Goal: Information Seeking & Learning: Learn about a topic

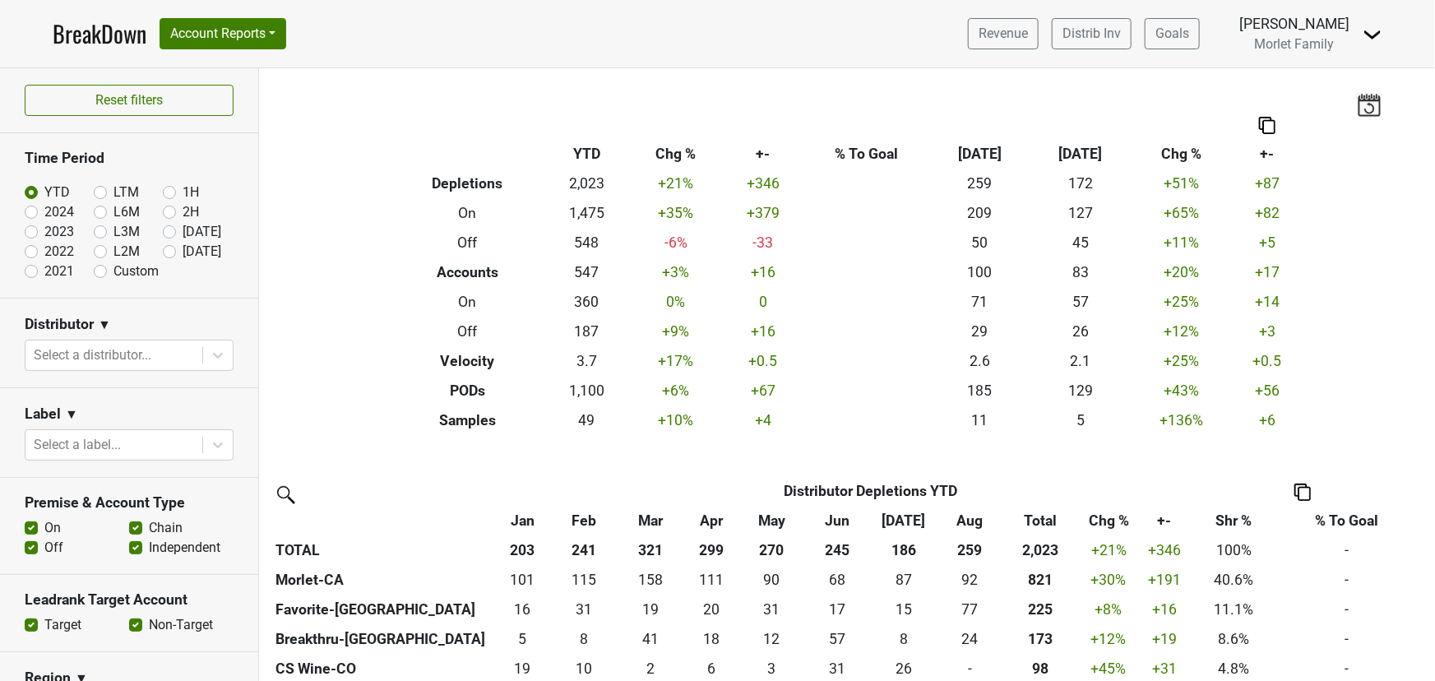
scroll to position [373, 0]
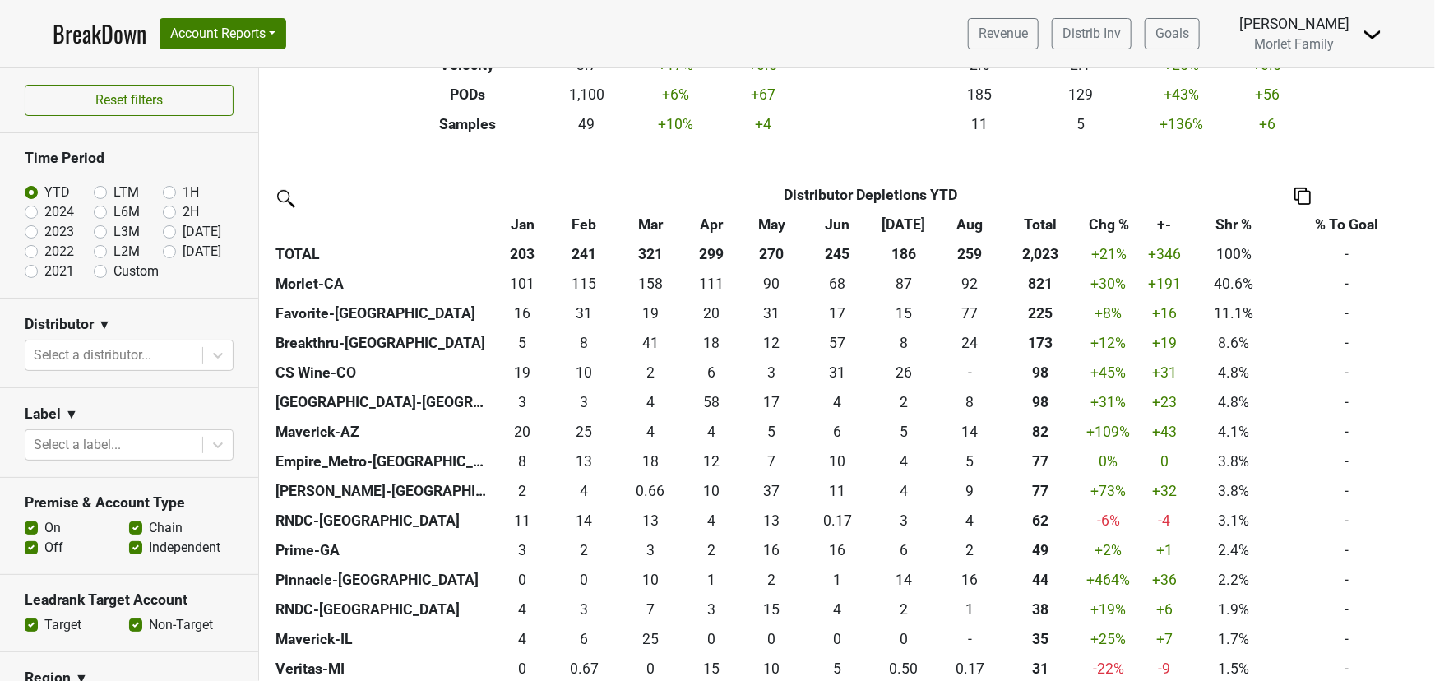
scroll to position [74, 0]
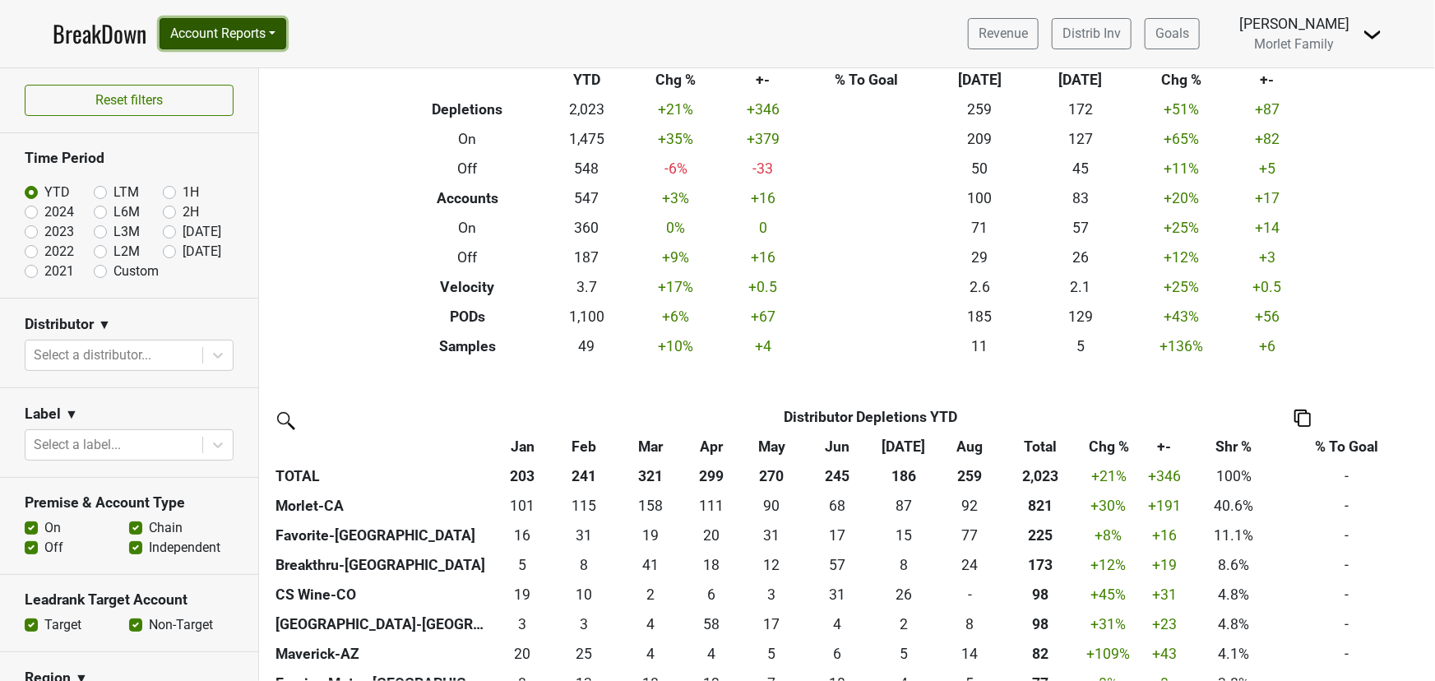
click at [238, 29] on button "Account Reports" at bounding box center [223, 33] width 127 height 31
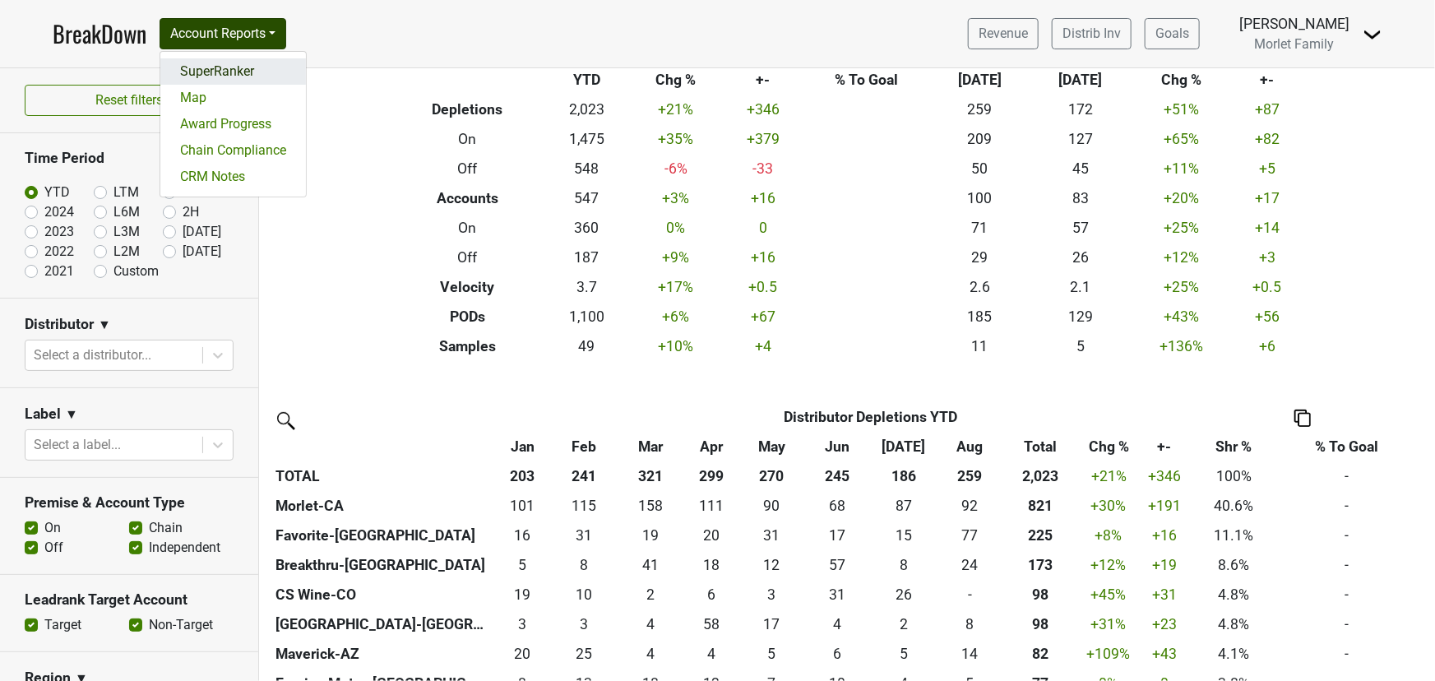
click at [238, 70] on link "SuperRanker" at bounding box center [233, 71] width 146 height 26
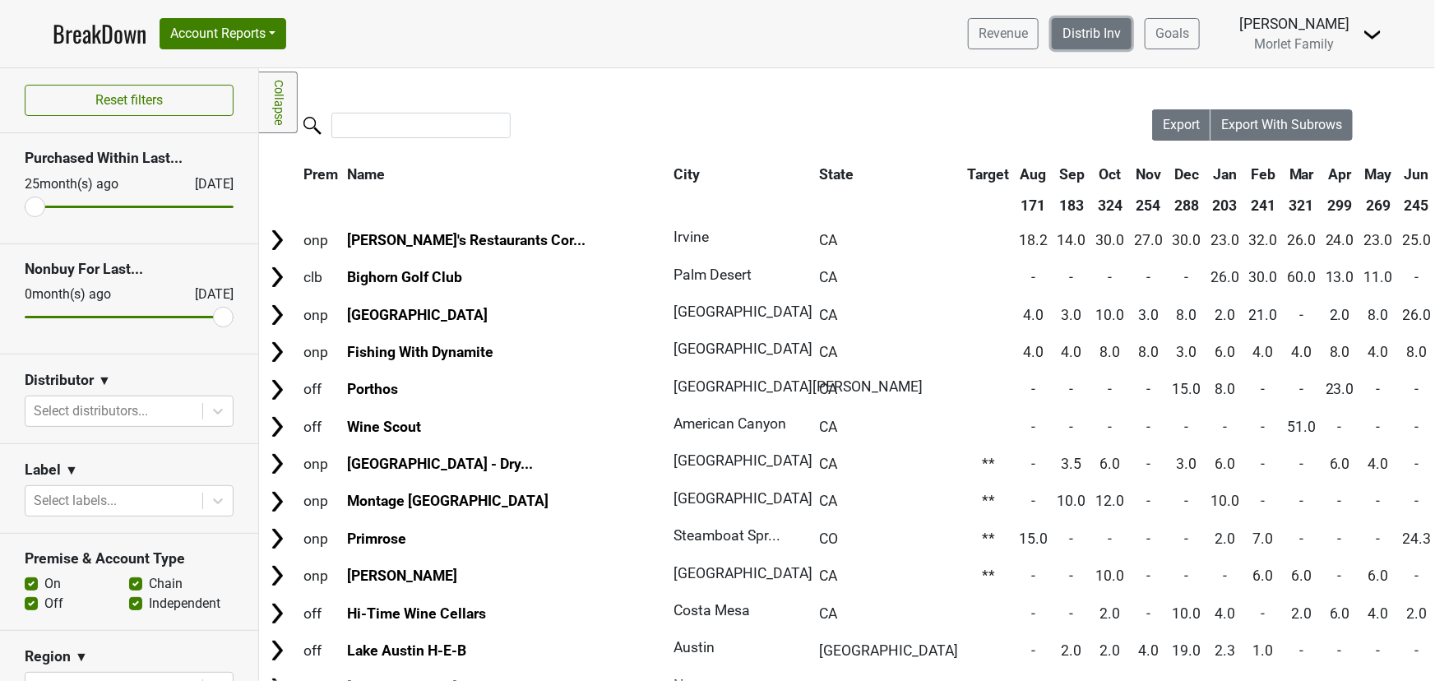
click at [1089, 30] on link "Distrib Inv" at bounding box center [1092, 33] width 80 height 31
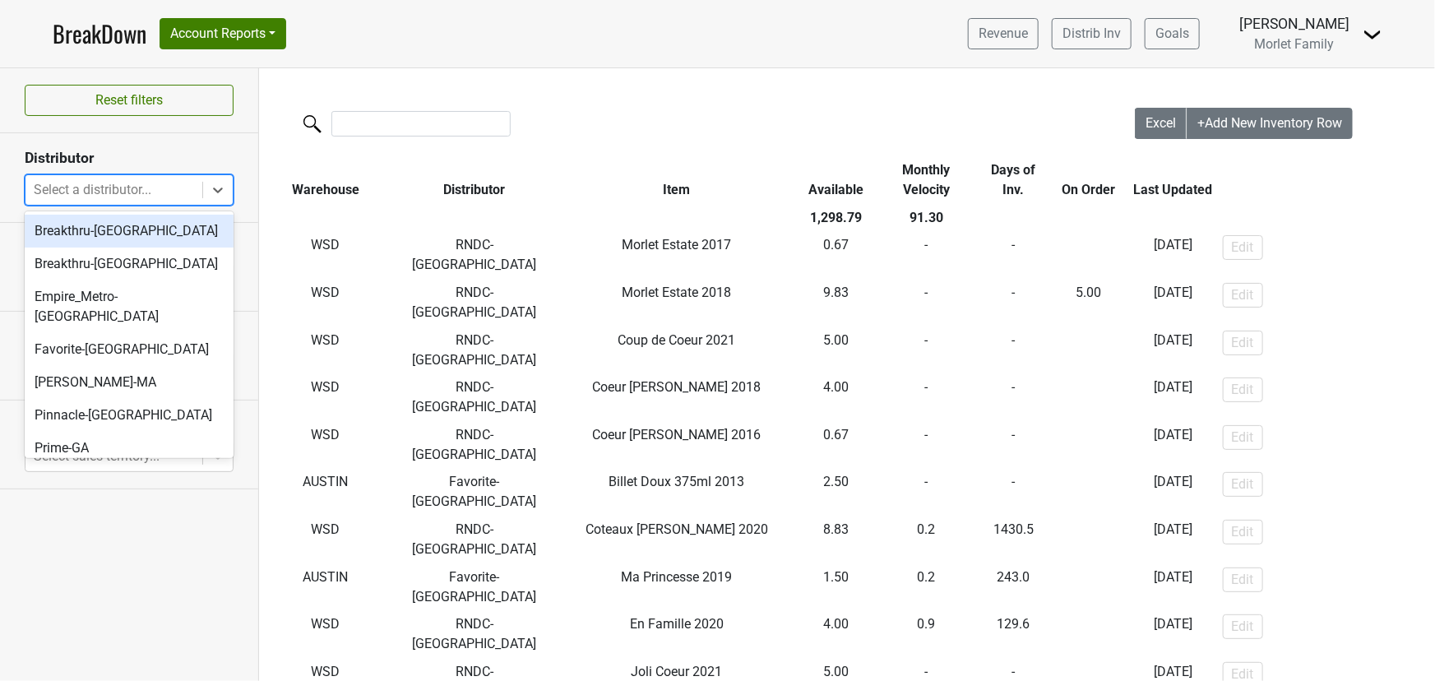
click at [199, 186] on div "Select a distributor..." at bounding box center [113, 190] width 177 height 30
click at [174, 239] on div "Breakthru-FL" at bounding box center [129, 231] width 209 height 33
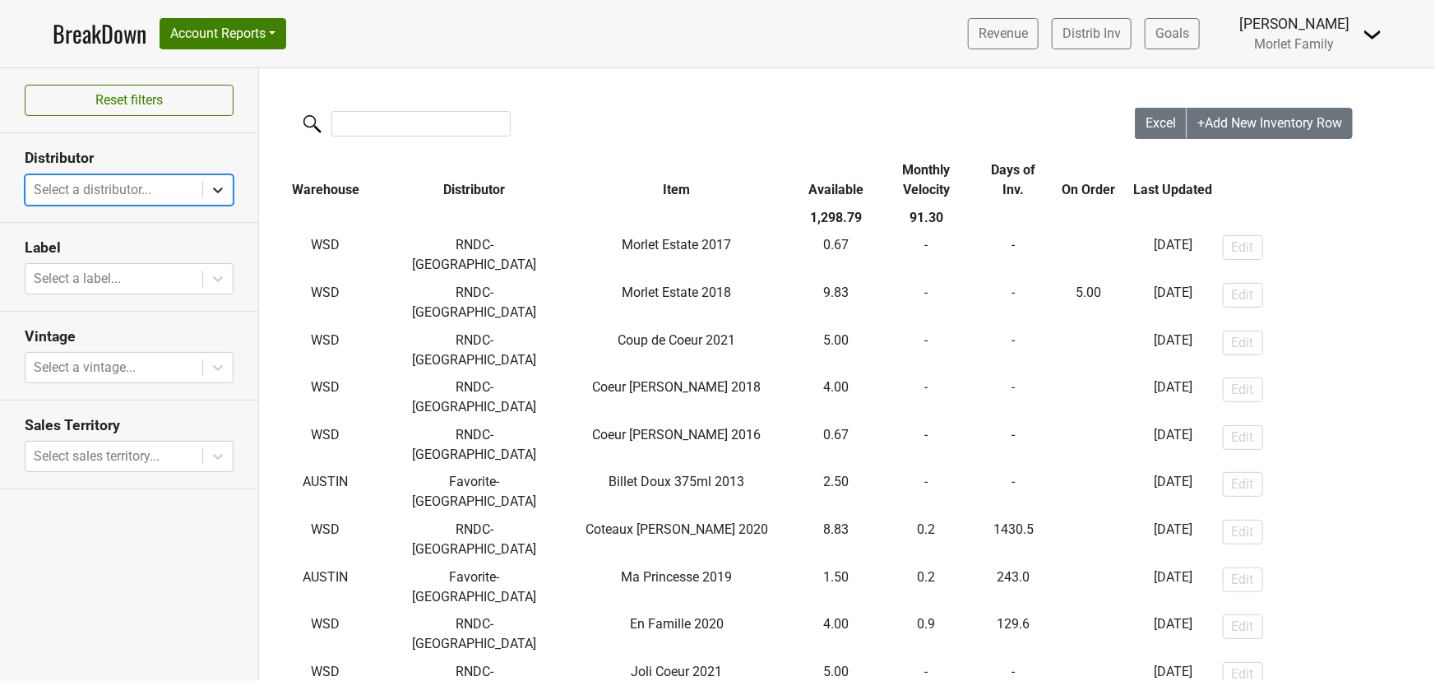
click at [219, 185] on icon at bounding box center [218, 190] width 16 height 16
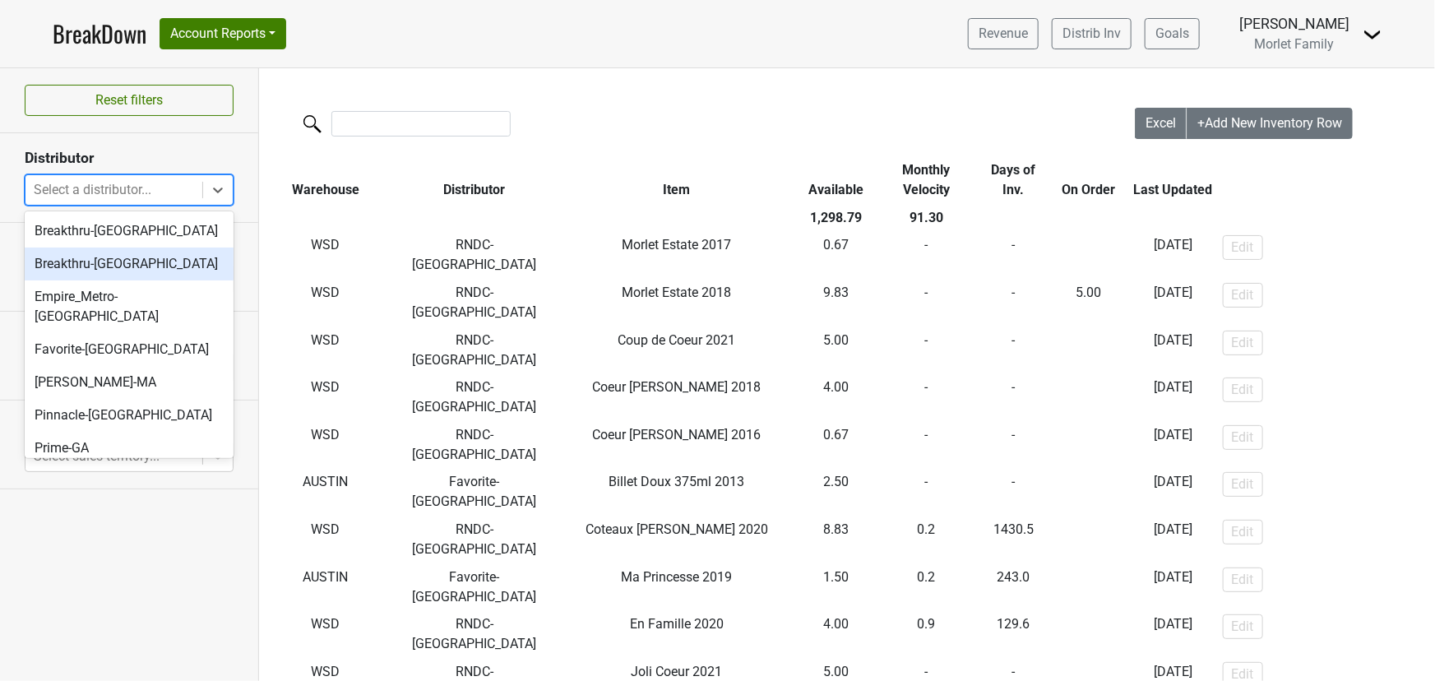
click at [195, 264] on div "Breakthru-WI" at bounding box center [129, 263] width 209 height 33
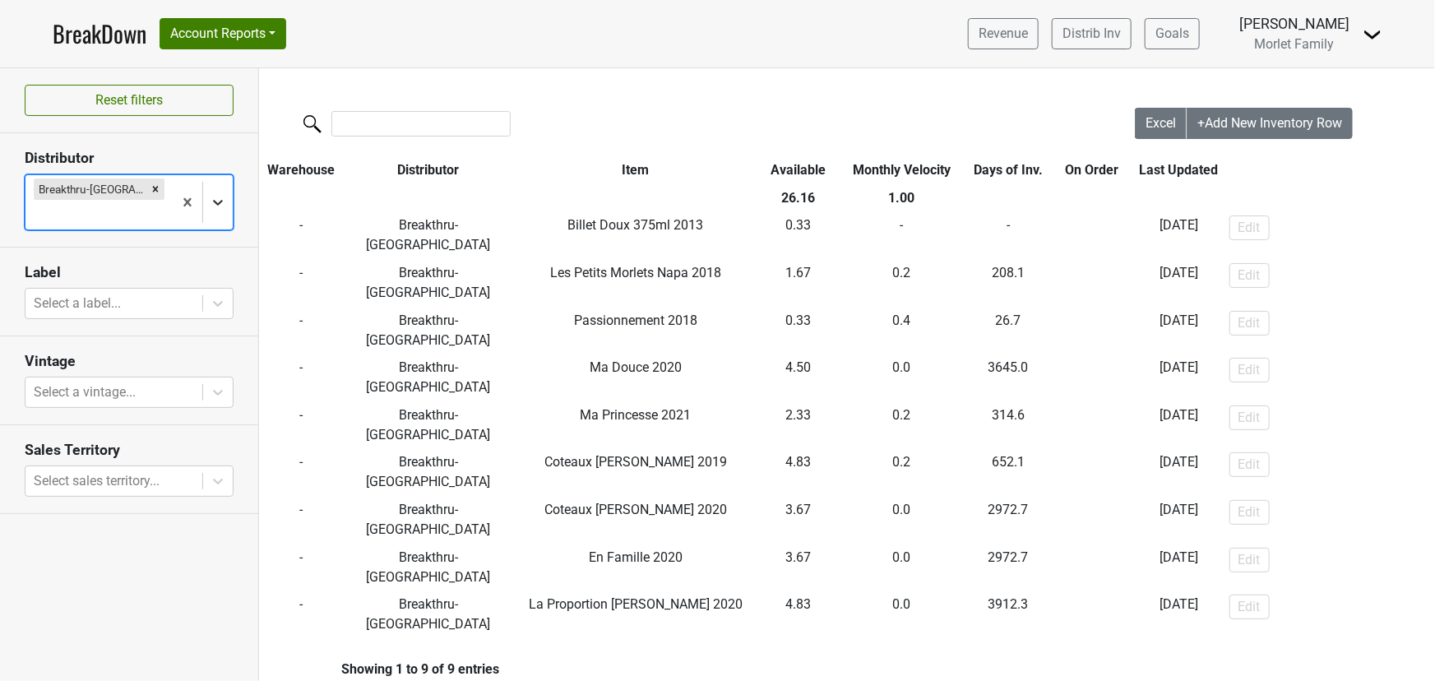
click at [224, 194] on icon at bounding box center [218, 202] width 16 height 16
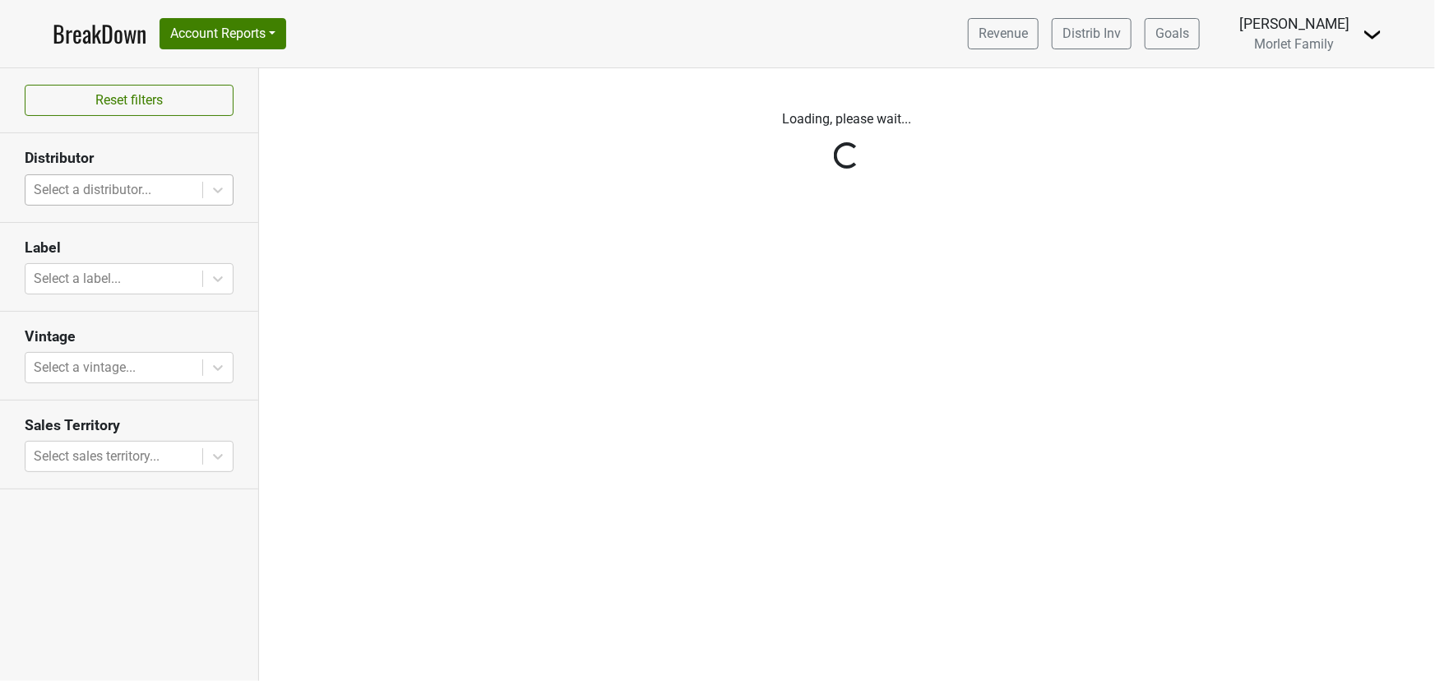
click at [224, 183] on div "Reset filters Distributor Select a distributor... Label Select a label... Vinta…" at bounding box center [129, 374] width 259 height 613
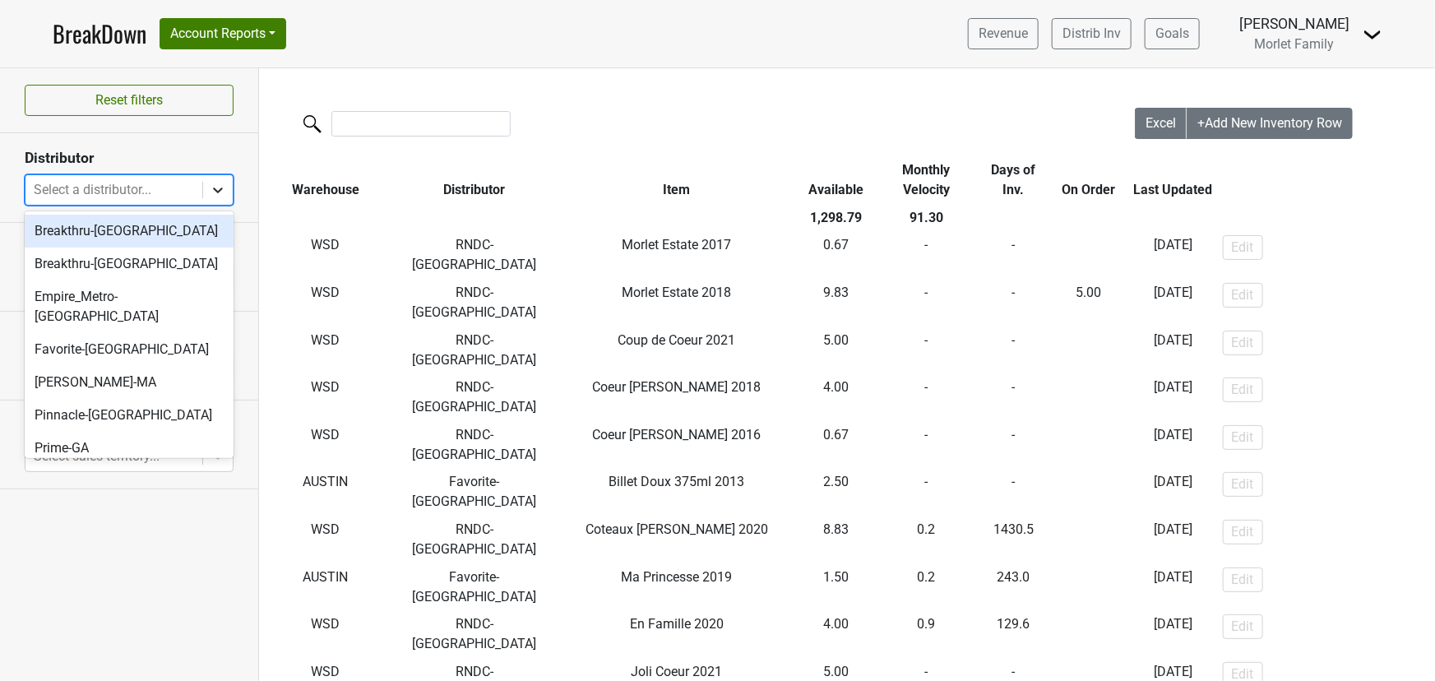
click at [224, 184] on icon at bounding box center [218, 190] width 16 height 16
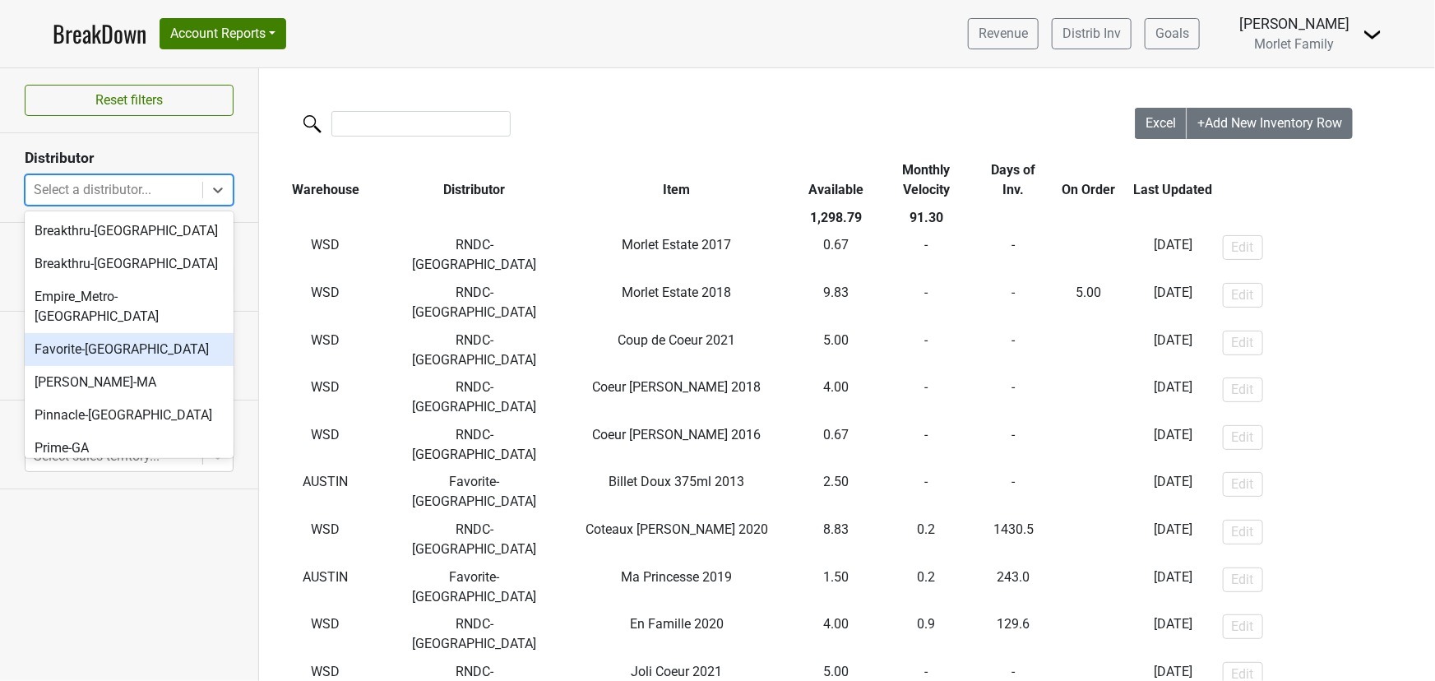
click at [140, 333] on div "Favorite-TX" at bounding box center [129, 349] width 209 height 33
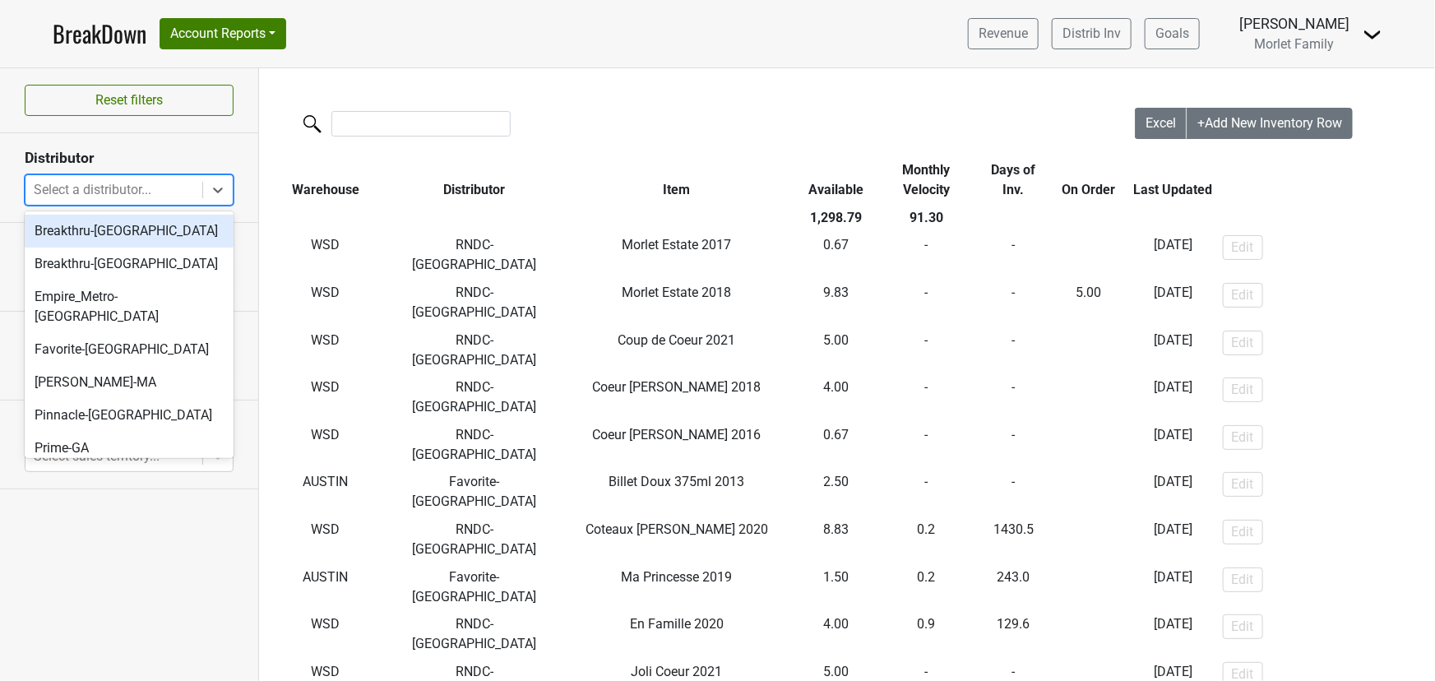
click at [214, 188] on icon at bounding box center [218, 190] width 10 height 6
click at [215, 188] on icon at bounding box center [218, 190] width 10 height 6
click at [211, 187] on icon at bounding box center [218, 190] width 16 height 16
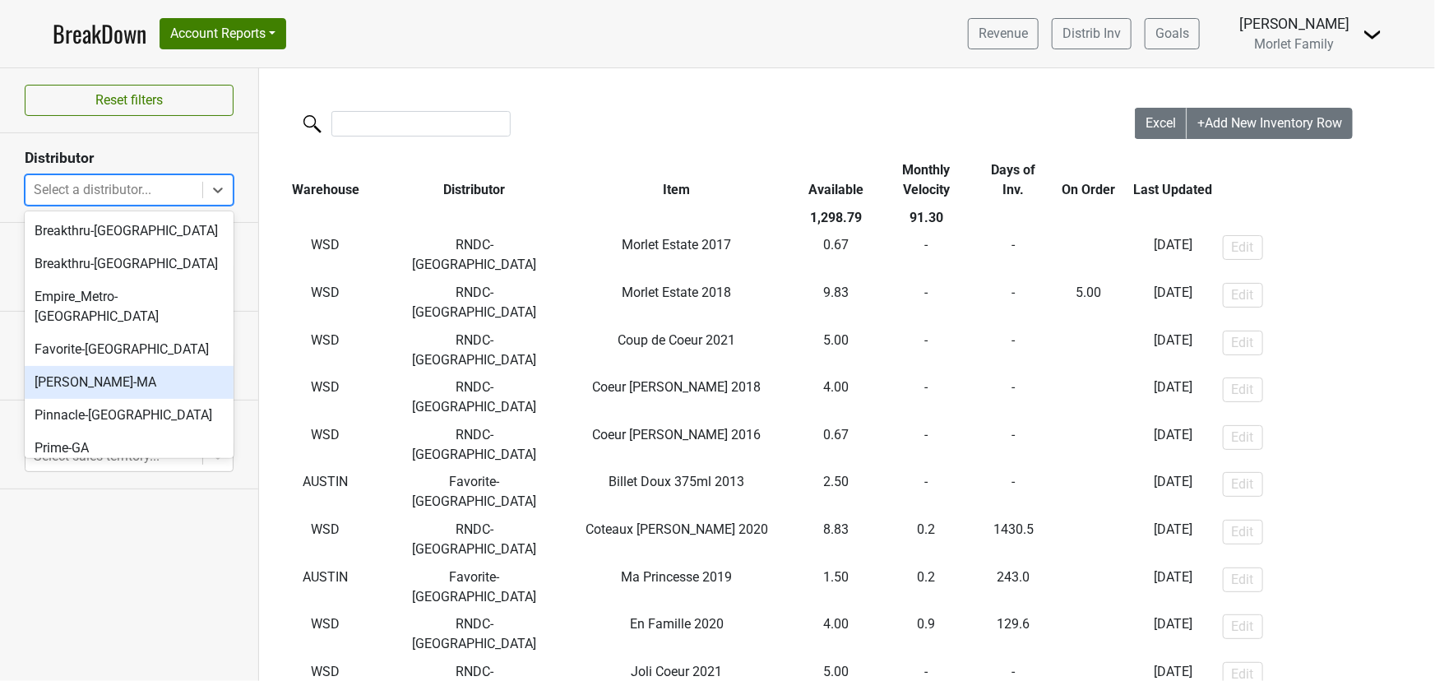
click at [145, 368] on div "MS Walker-MA" at bounding box center [129, 382] width 209 height 33
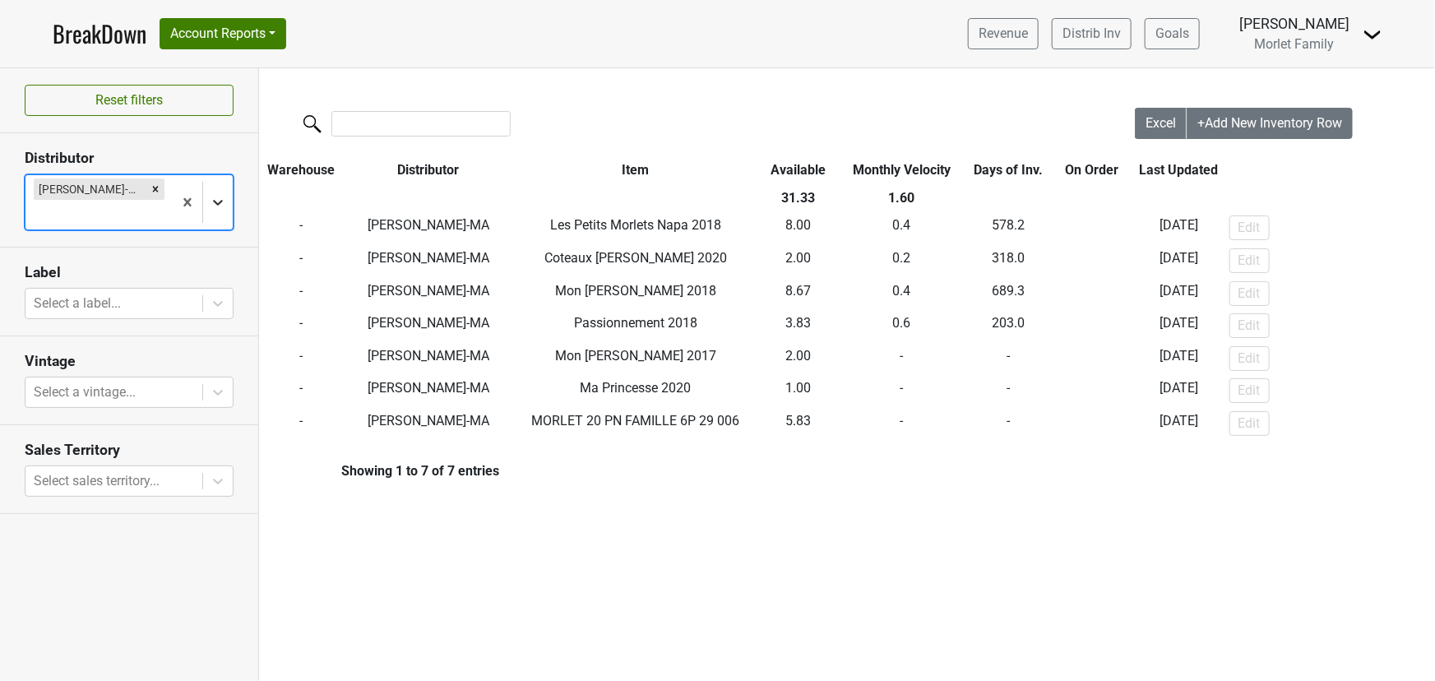
click at [219, 194] on icon at bounding box center [218, 202] width 16 height 16
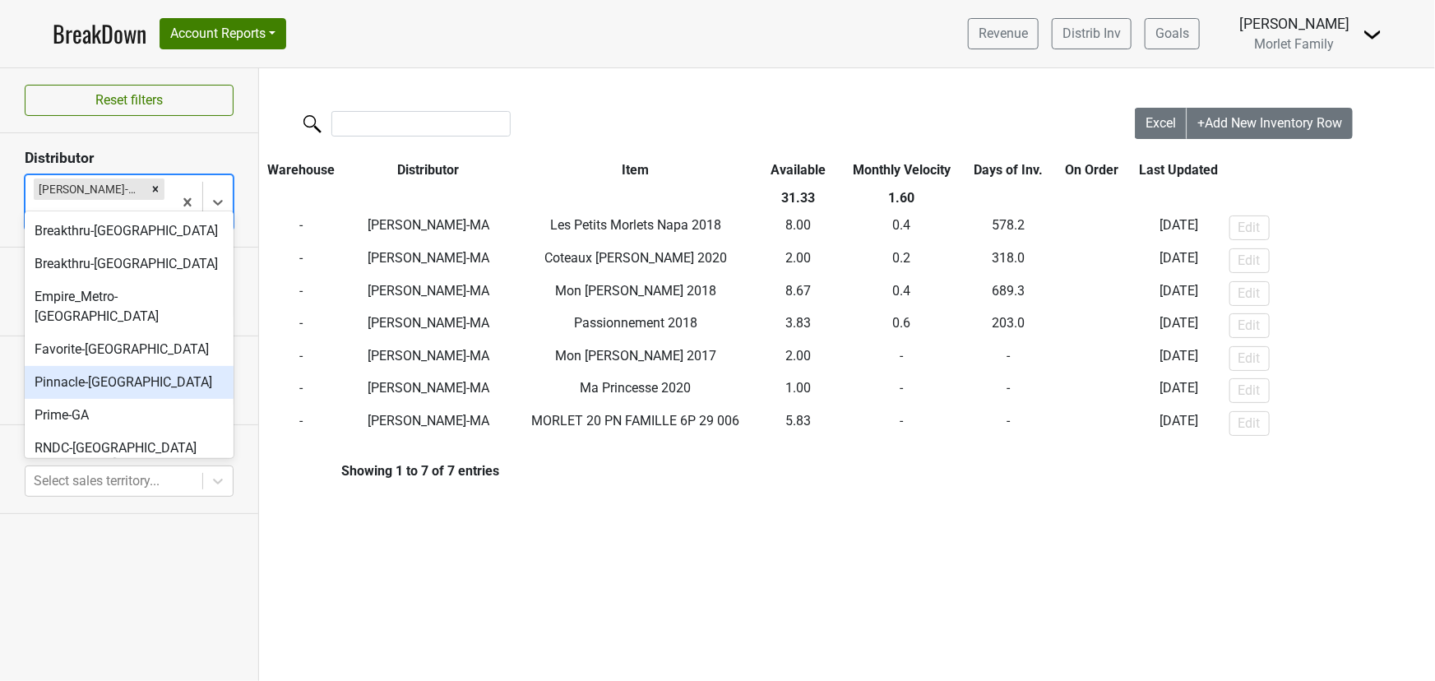
click at [117, 366] on div "Pinnacle-MO" at bounding box center [129, 382] width 209 height 33
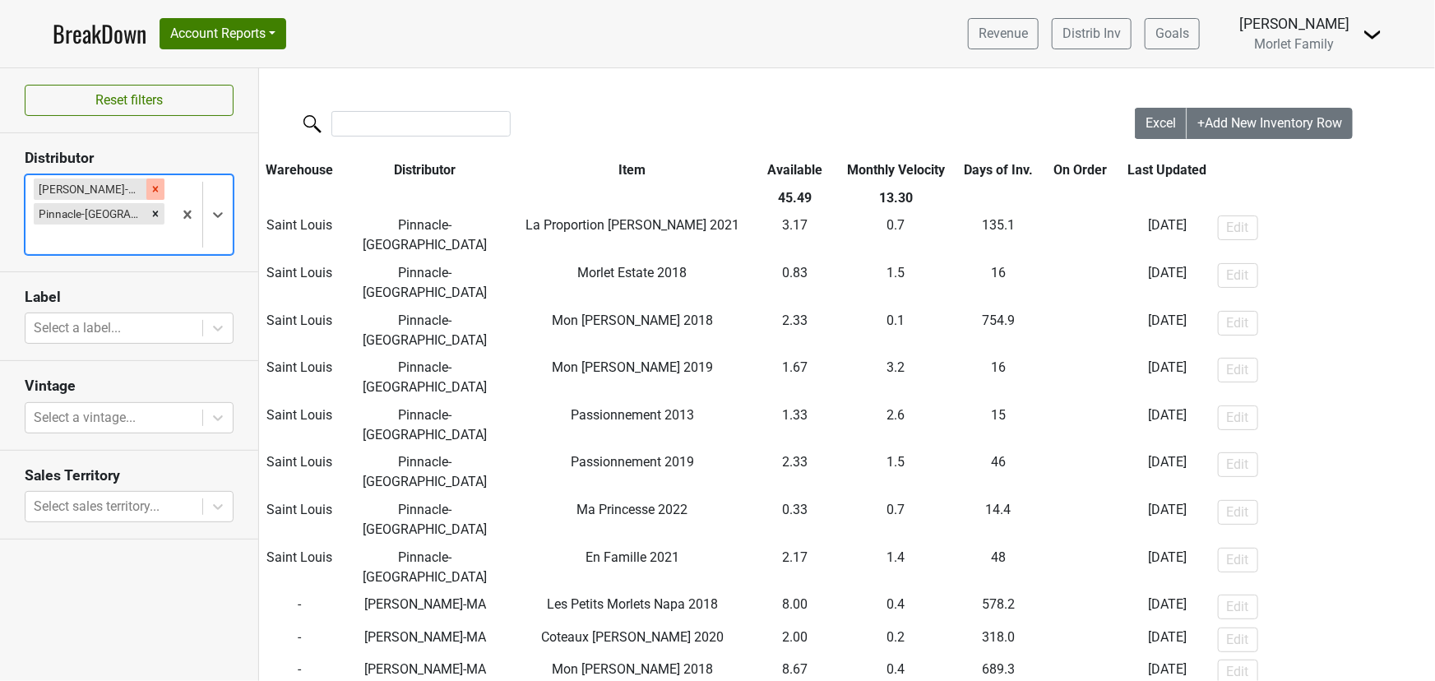
click at [153, 188] on icon "Remove MS Walker-MA" at bounding box center [156, 189] width 6 height 6
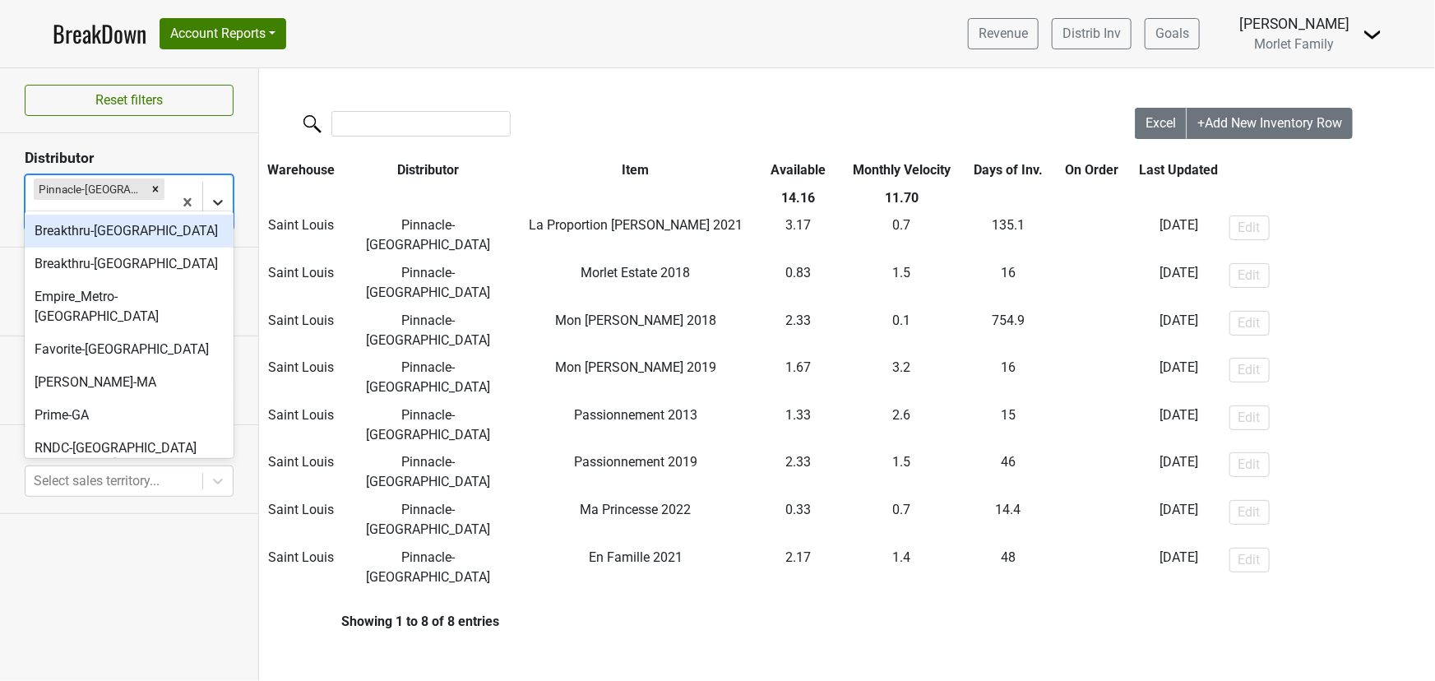
click at [217, 200] on icon at bounding box center [218, 203] width 10 height 6
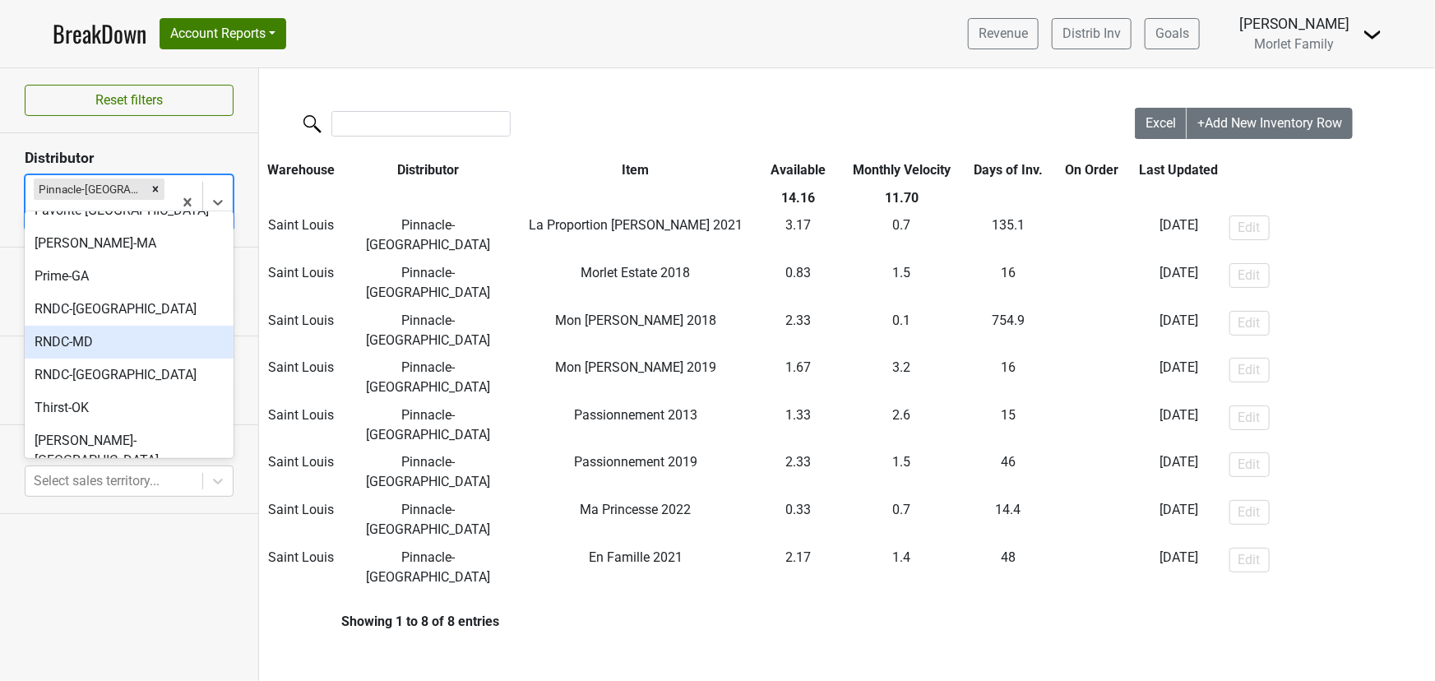
scroll to position [149, 0]
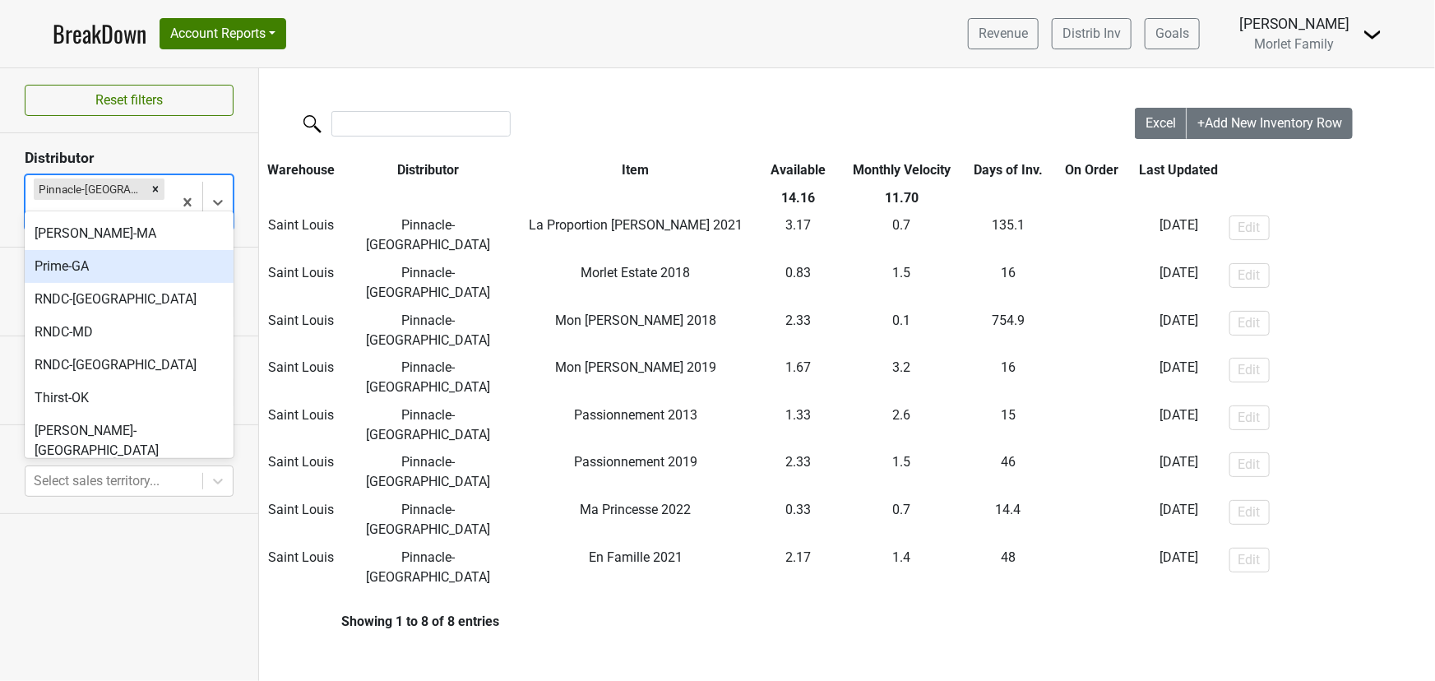
click at [125, 250] on div "Prime-GA" at bounding box center [129, 266] width 209 height 33
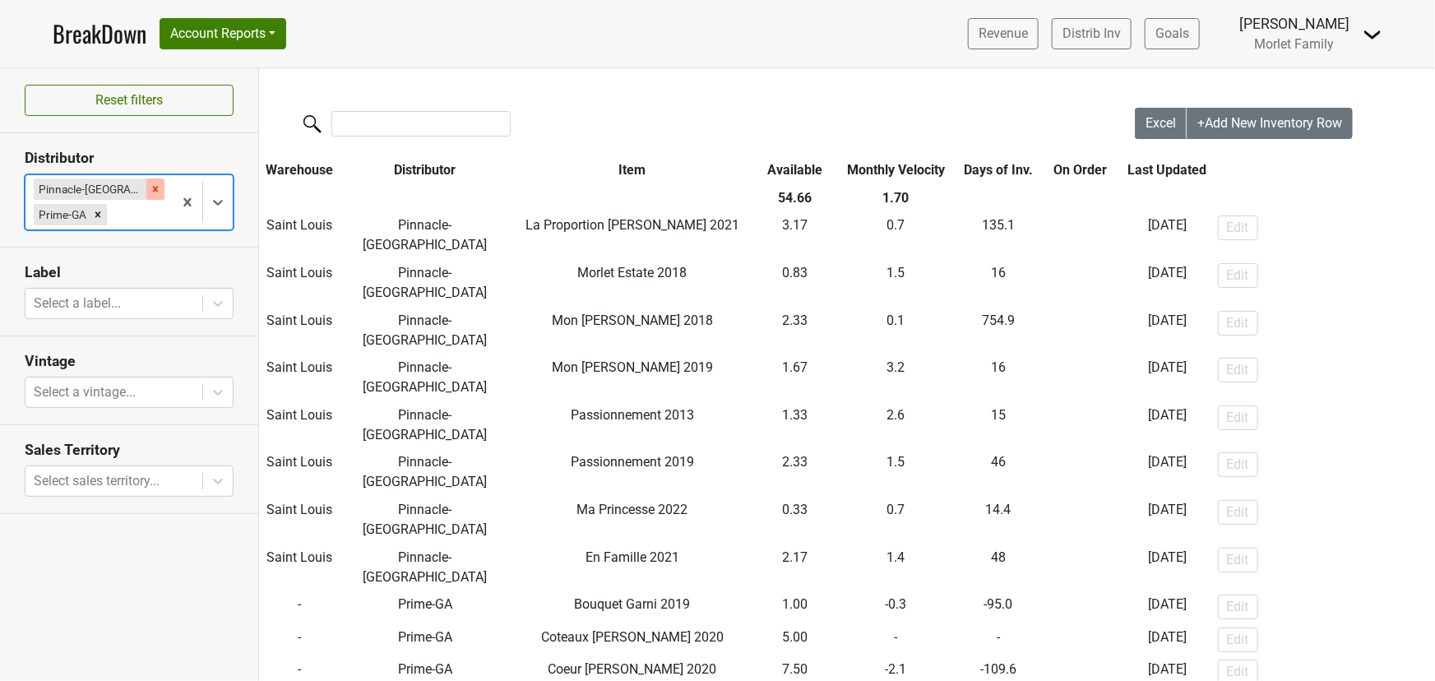
click at [150, 183] on icon "Remove Pinnacle-MO" at bounding box center [156, 189] width 12 height 12
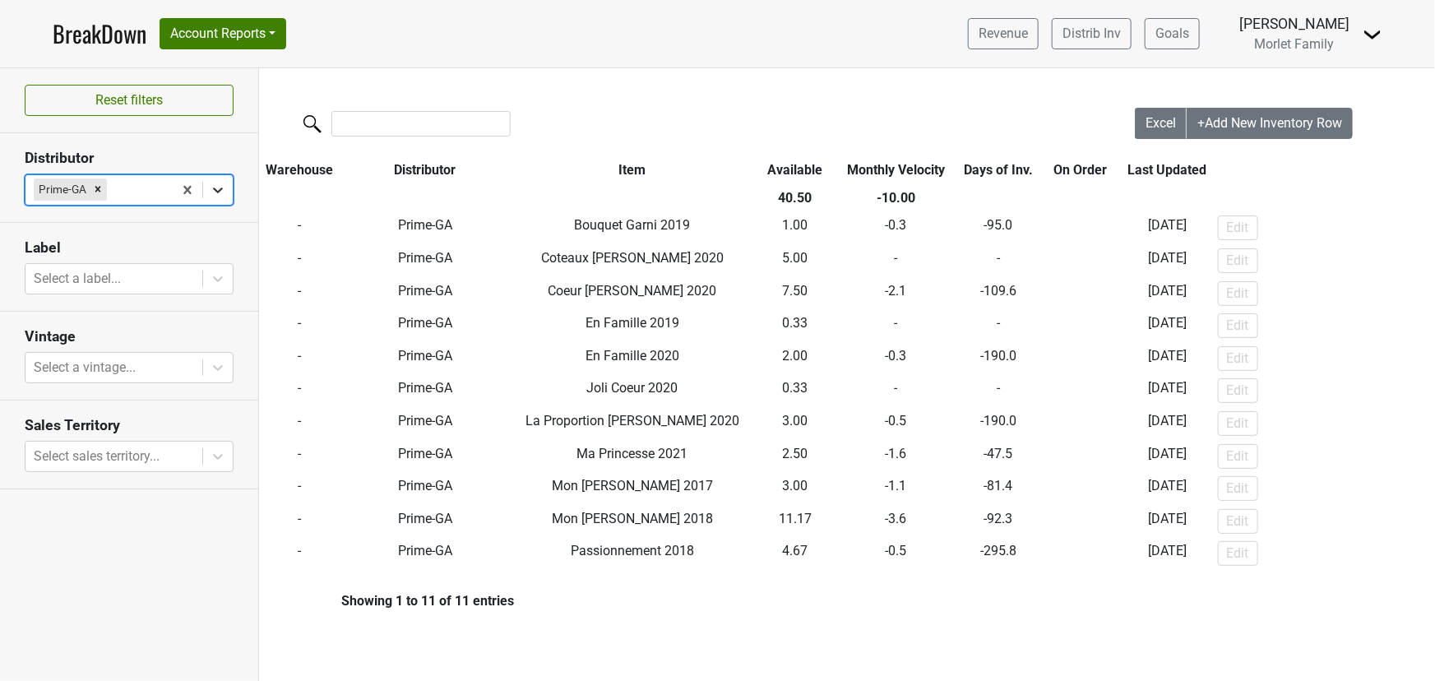
click at [223, 187] on icon at bounding box center [218, 190] width 16 height 16
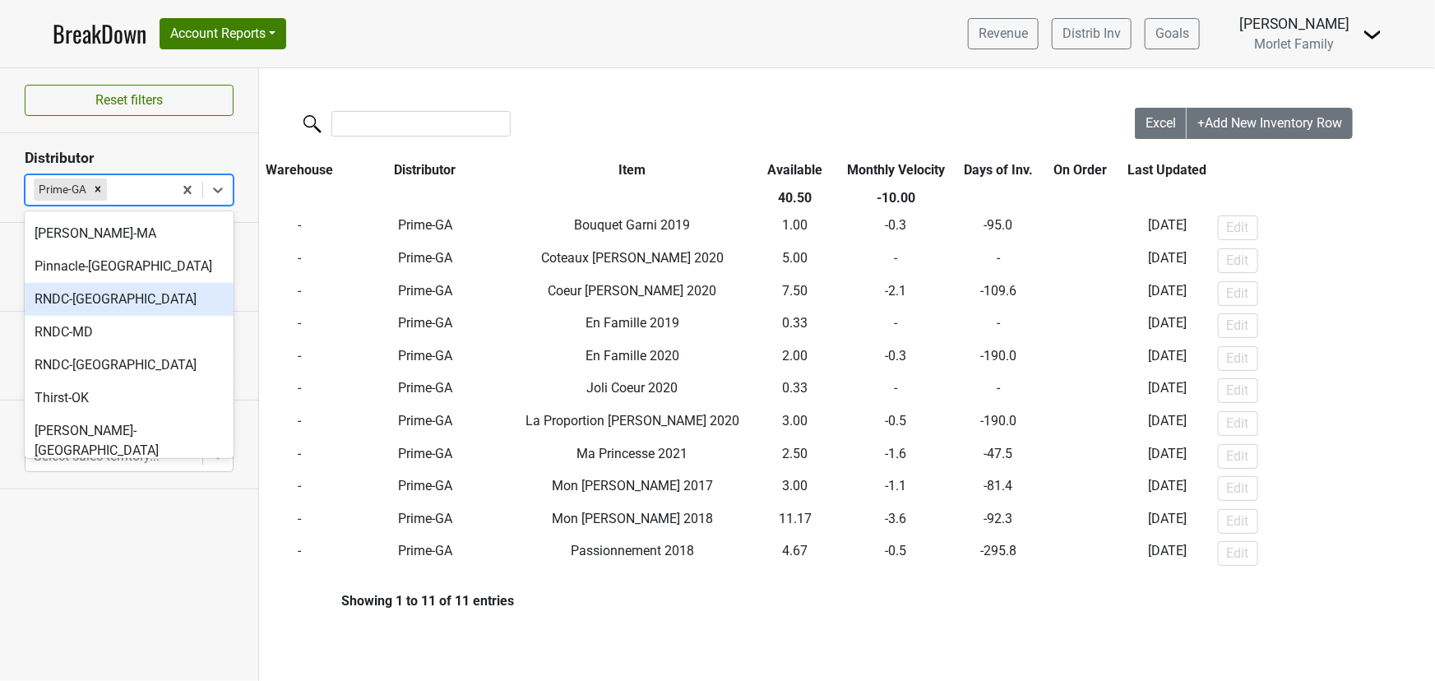
click at [140, 284] on div "RNDC-DC" at bounding box center [129, 299] width 209 height 33
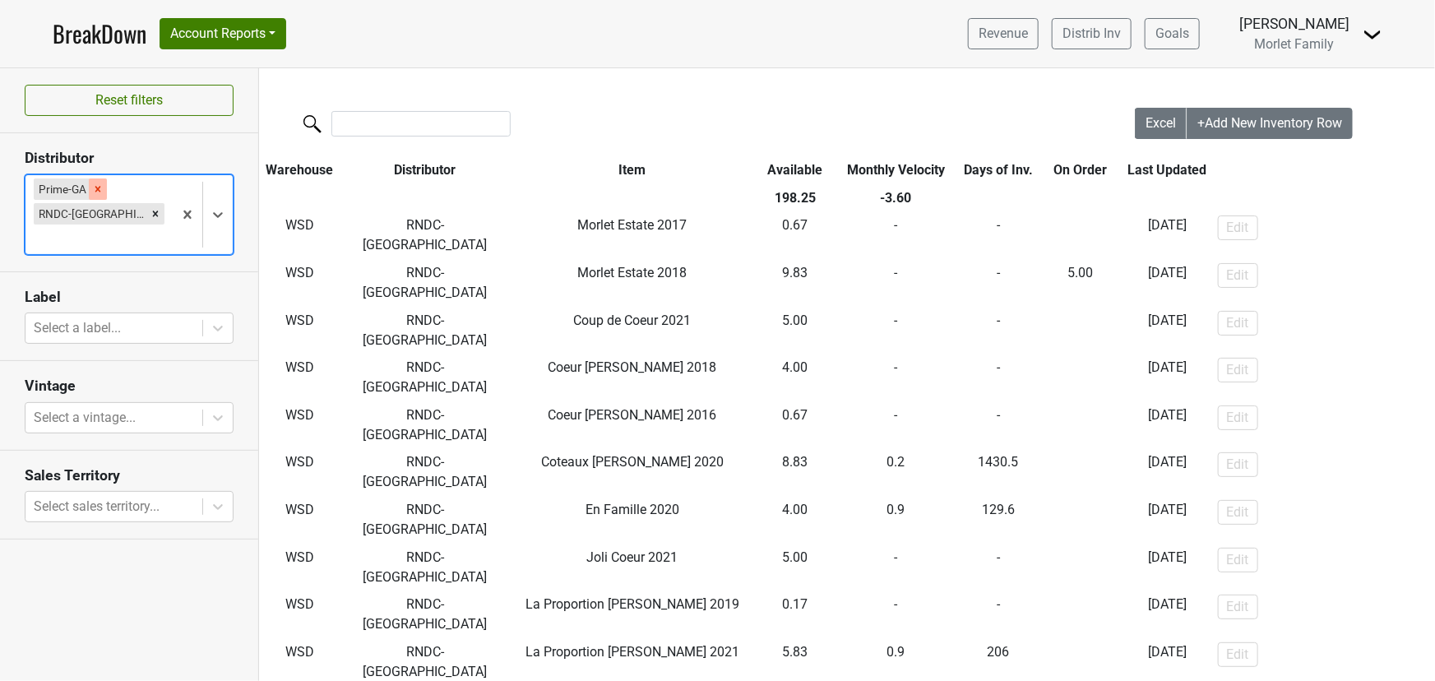
click at [95, 189] on icon "Remove Prime-GA" at bounding box center [98, 189] width 6 height 6
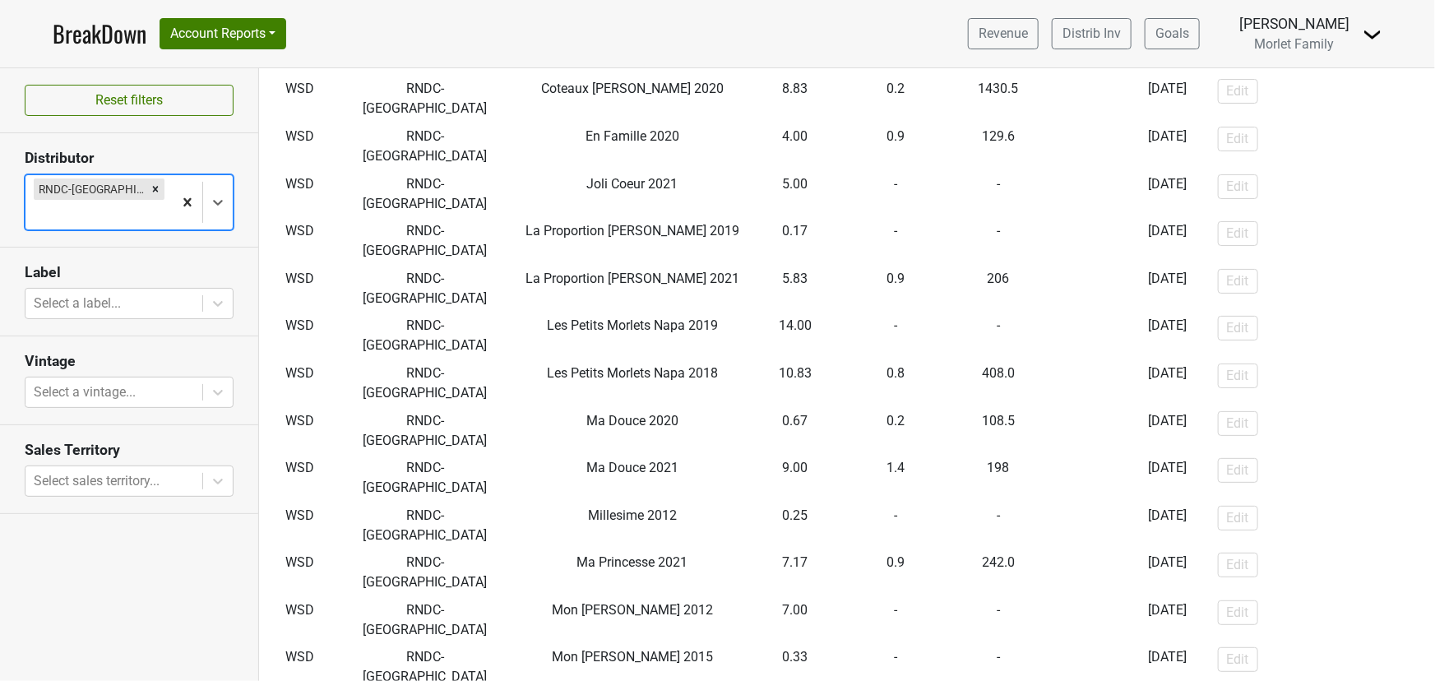
scroll to position [0, 0]
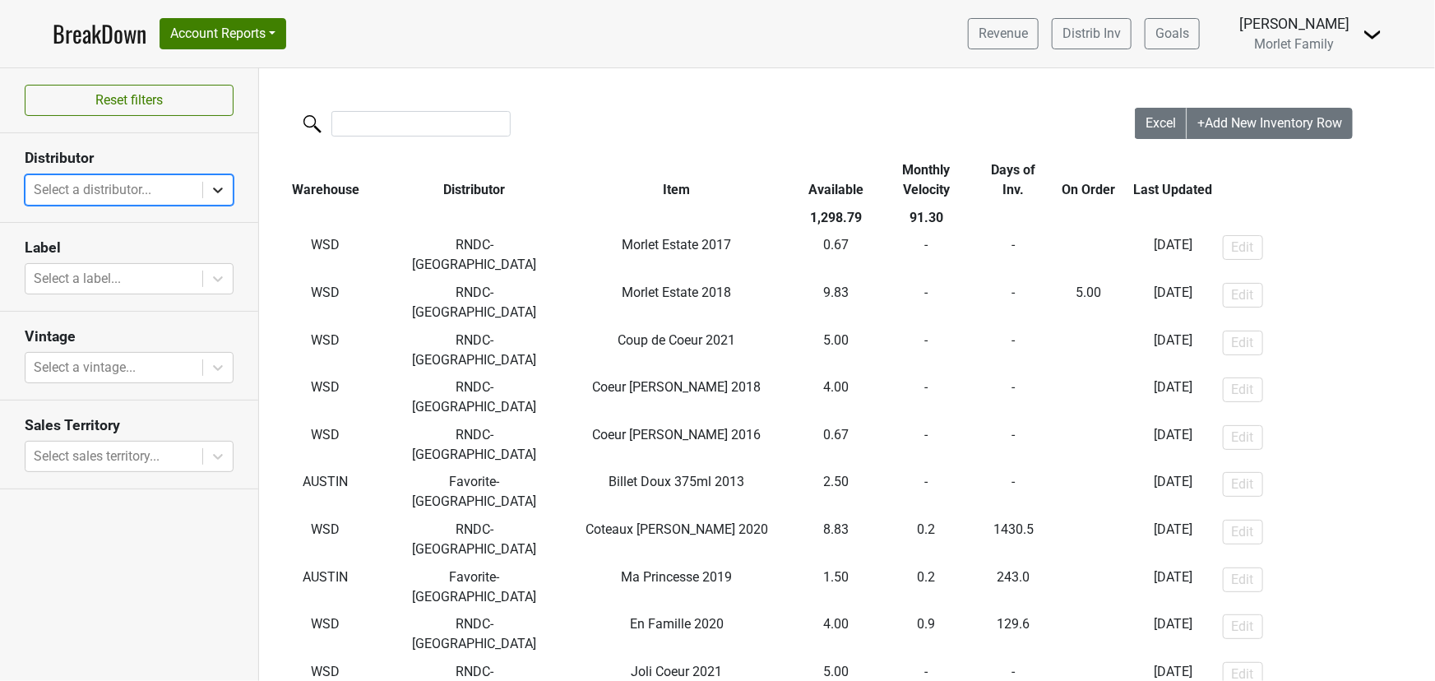
click at [219, 188] on icon at bounding box center [218, 190] width 16 height 16
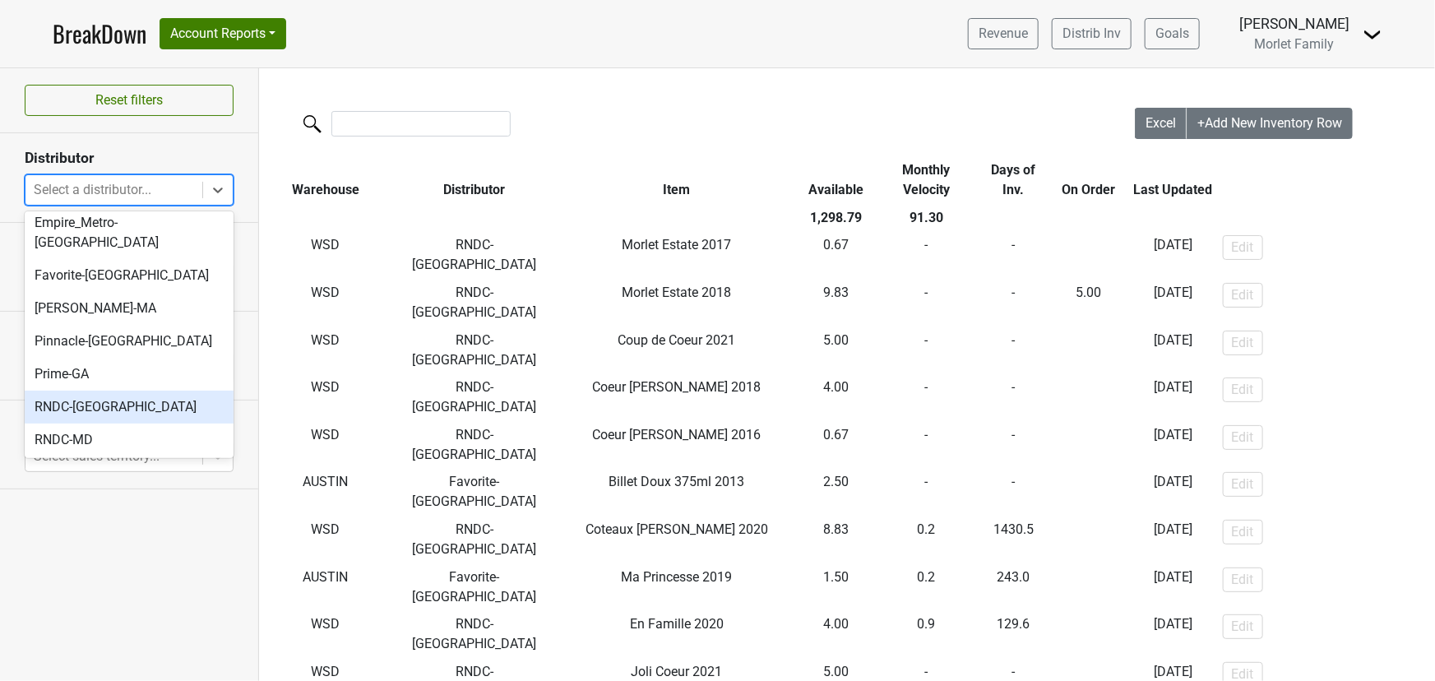
scroll to position [187, 0]
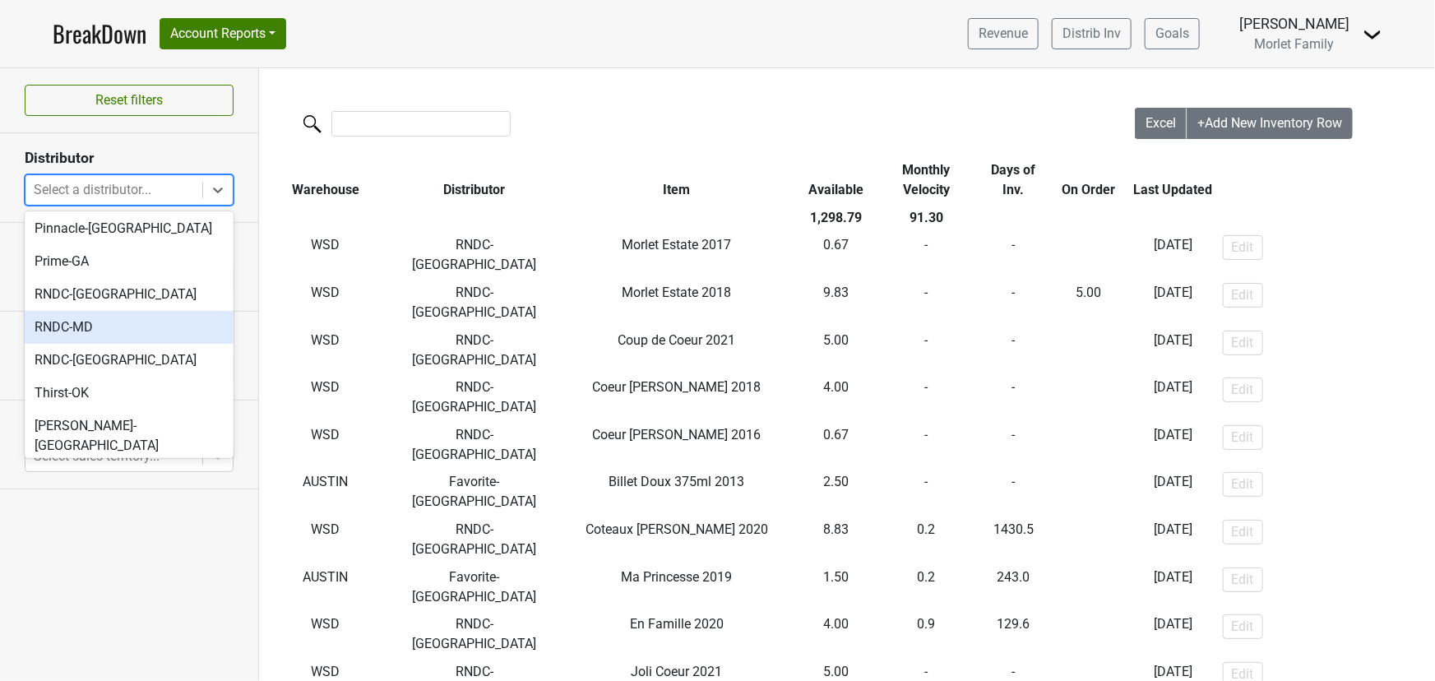
click at [156, 311] on div "RNDC-MD" at bounding box center [129, 327] width 209 height 33
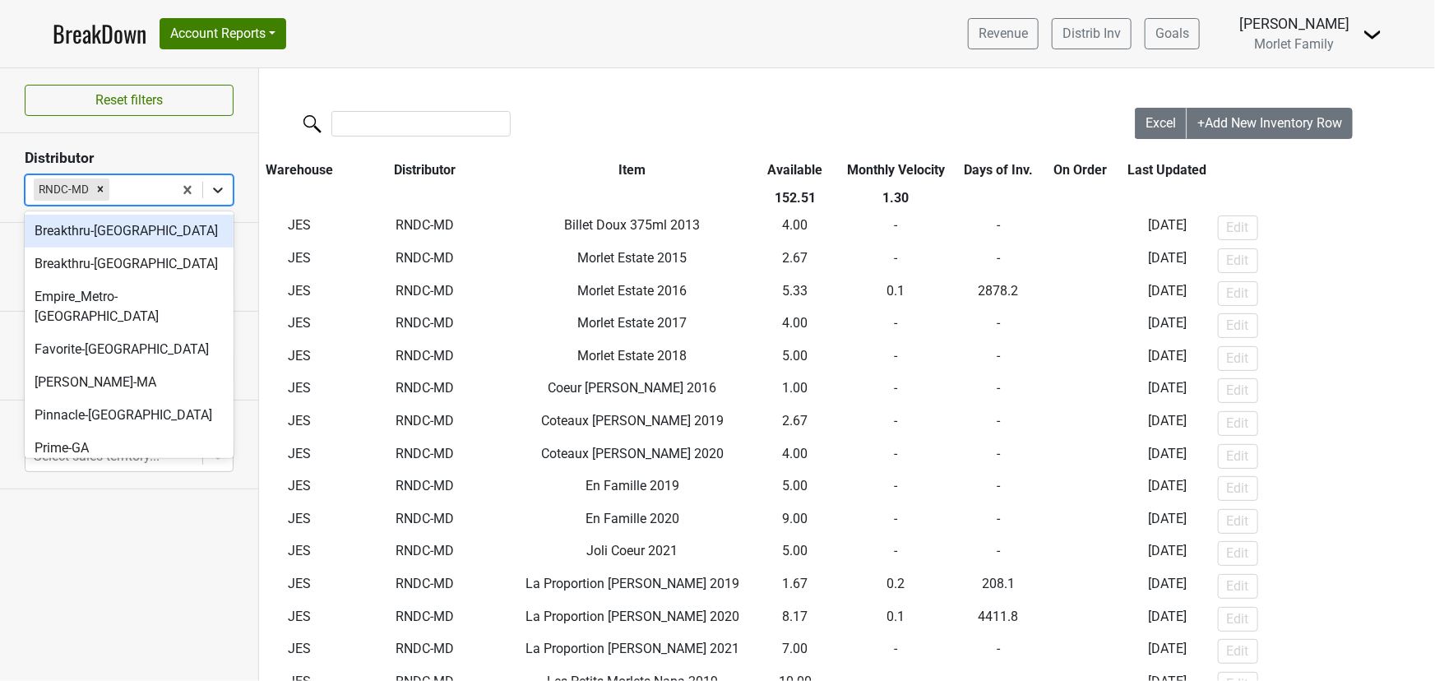
click at [221, 190] on icon at bounding box center [218, 190] width 16 height 16
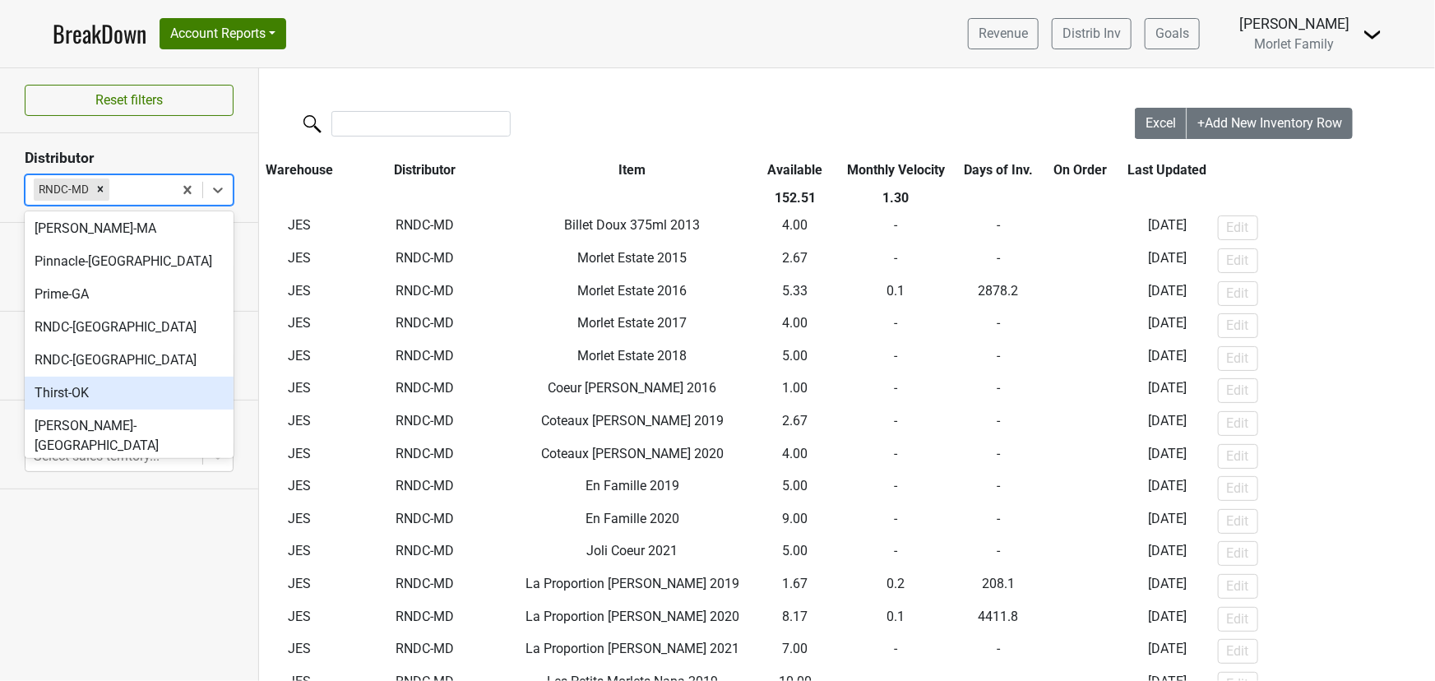
scroll to position [155, 0]
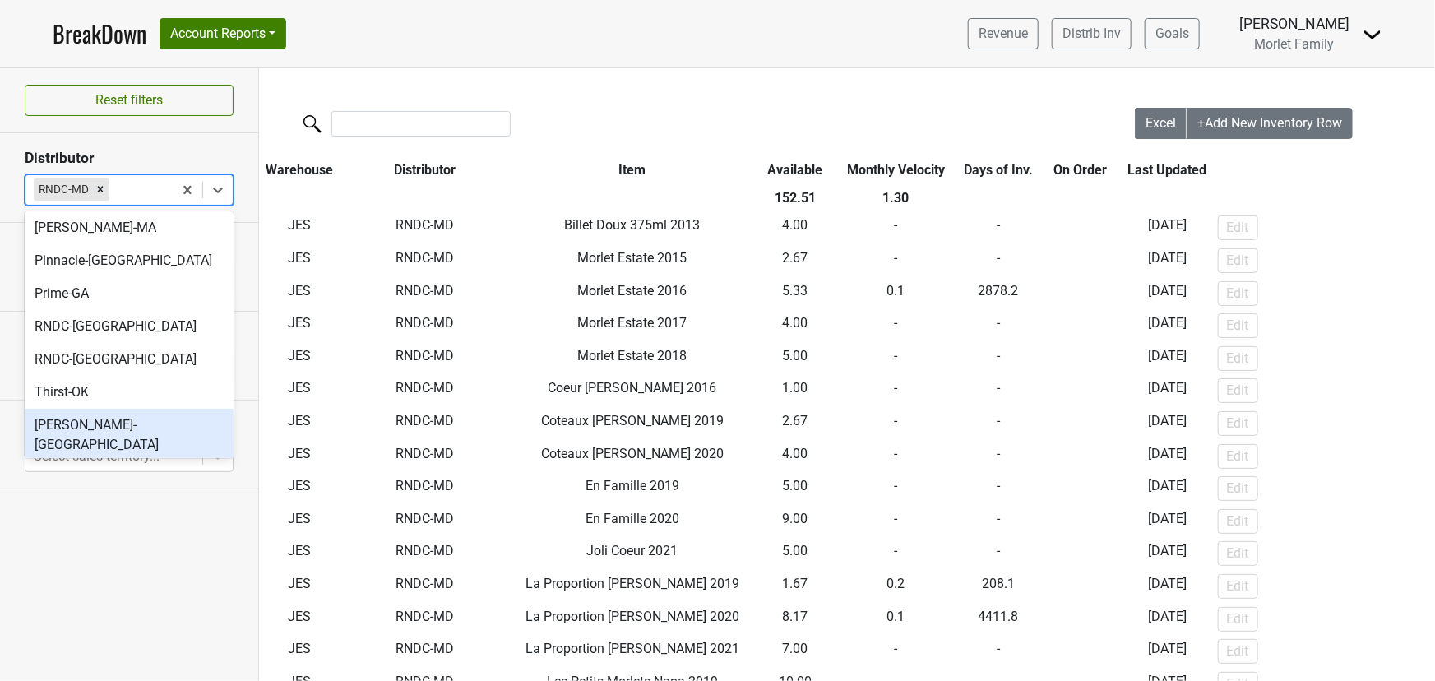
click at [117, 409] on div "Tryon-NC" at bounding box center [129, 435] width 209 height 53
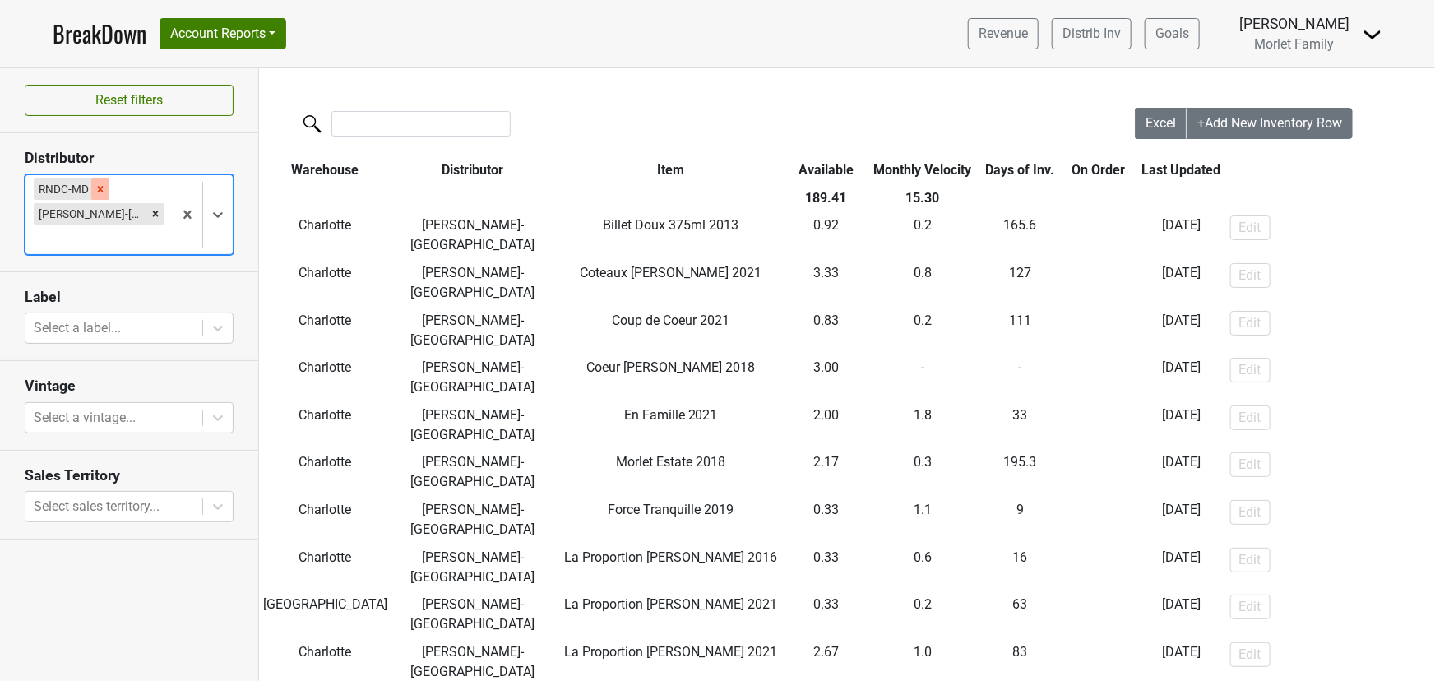
click at [95, 190] on icon "Remove RNDC-MD" at bounding box center [101, 189] width 12 height 12
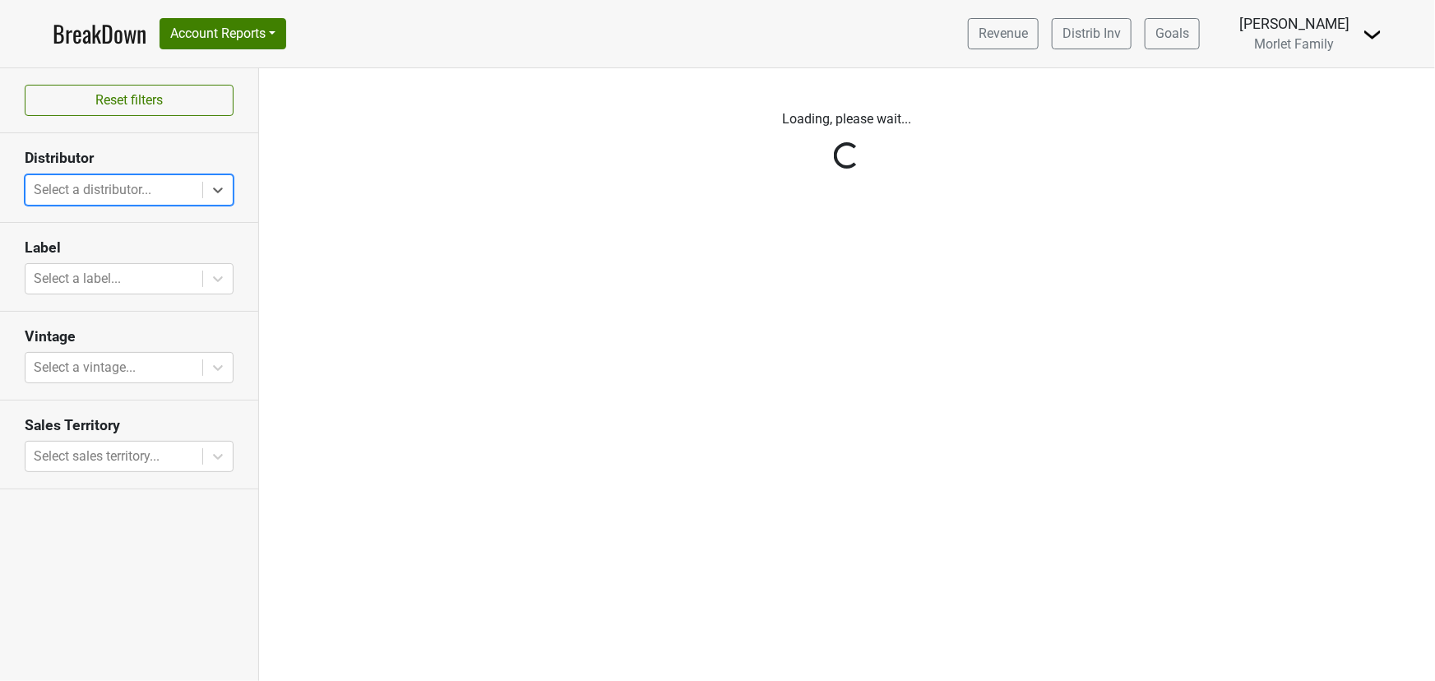
scroll to position [0, 0]
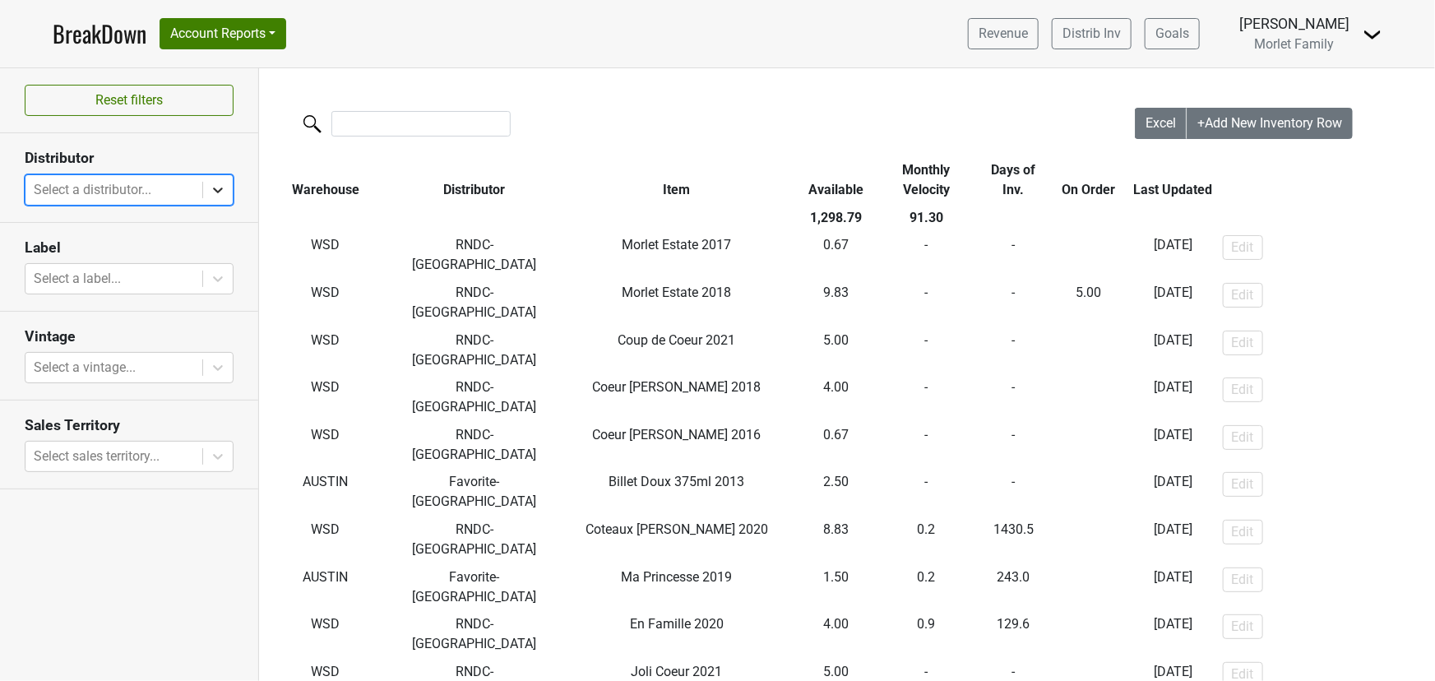
click at [206, 190] on div at bounding box center [218, 190] width 30 height 30
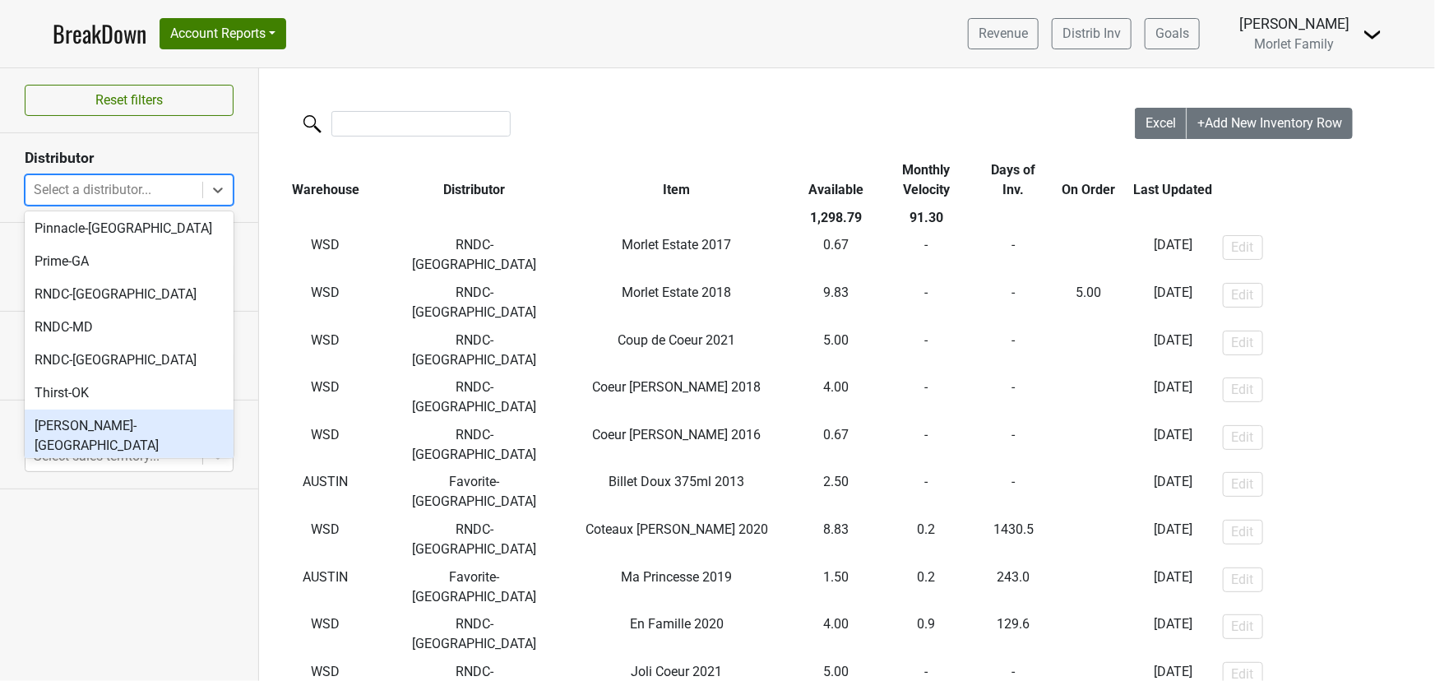
scroll to position [187, 0]
click at [152, 461] on div "Veritas-MI" at bounding box center [129, 477] width 209 height 33
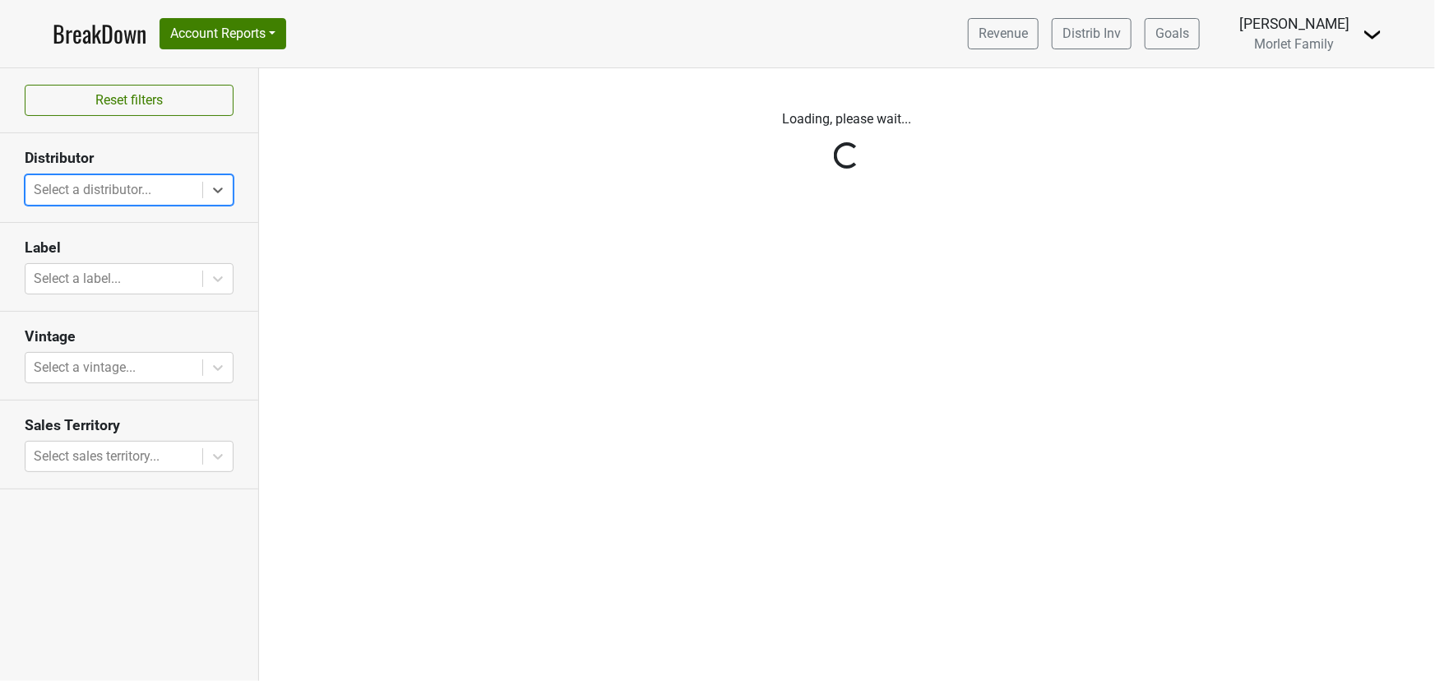
click at [221, 182] on icon at bounding box center [218, 190] width 16 height 16
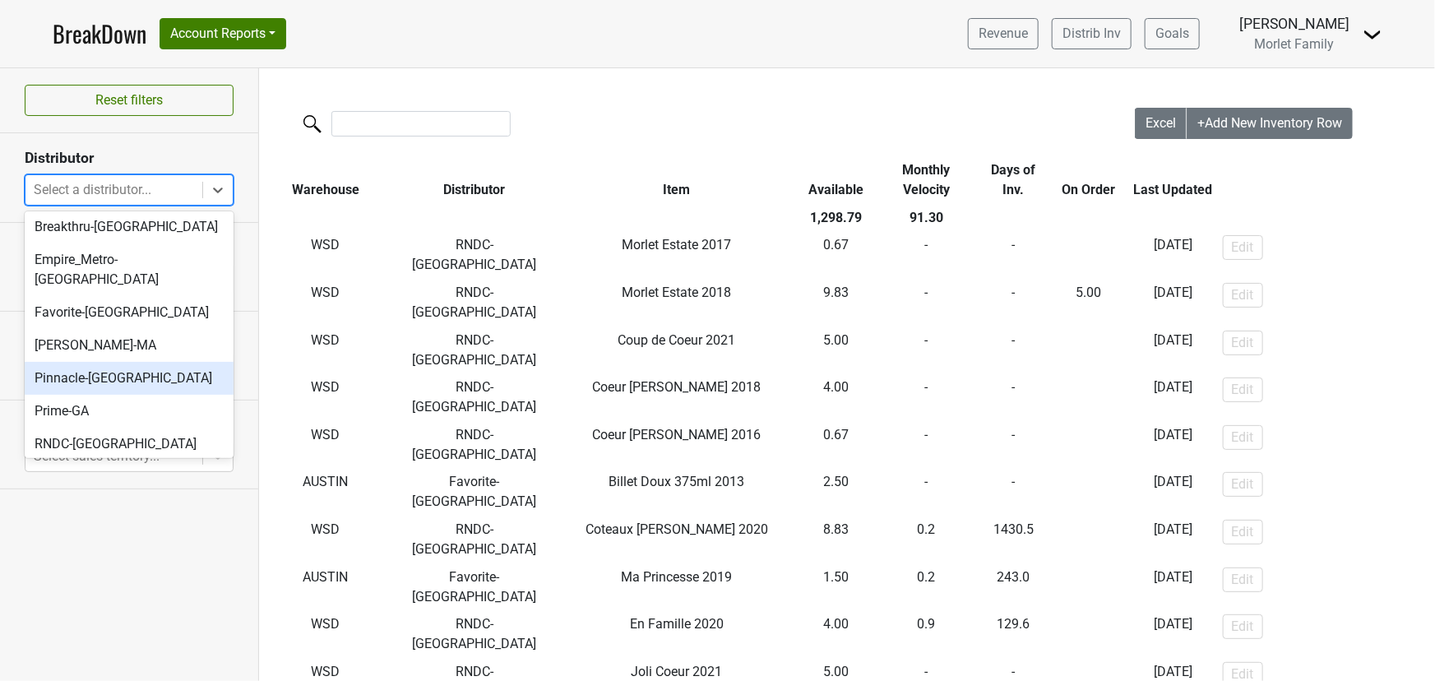
scroll to position [0, 0]
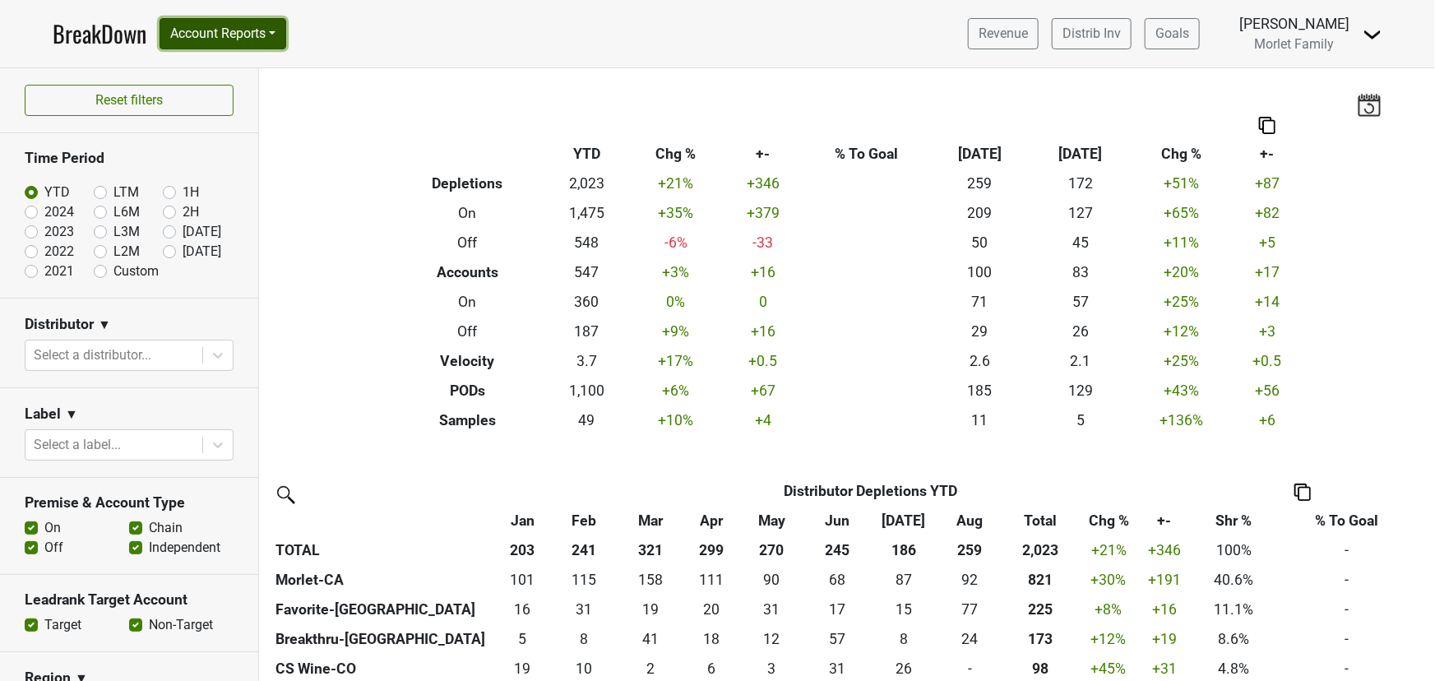
click at [218, 39] on button "Account Reports" at bounding box center [223, 33] width 127 height 31
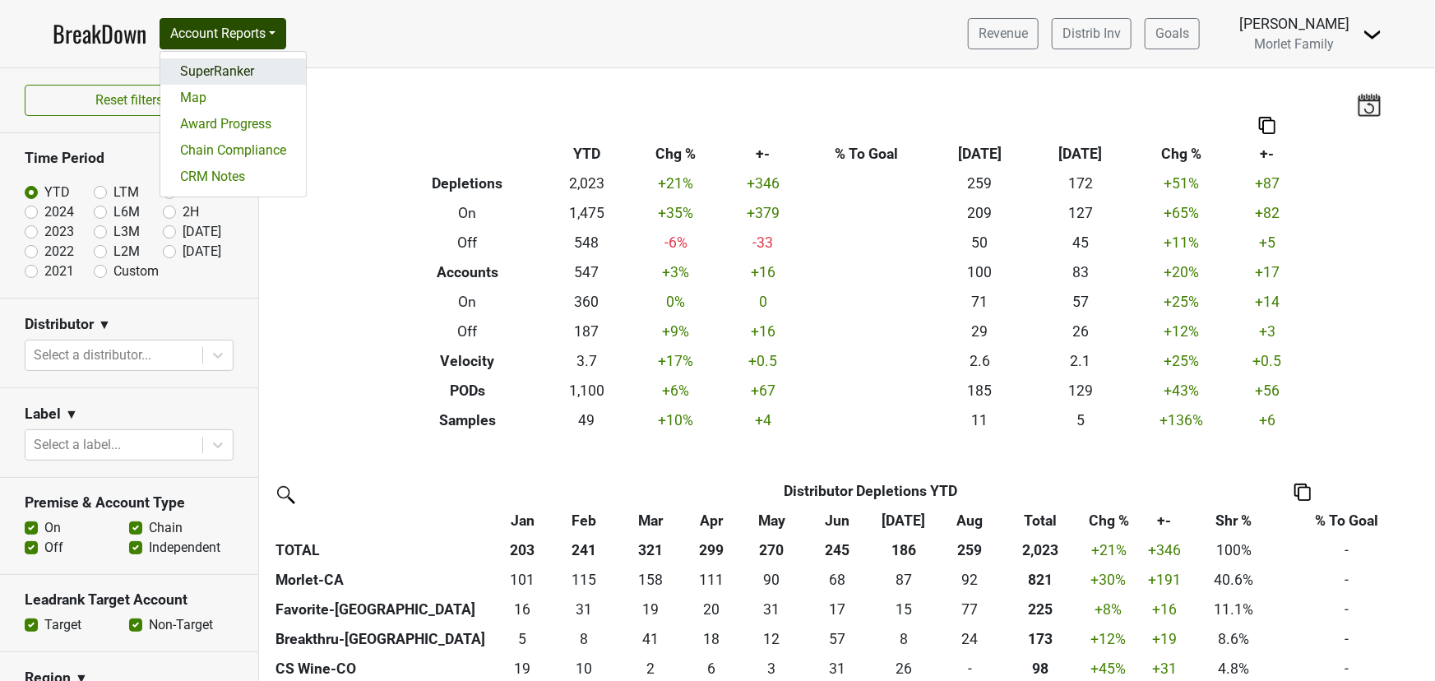
click at [225, 62] on link "SuperRanker" at bounding box center [233, 71] width 146 height 26
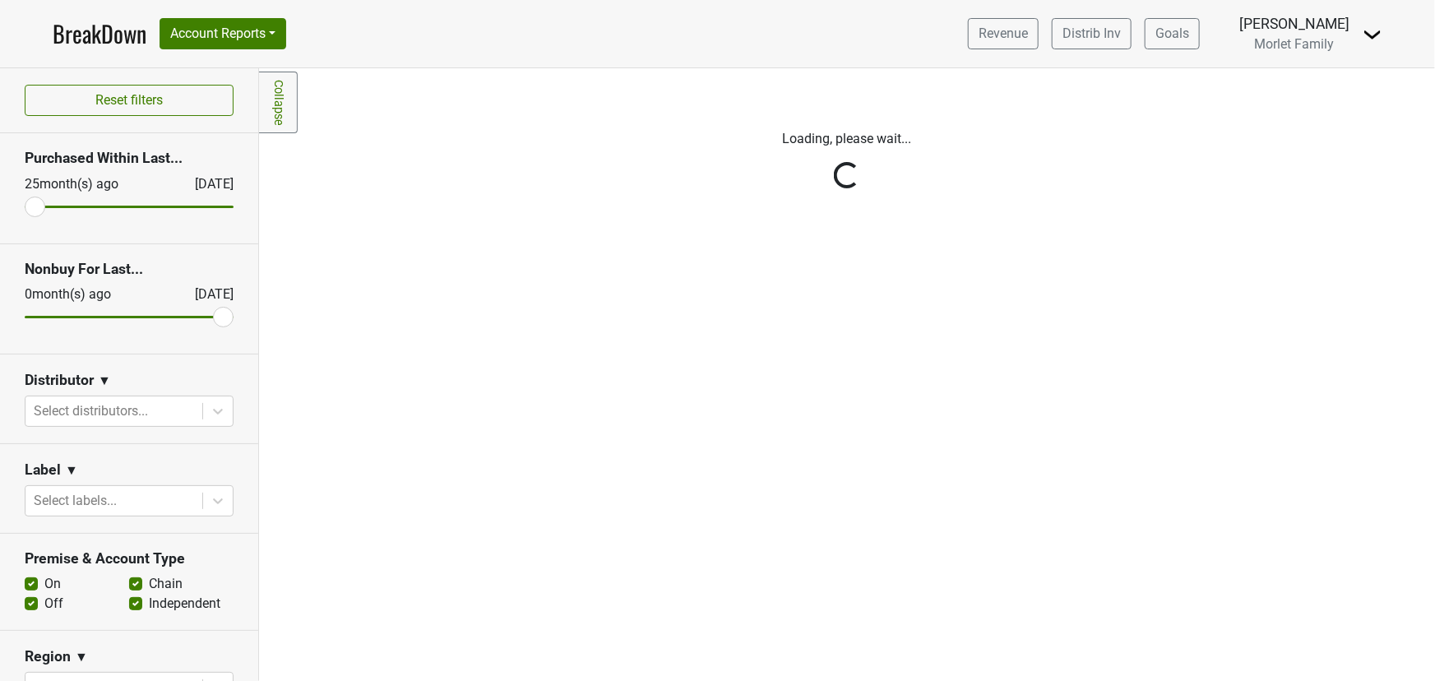
click at [182, 411] on div "Reset filters Purchased Within Last... 25 month(s) ago Sep '25 Nonbuy For Last.…" at bounding box center [129, 374] width 259 height 613
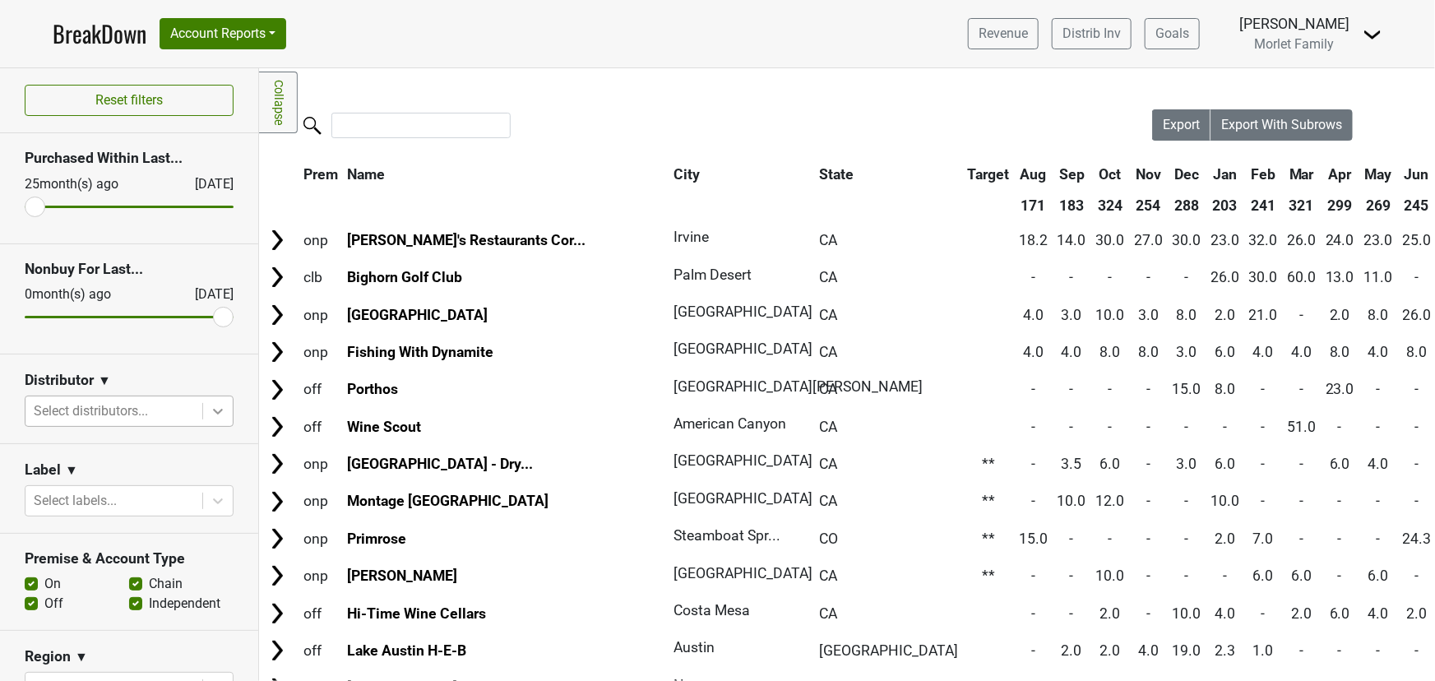
click at [210, 409] on icon at bounding box center [218, 411] width 16 height 16
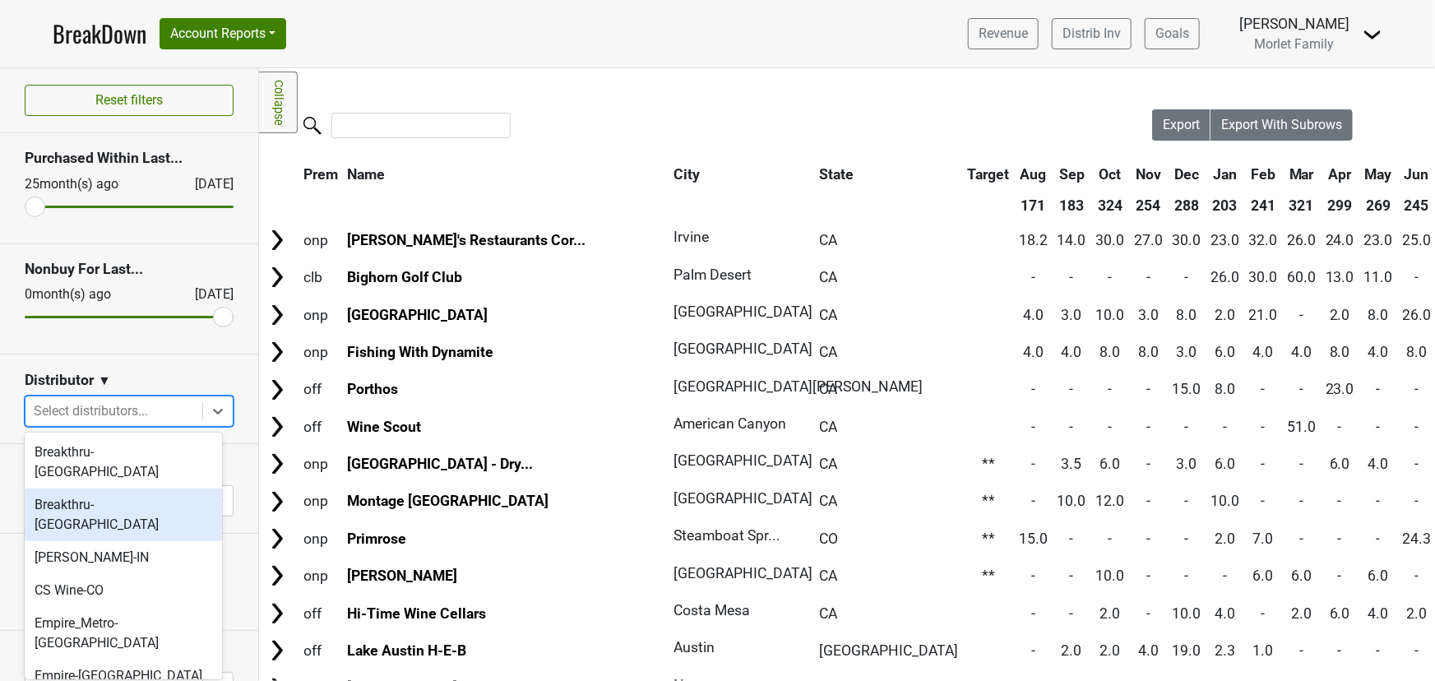
click at [133, 488] on div "Breakthru-WI" at bounding box center [123, 514] width 197 height 53
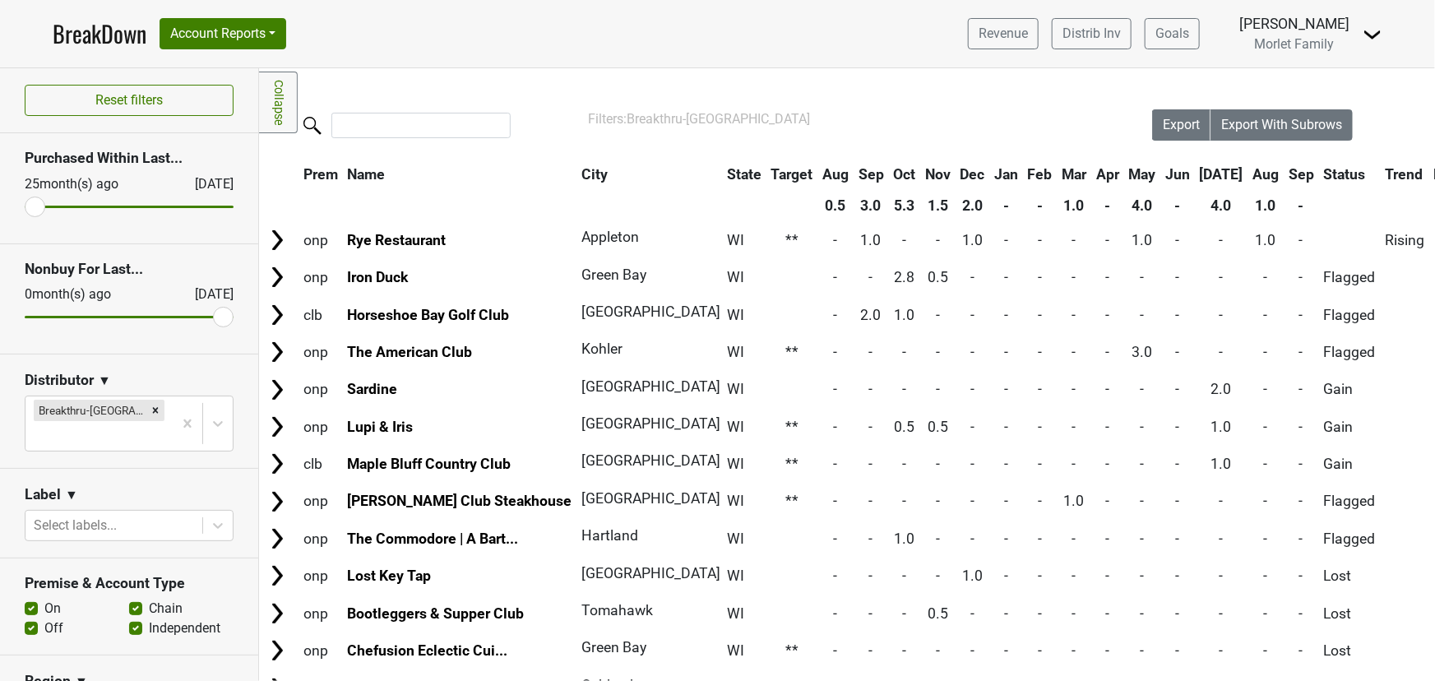
click at [1196, 177] on th "Jul" at bounding box center [1222, 175] width 52 height 30
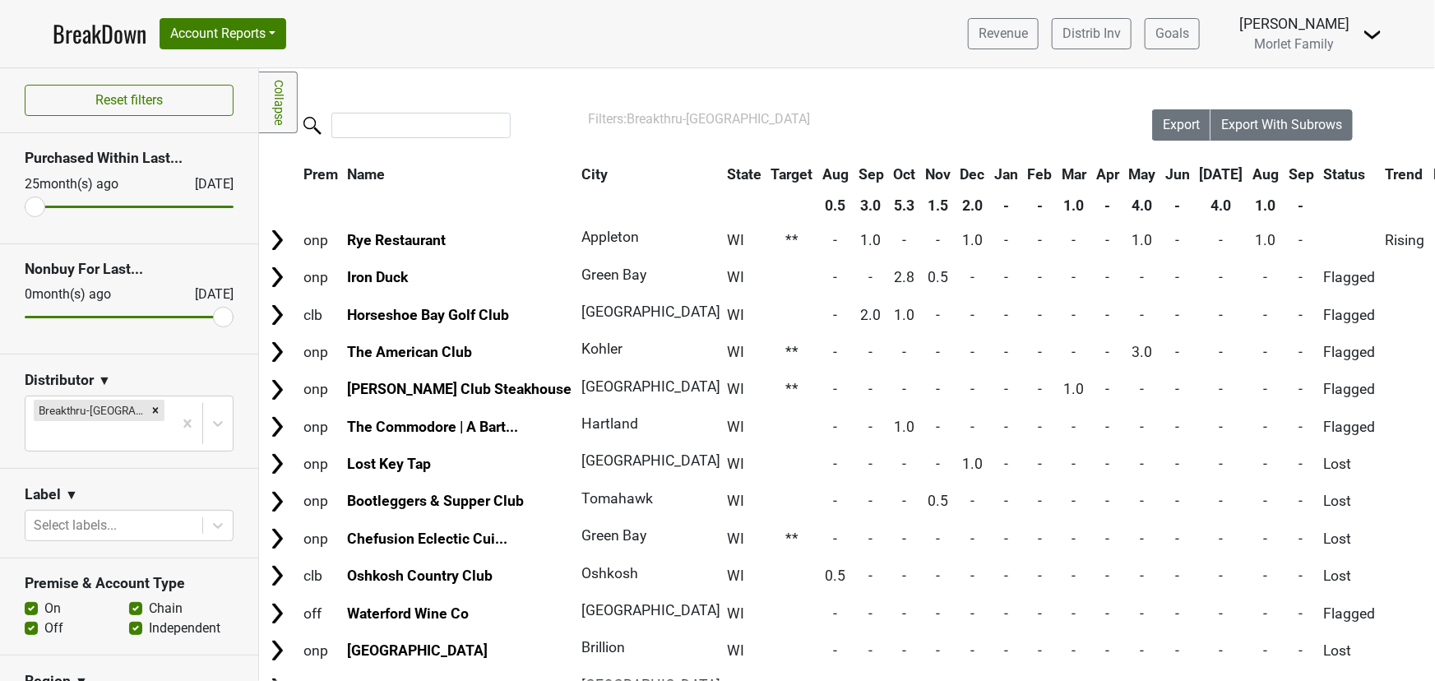
click at [1196, 176] on th "Jul" at bounding box center [1222, 175] width 52 height 30
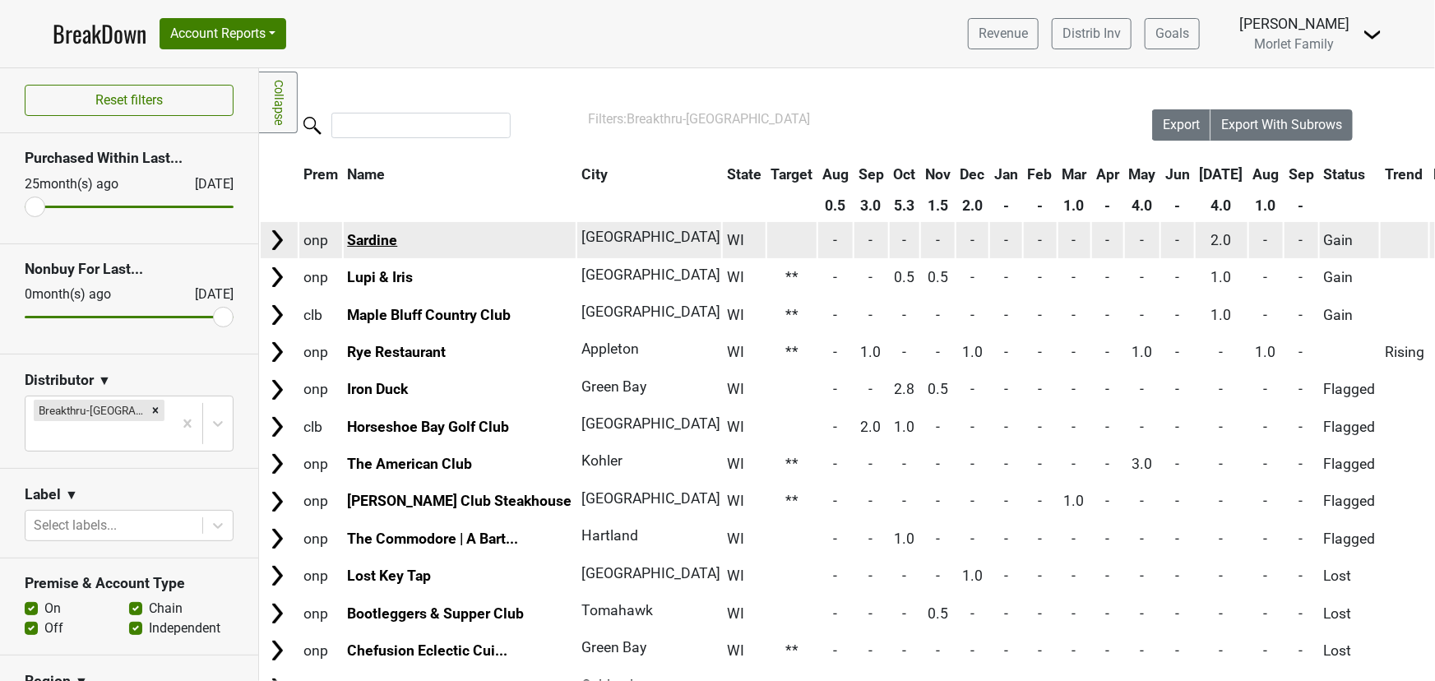
click at [361, 238] on link "Sardine" at bounding box center [372, 240] width 50 height 16
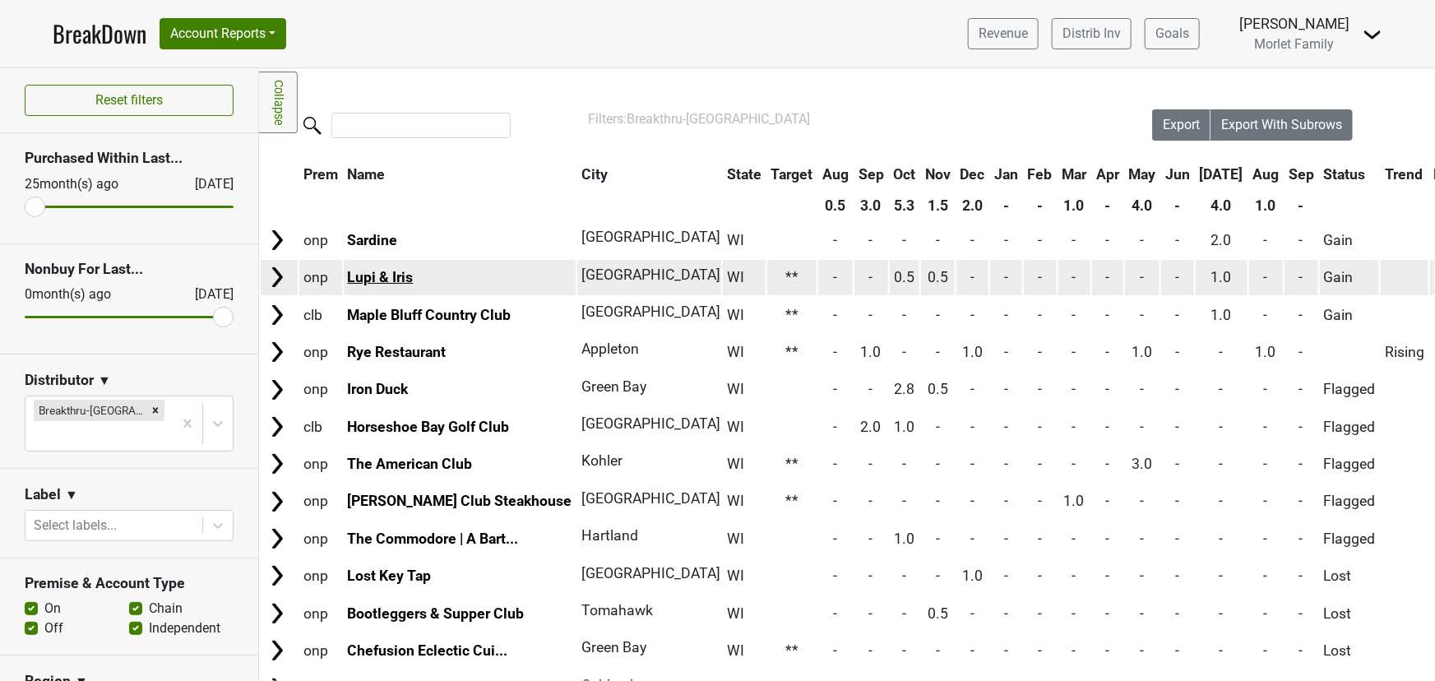
click at [381, 270] on link "Lupi & Iris" at bounding box center [380, 277] width 66 height 16
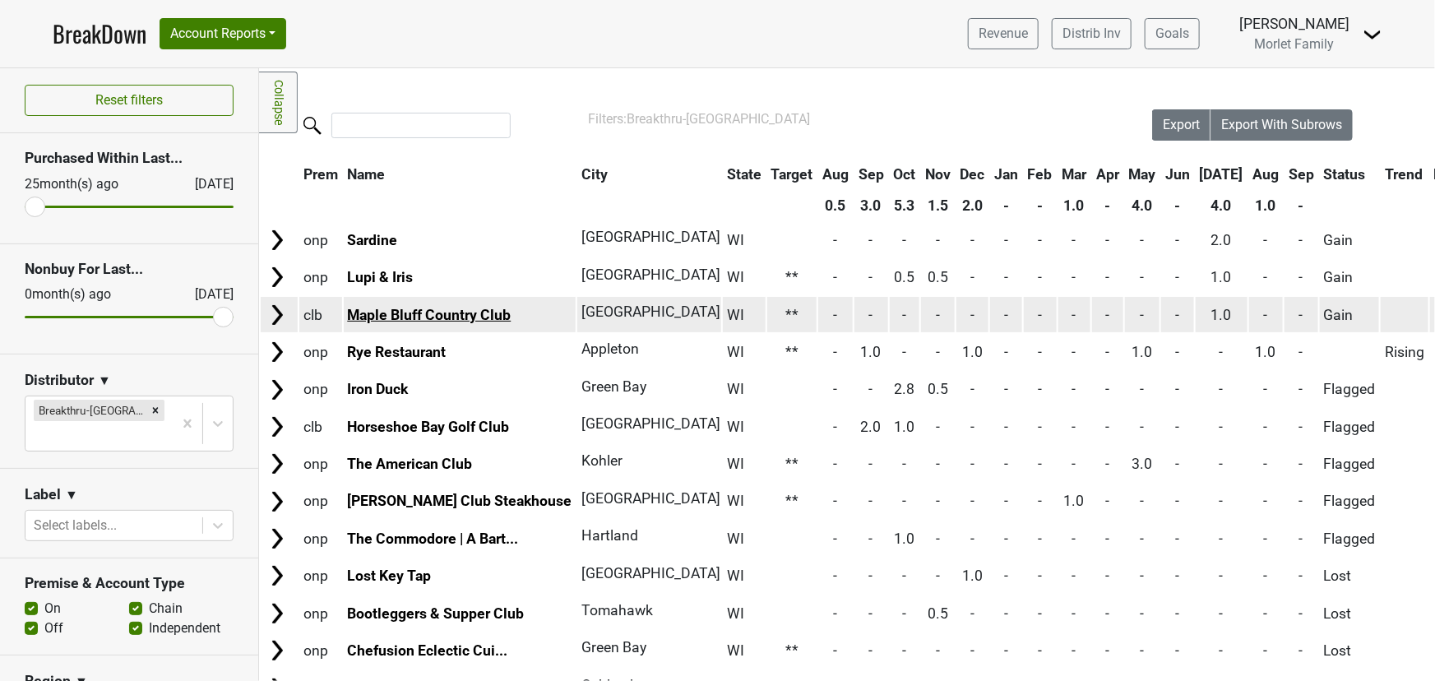
click at [418, 314] on link "Maple Bluff Country Club" at bounding box center [429, 315] width 164 height 16
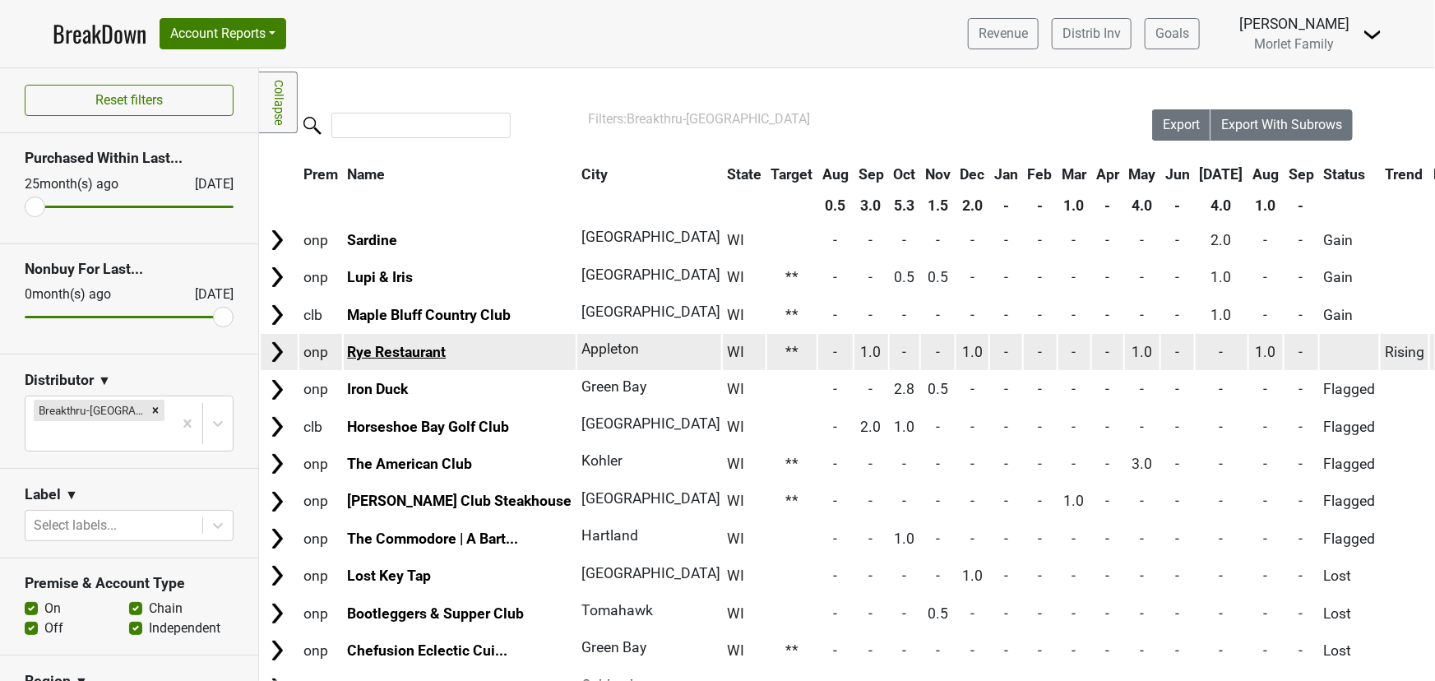
click at [402, 353] on link "Rye Restaurant" at bounding box center [396, 352] width 99 height 16
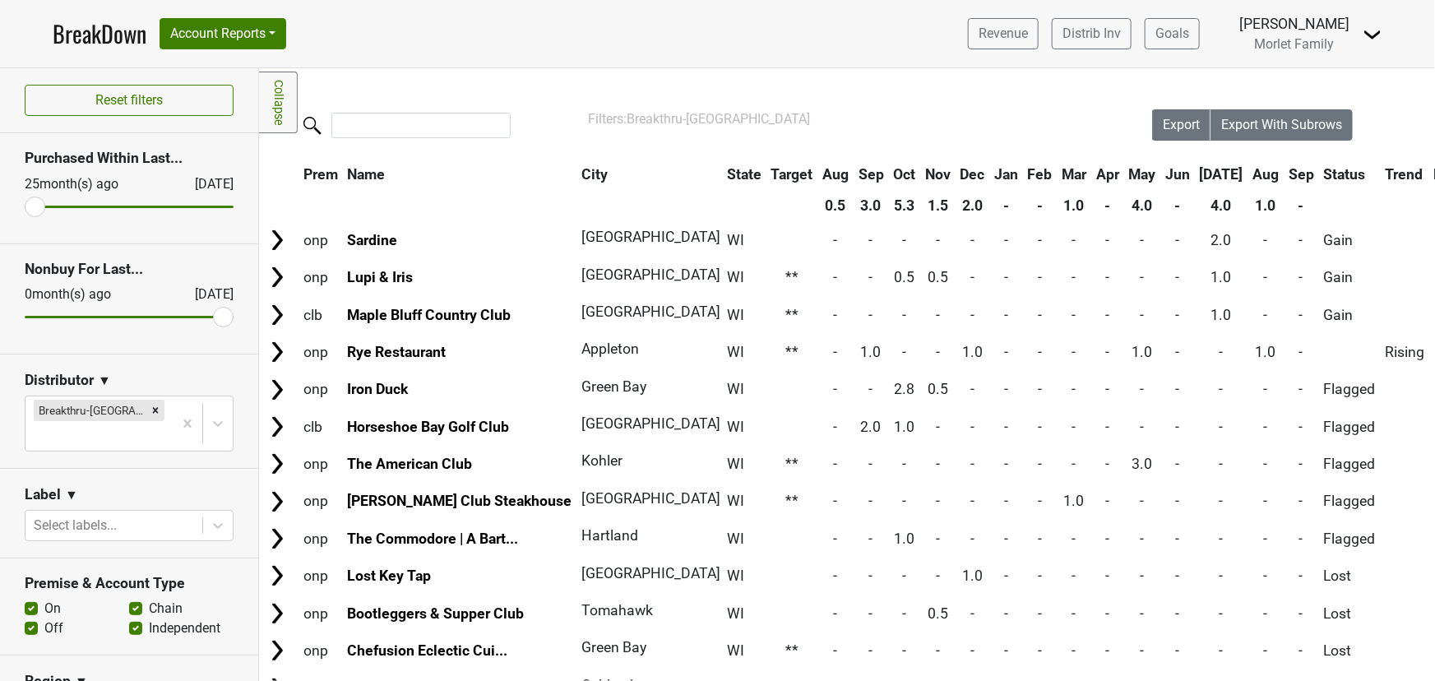
click at [1125, 178] on th "May" at bounding box center [1142, 175] width 35 height 30
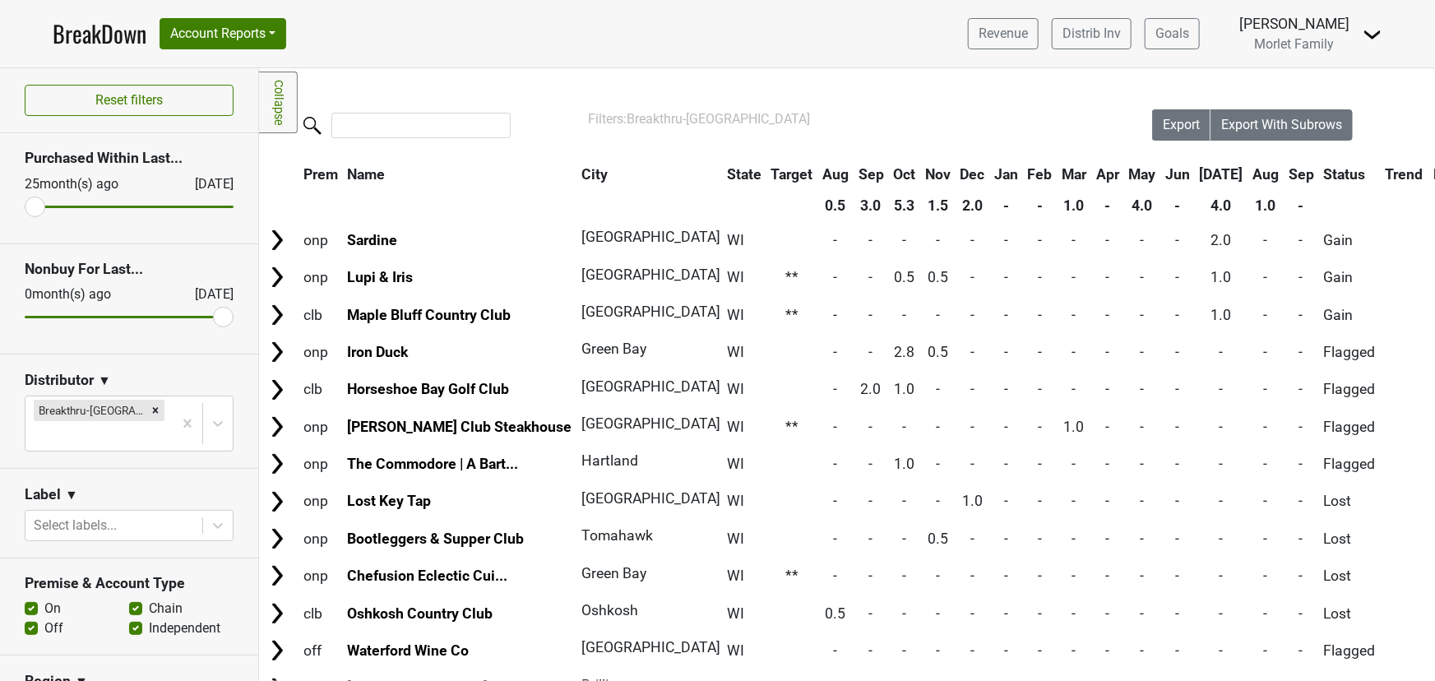
click at [1125, 178] on th "May" at bounding box center [1142, 175] width 35 height 30
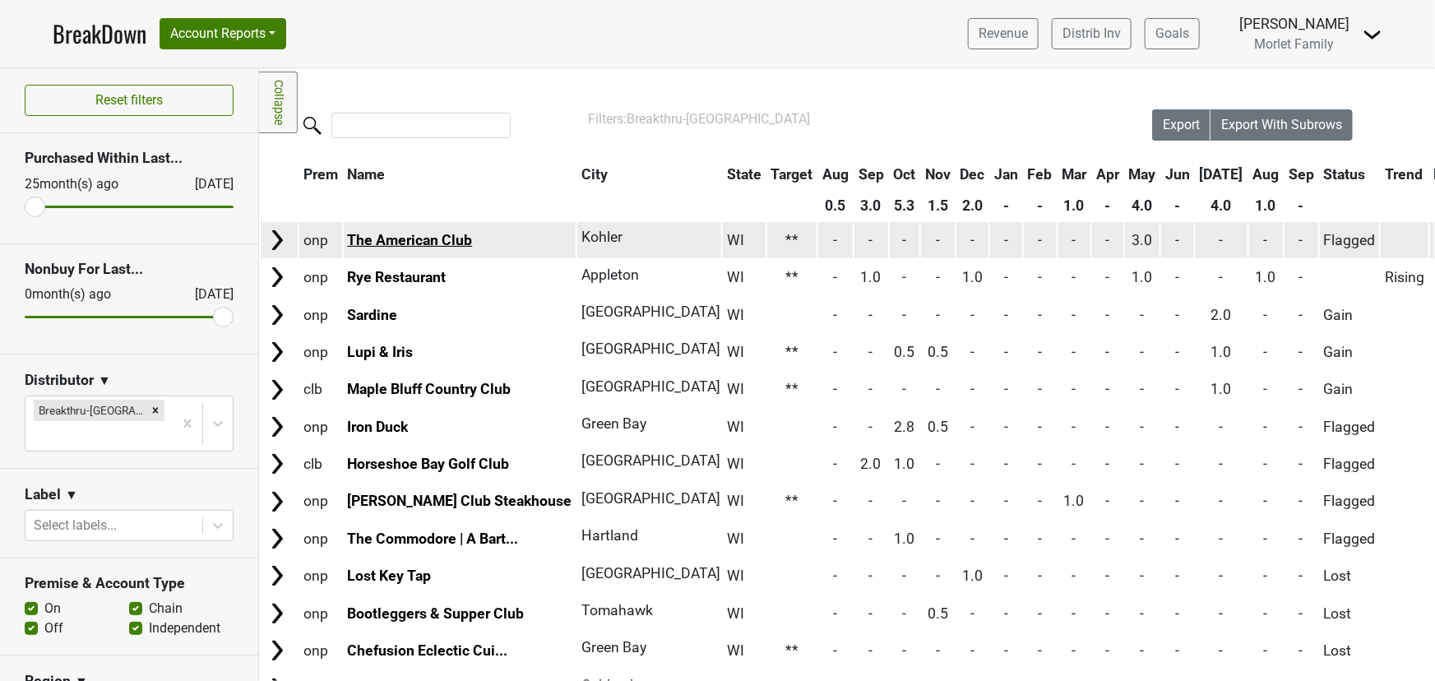
click at [438, 237] on link "The American Club" at bounding box center [409, 240] width 125 height 16
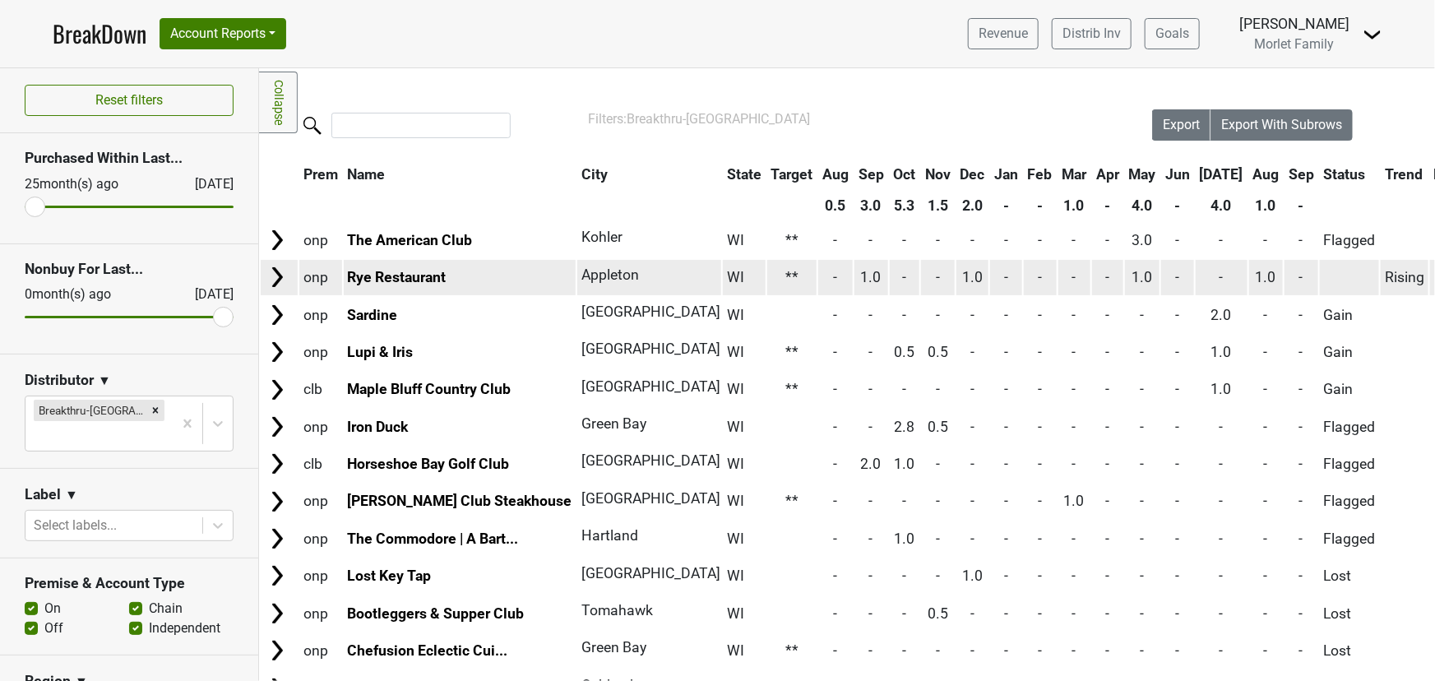
click at [428, 288] on td "Rye Restaurant" at bounding box center [460, 277] width 233 height 35
click at [428, 276] on link "Rye Restaurant" at bounding box center [396, 277] width 99 height 16
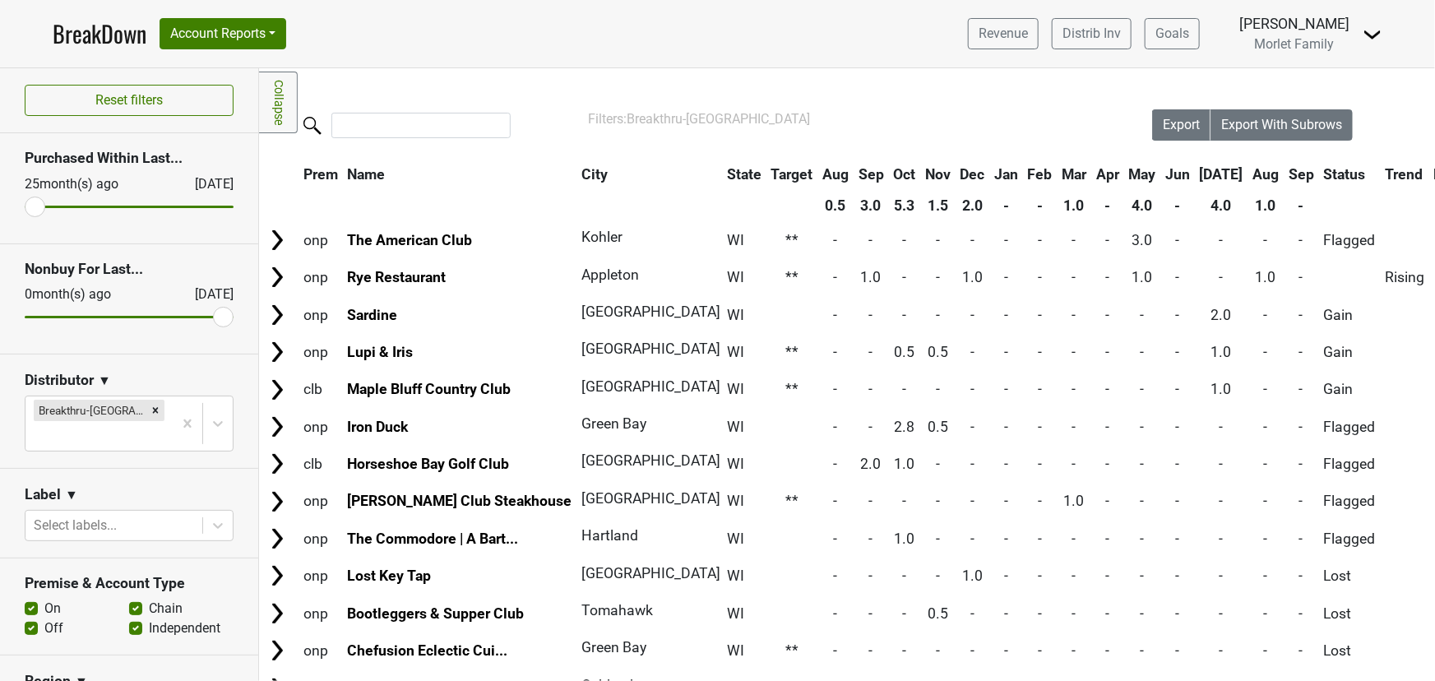
click at [127, 33] on link "BreakDown" at bounding box center [100, 33] width 94 height 35
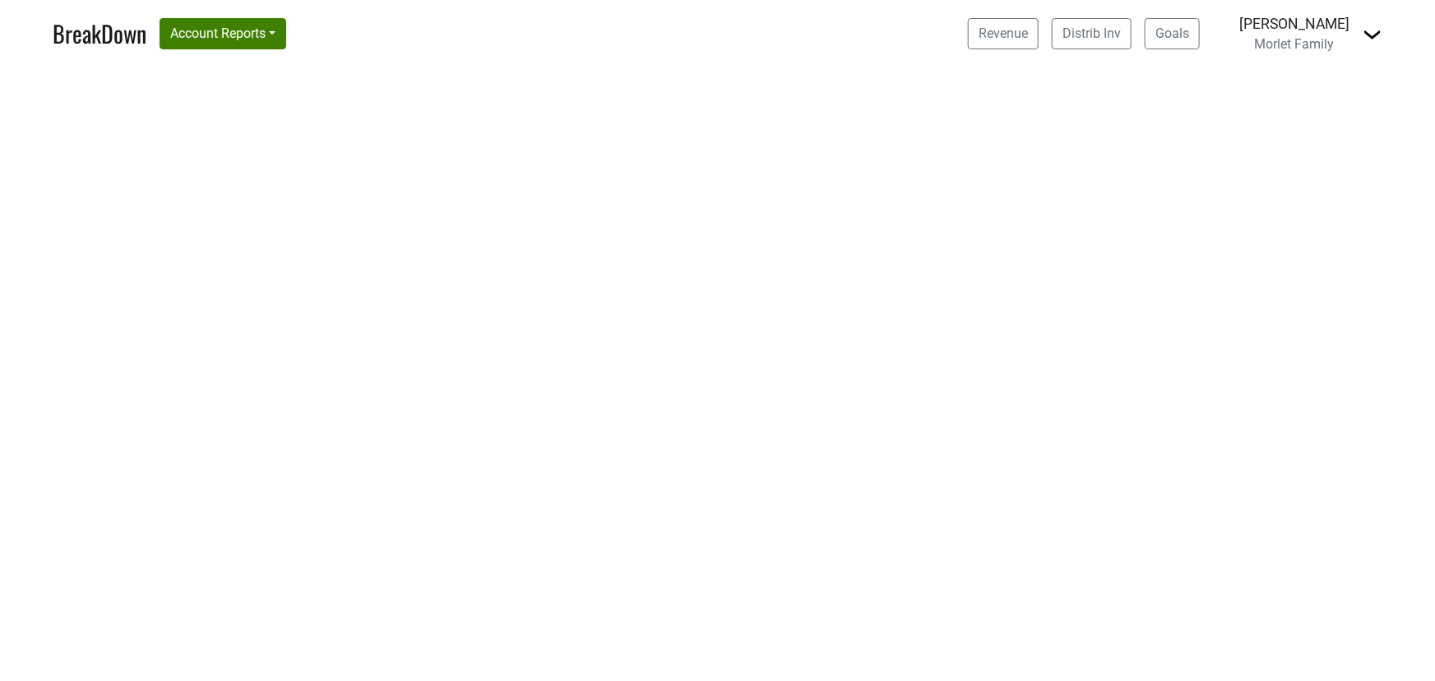
select select "CA"
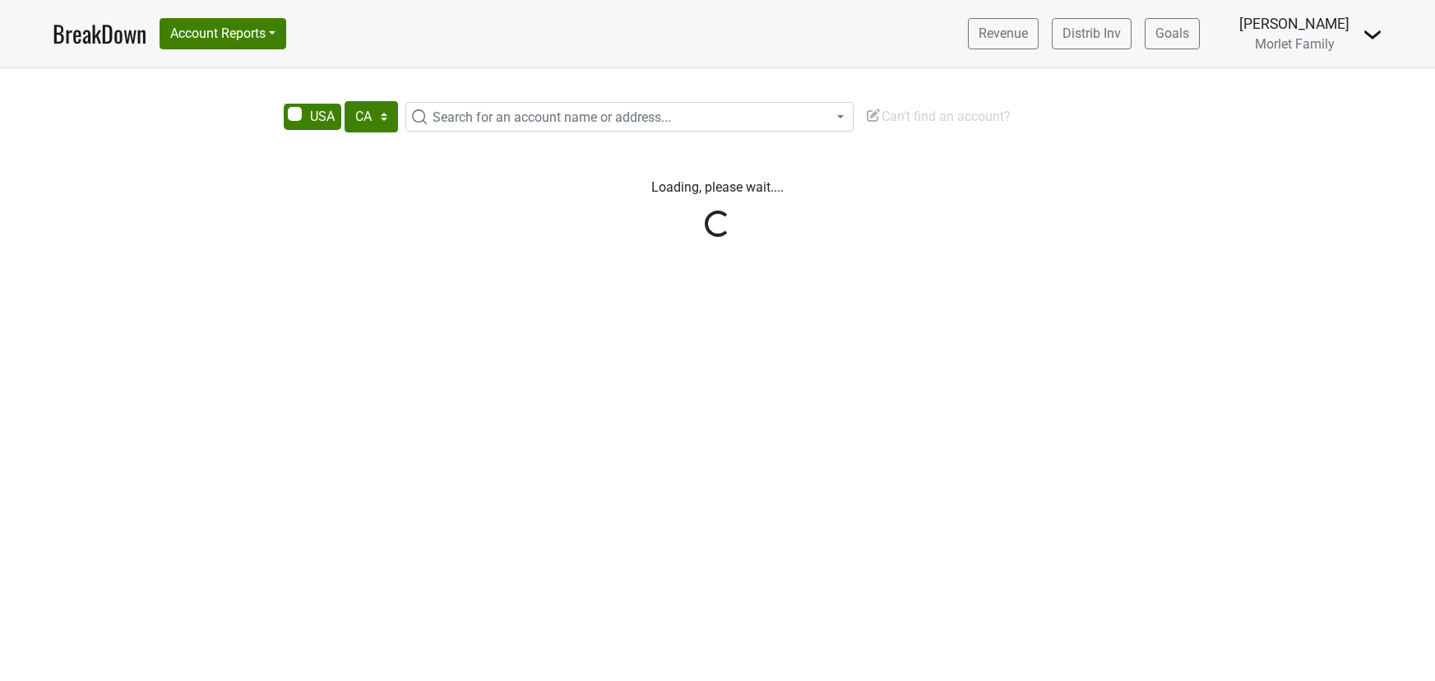
select select "CA"
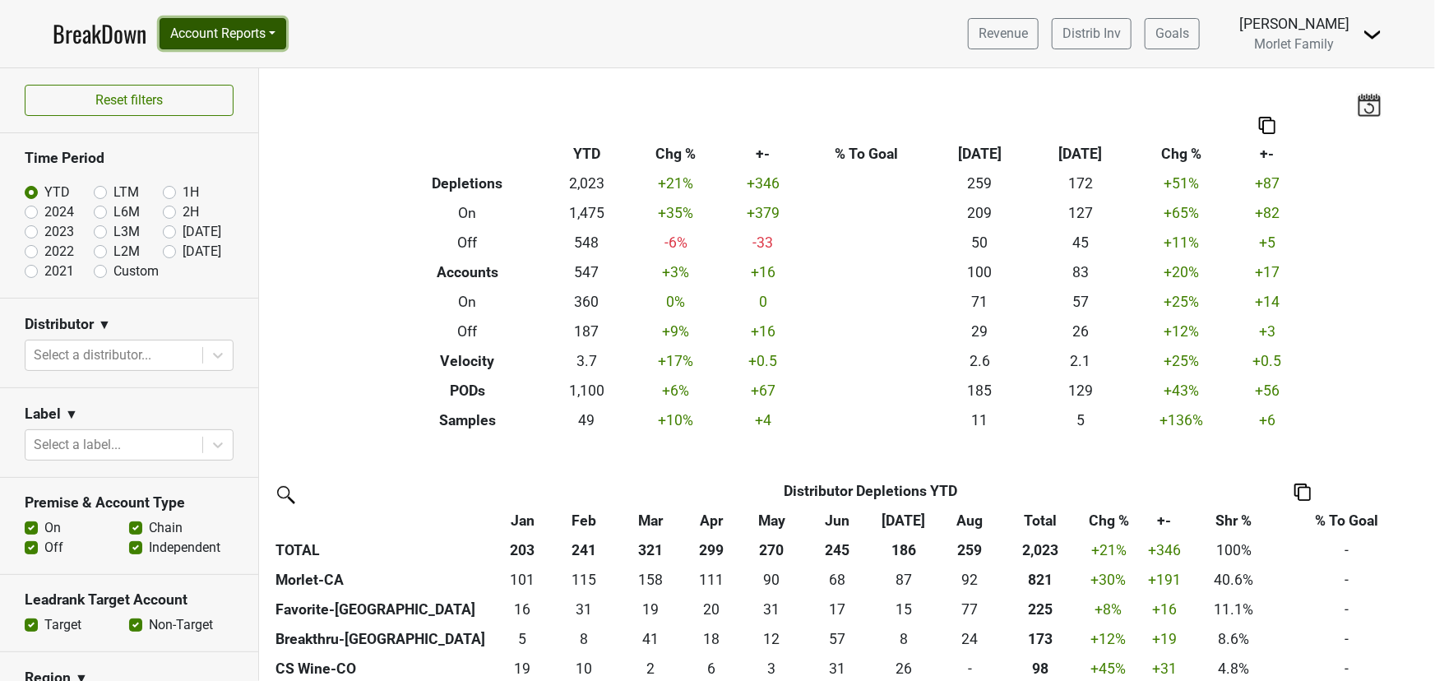
click at [252, 21] on button "Account Reports" at bounding box center [223, 33] width 127 height 31
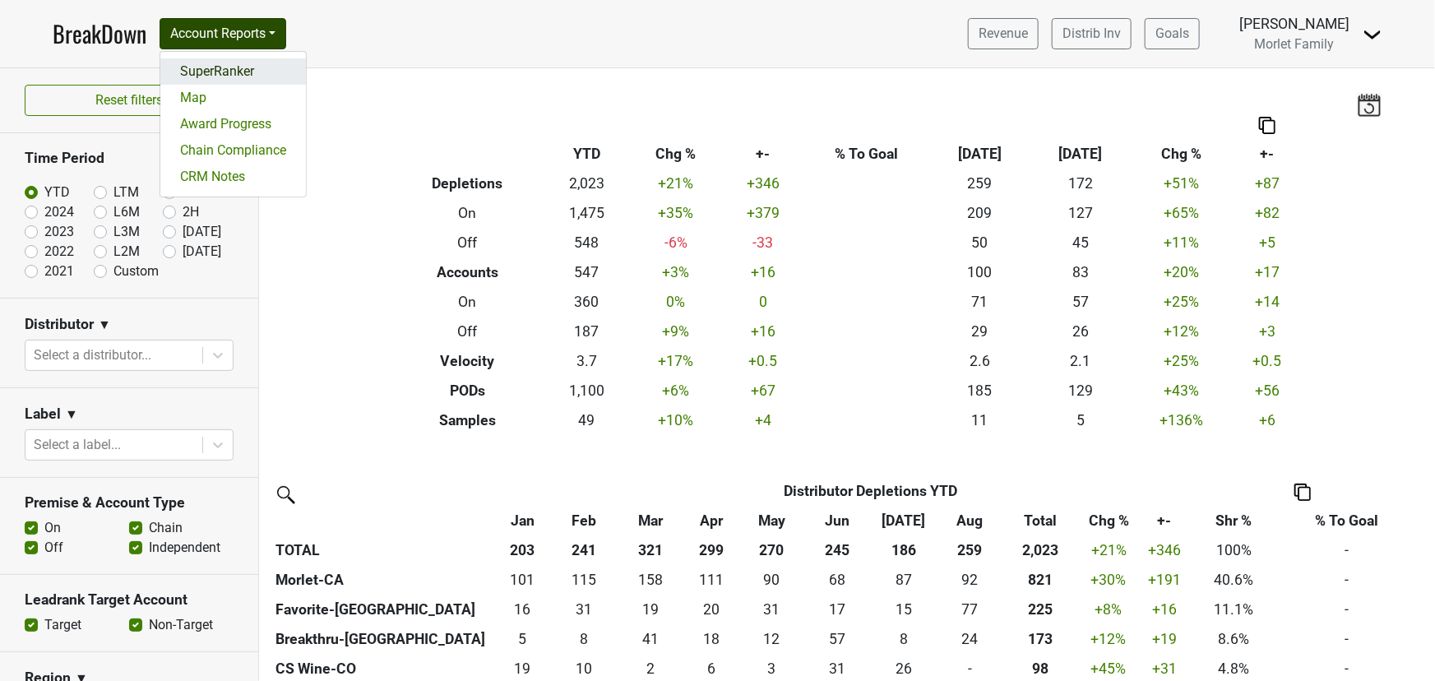
click at [245, 64] on link "SuperRanker" at bounding box center [233, 71] width 146 height 26
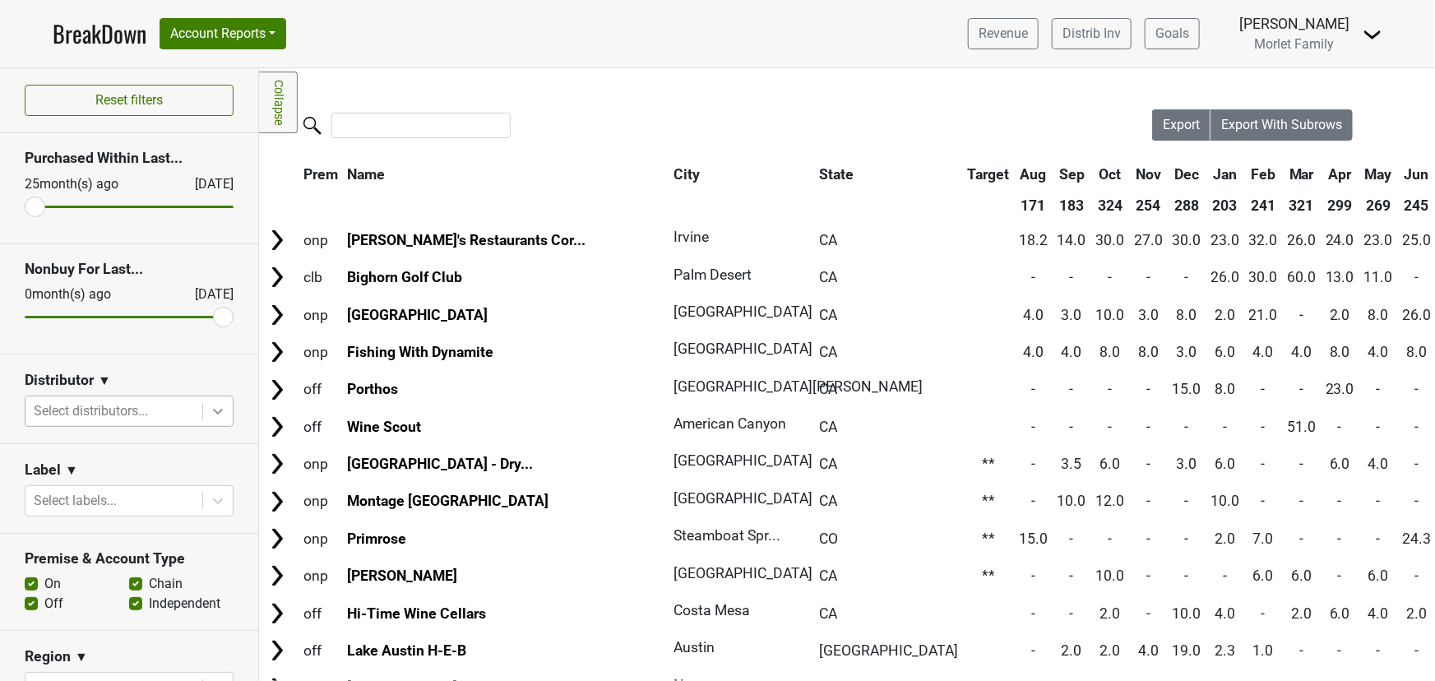
click at [210, 416] on icon at bounding box center [218, 411] width 16 height 16
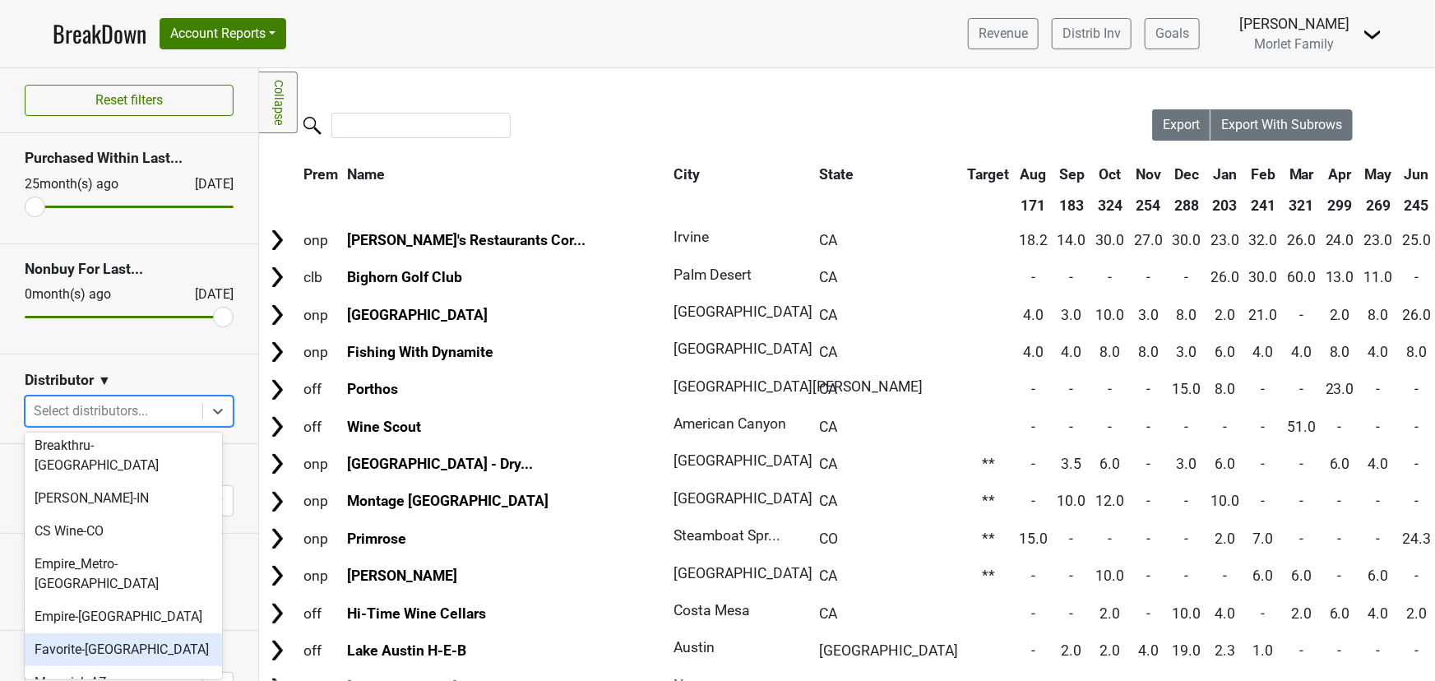
scroll to position [149, 0]
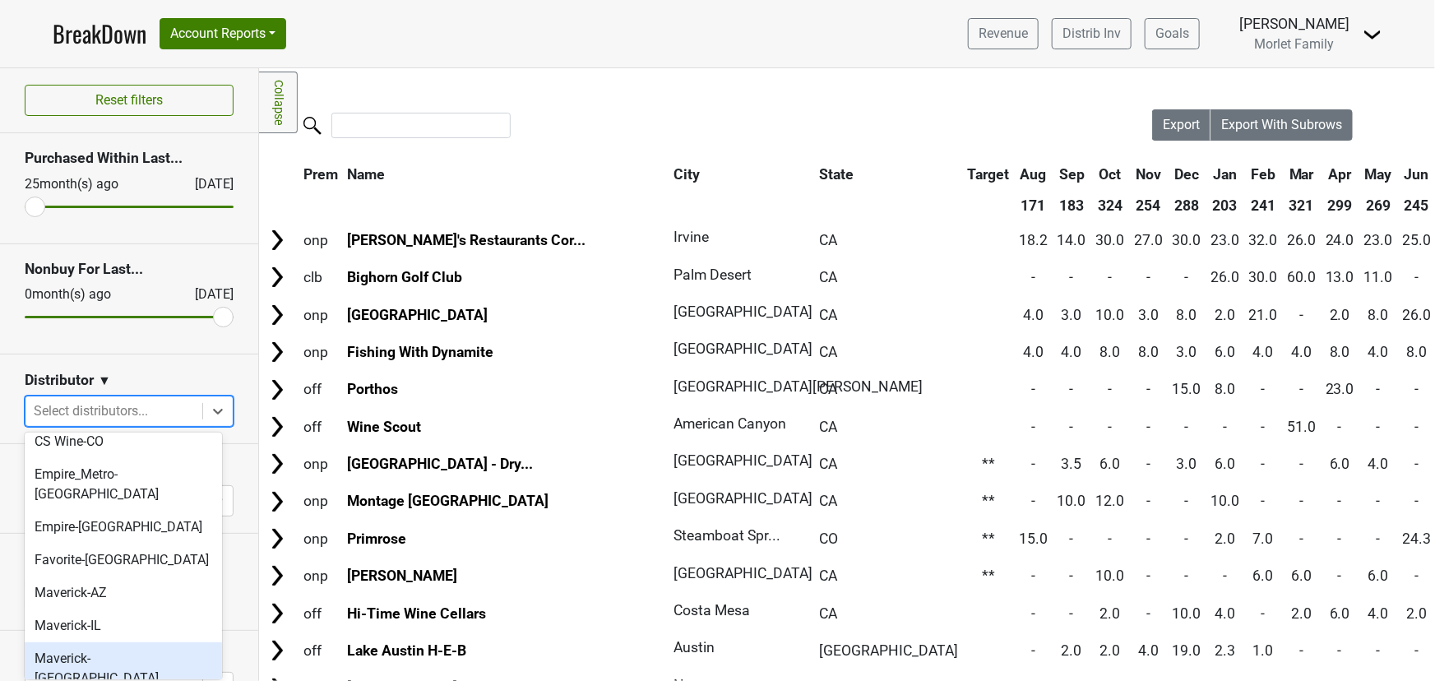
click at [121, 642] on div "Maverick-MN" at bounding box center [123, 668] width 197 height 53
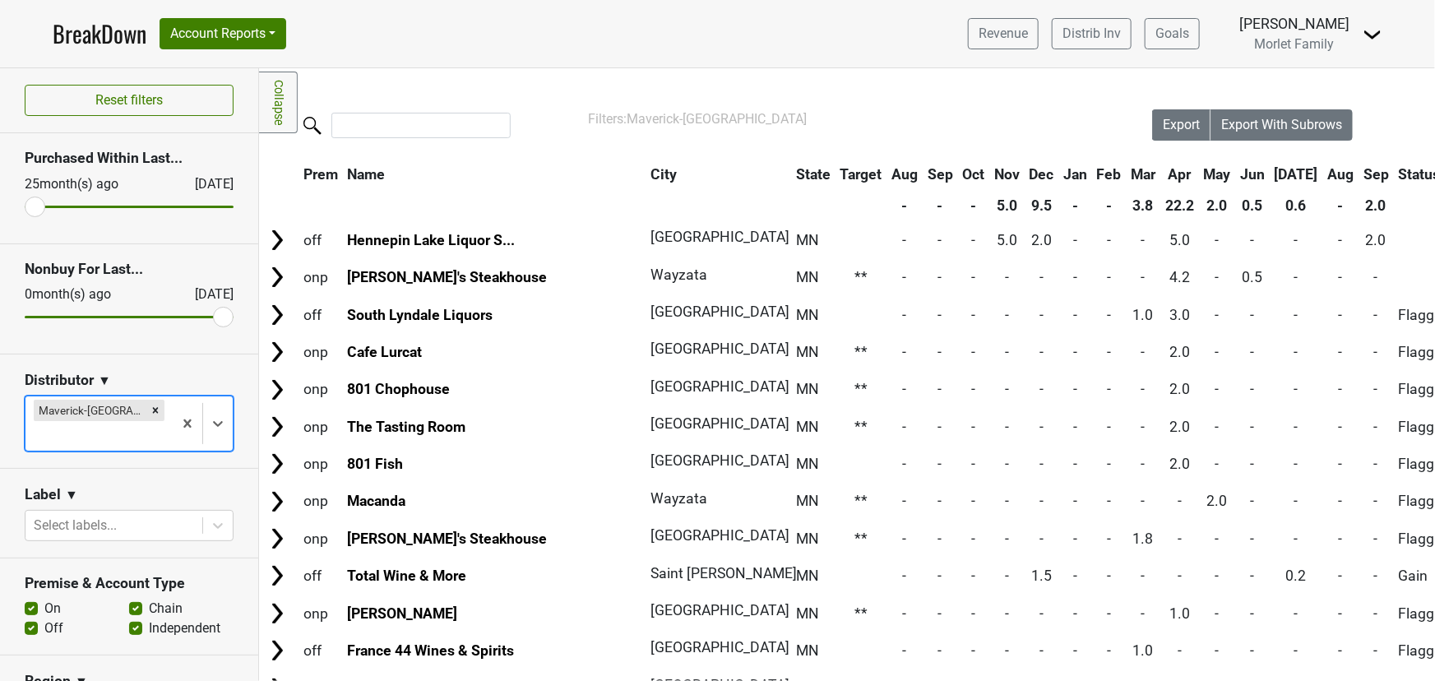
click at [1359, 174] on th "Sep" at bounding box center [1376, 175] width 34 height 30
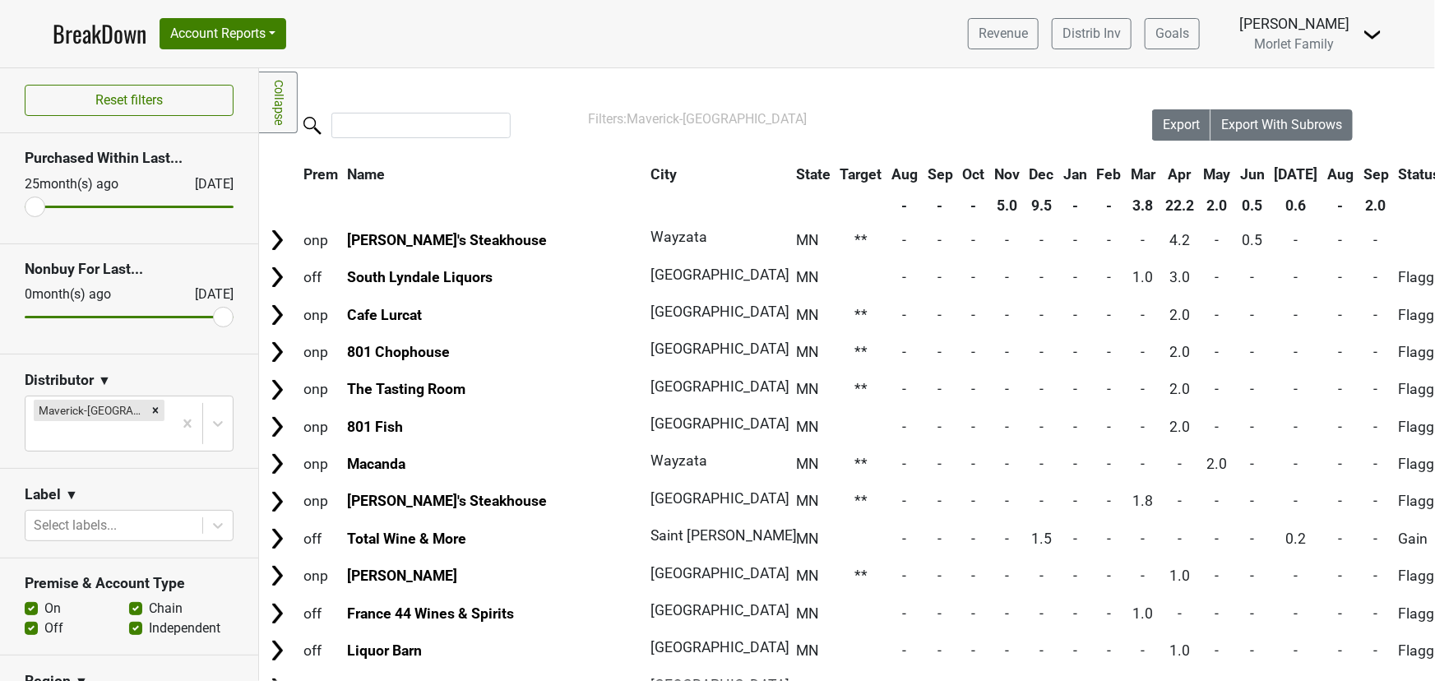
click at [1359, 173] on th "Sep" at bounding box center [1376, 175] width 34 height 30
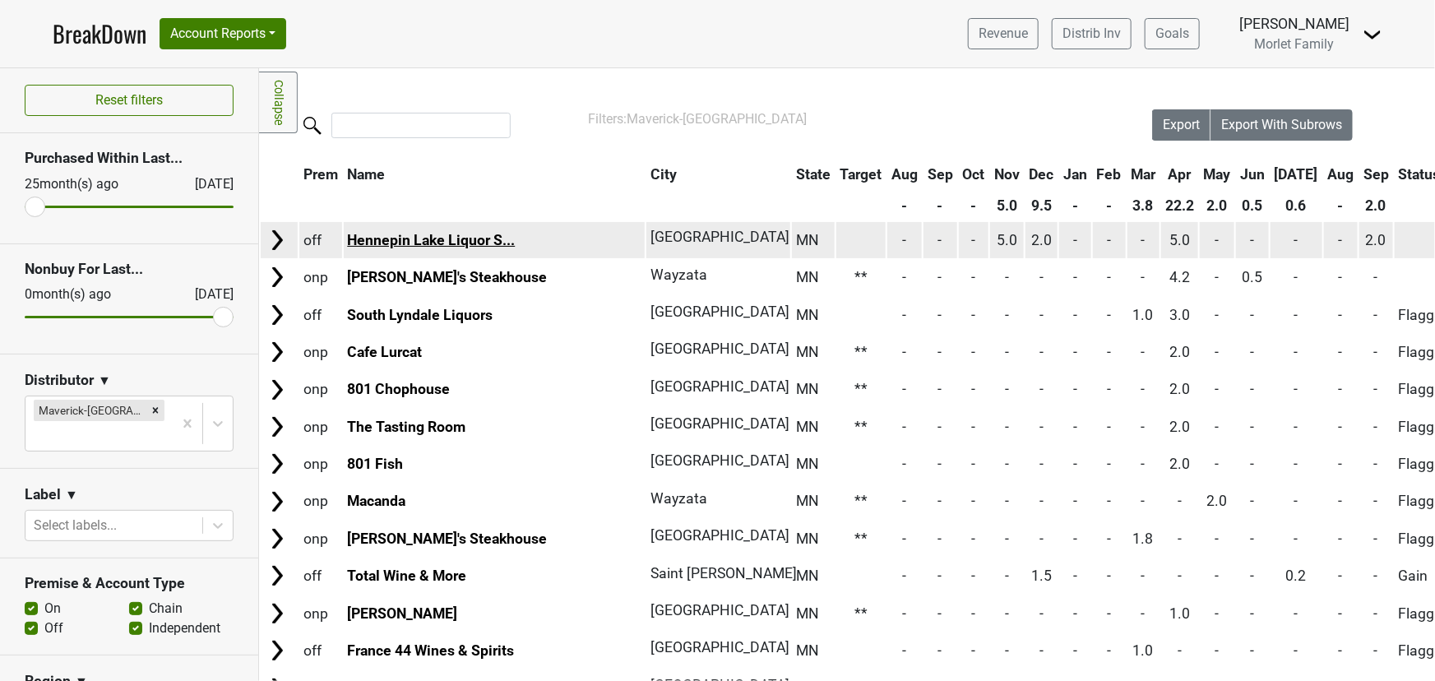
click at [438, 234] on link "Hennepin Lake Liquor S..." at bounding box center [431, 240] width 168 height 16
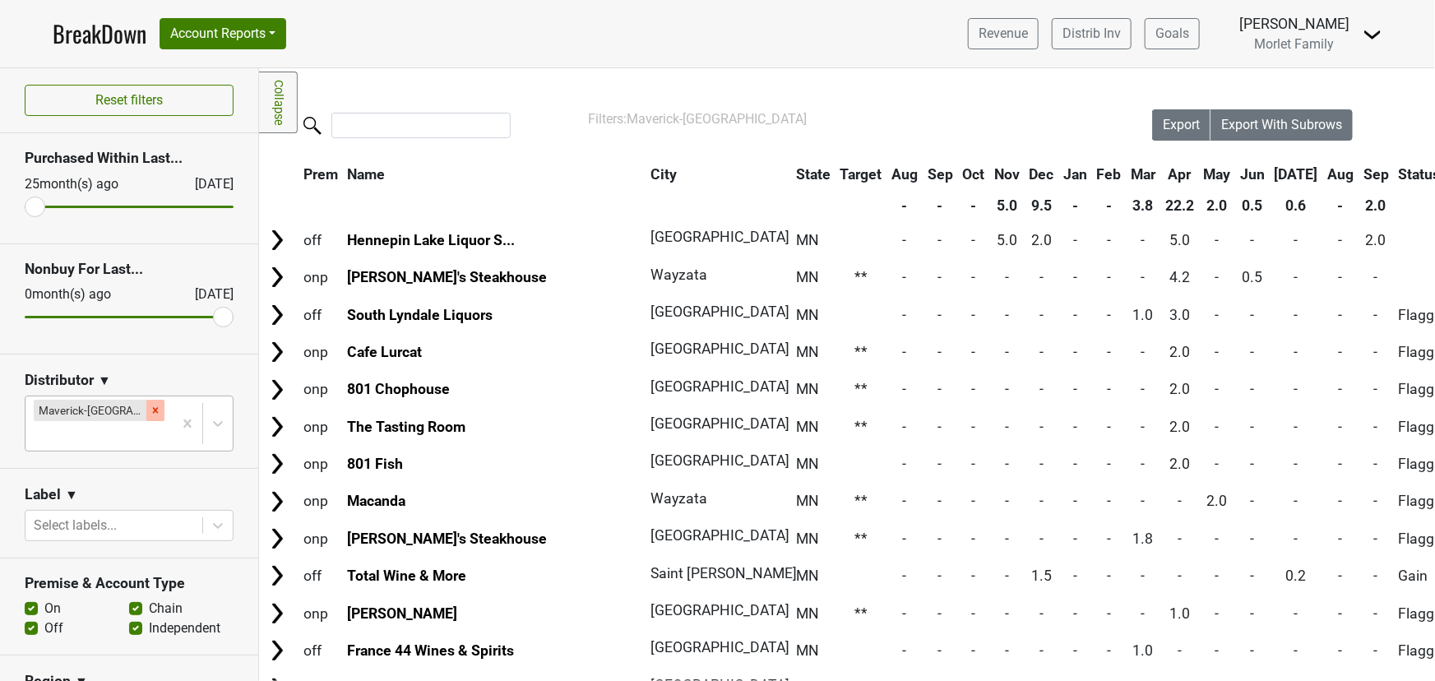
drag, startPoint x: 111, startPoint y: 407, endPoint x: 119, endPoint y: 411, distance: 9.2
click at [150, 409] on icon "Remove Maverick-MN" at bounding box center [156, 411] width 12 height 12
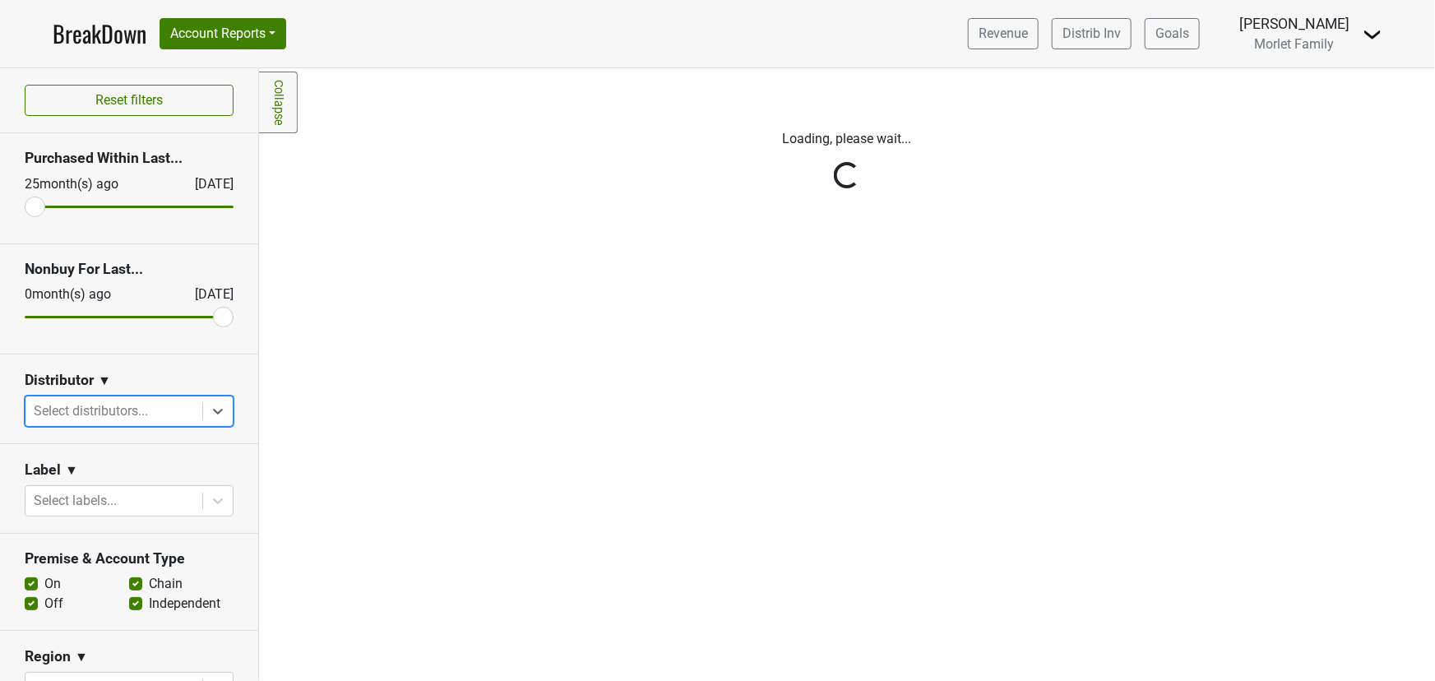
click at [207, 410] on div "Reset filters Purchased Within Last... 25 month(s) ago Sep '25 Nonbuy For Last.…" at bounding box center [129, 374] width 259 height 613
click at [213, 410] on icon at bounding box center [218, 412] width 10 height 6
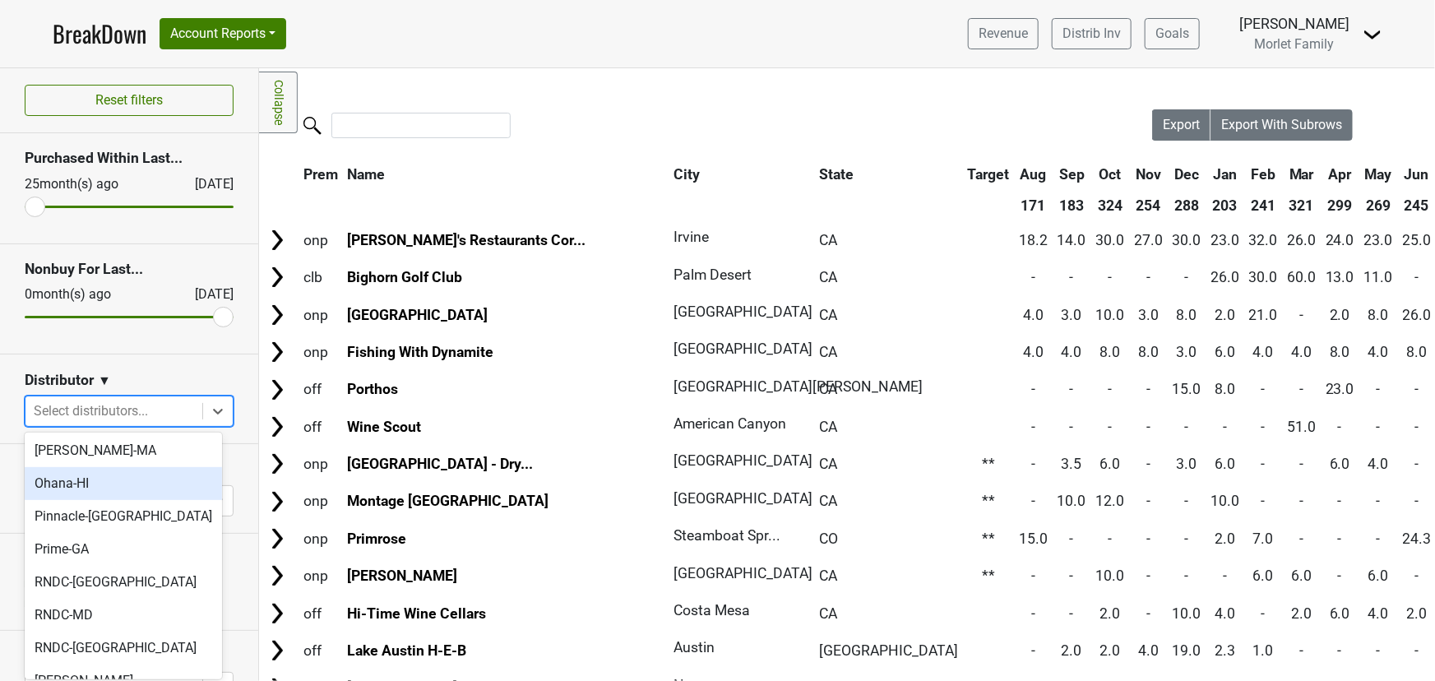
scroll to position [448, 0]
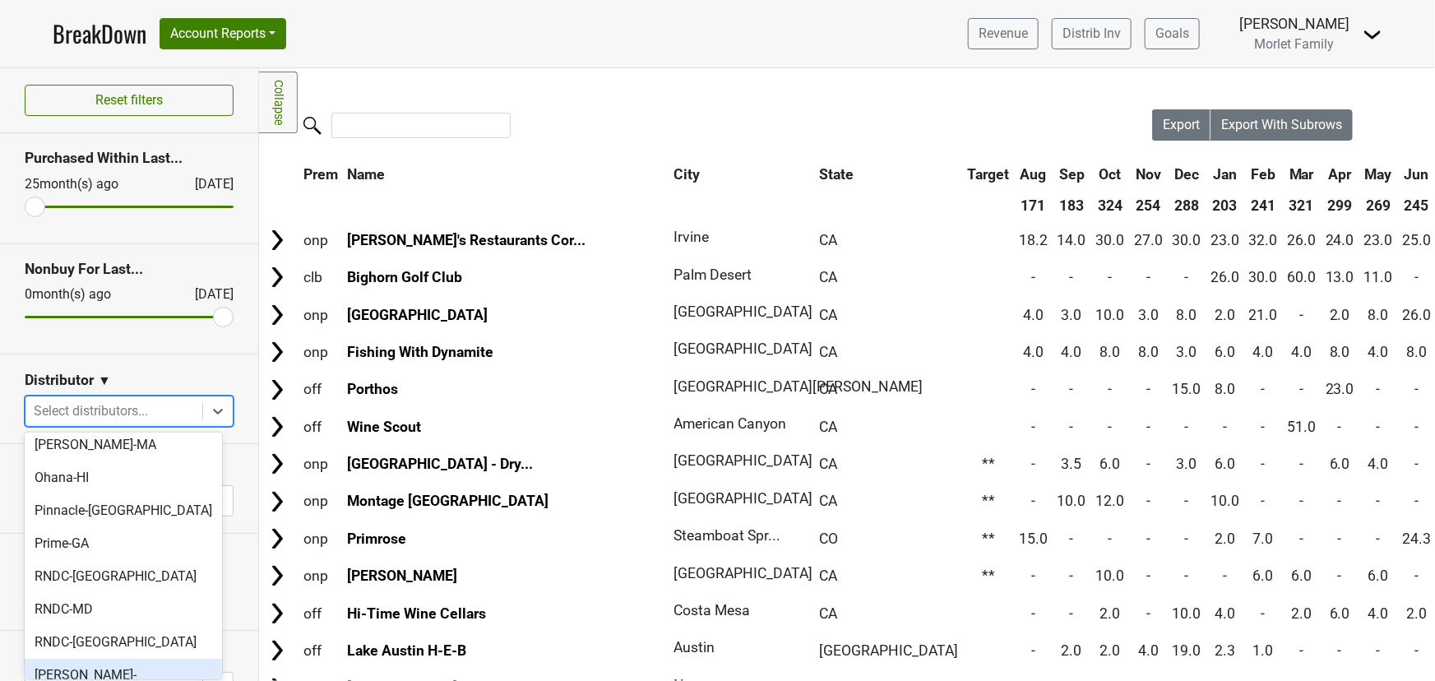
click at [142, 659] on div "Slocum-CT" at bounding box center [123, 685] width 197 height 53
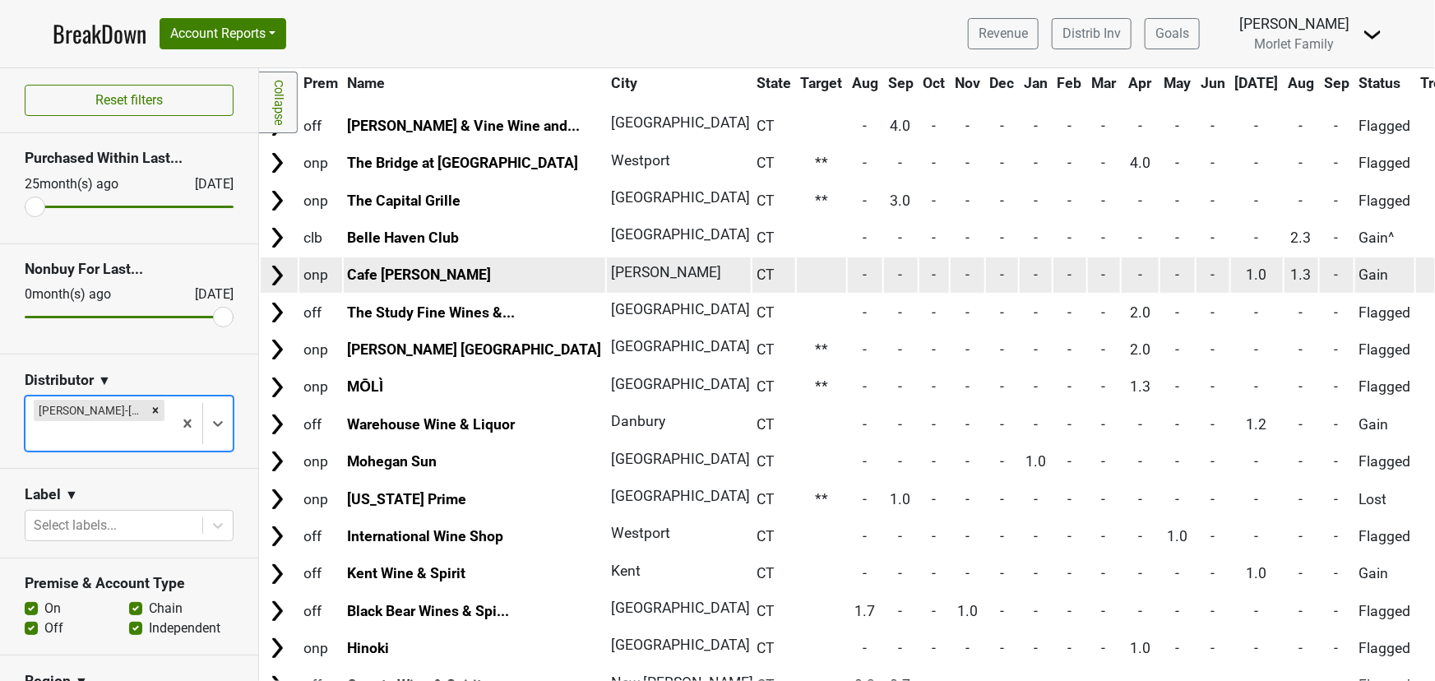
scroll to position [0, 0]
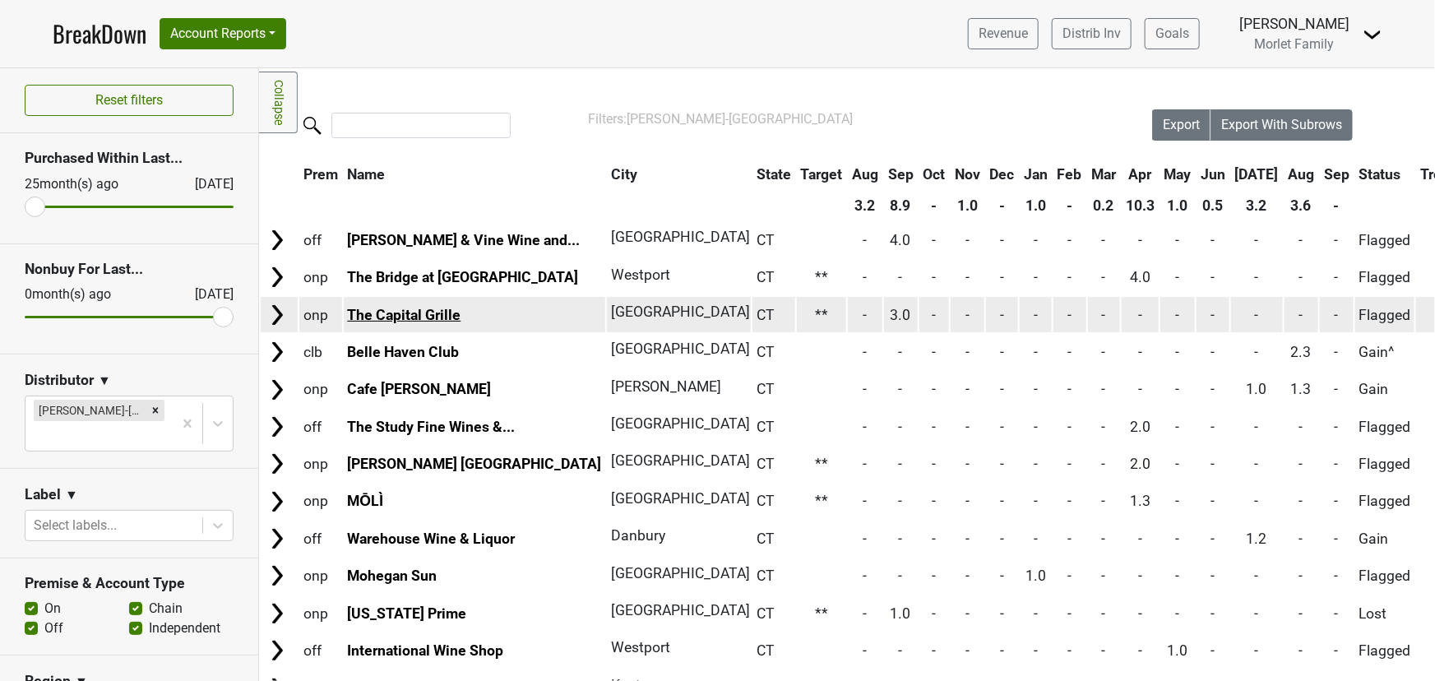
click at [389, 312] on link "The Capital Grille" at bounding box center [403, 315] width 113 height 16
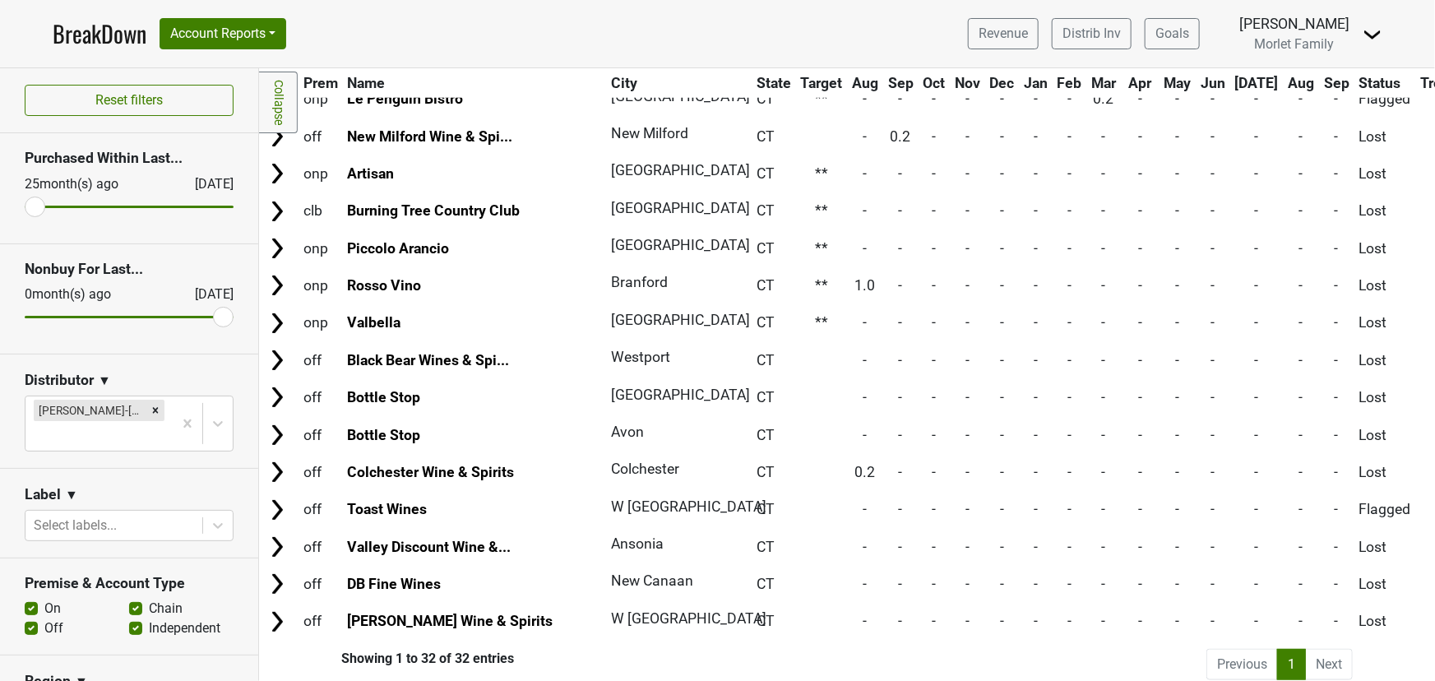
scroll to position [790, 0]
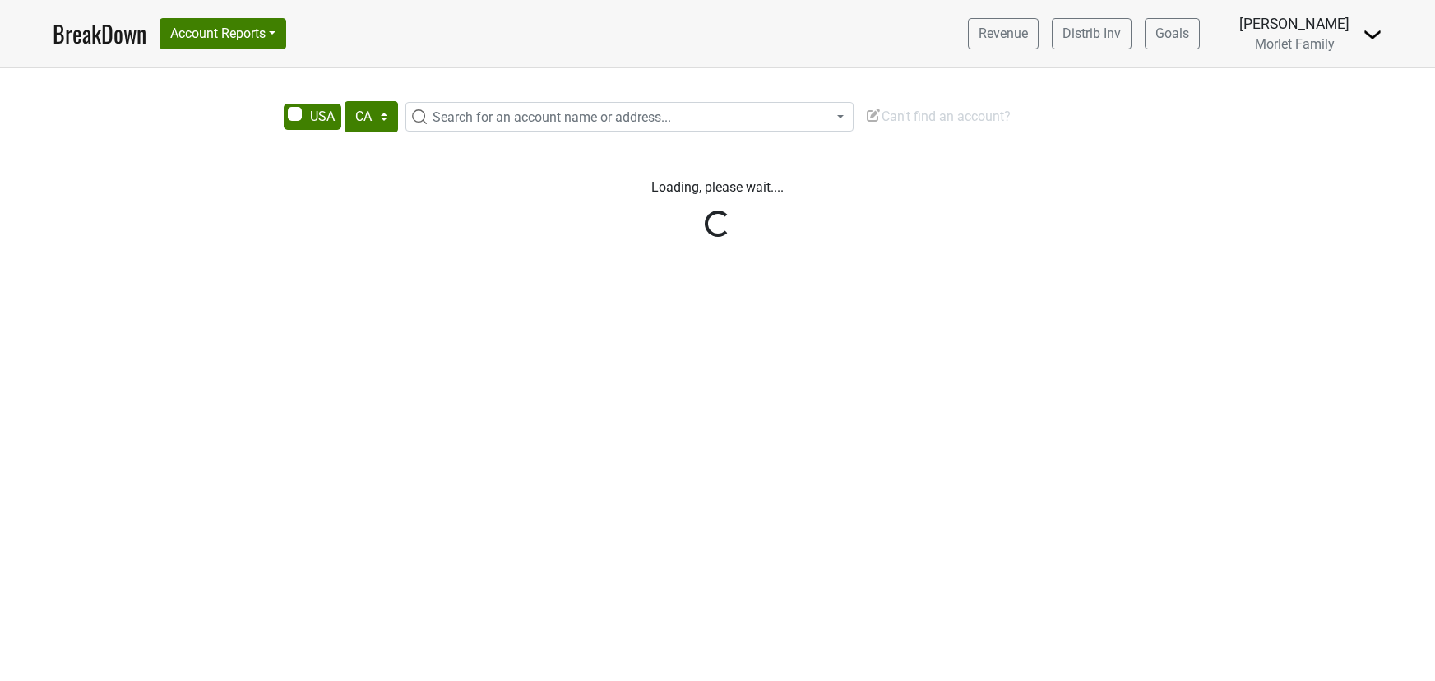
select select "CA"
